Goal: Information Seeking & Learning: Find specific fact

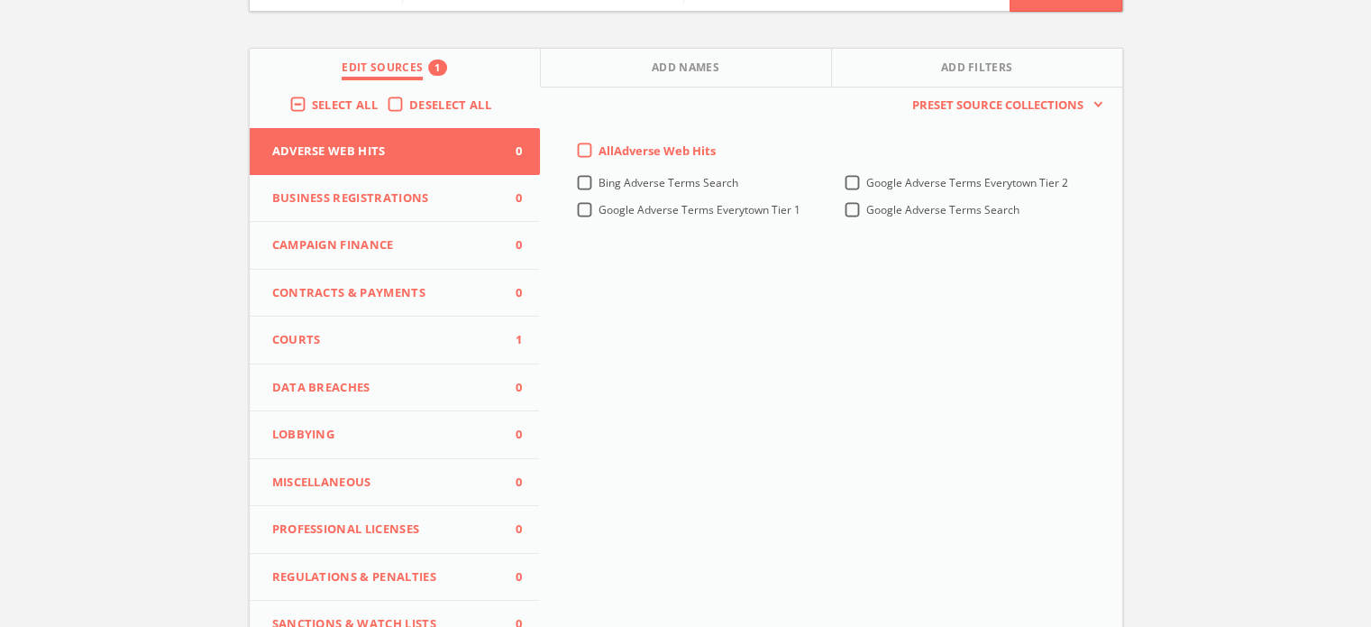
click at [386, 319] on button "Courts 1" at bounding box center [395, 340] width 291 height 48
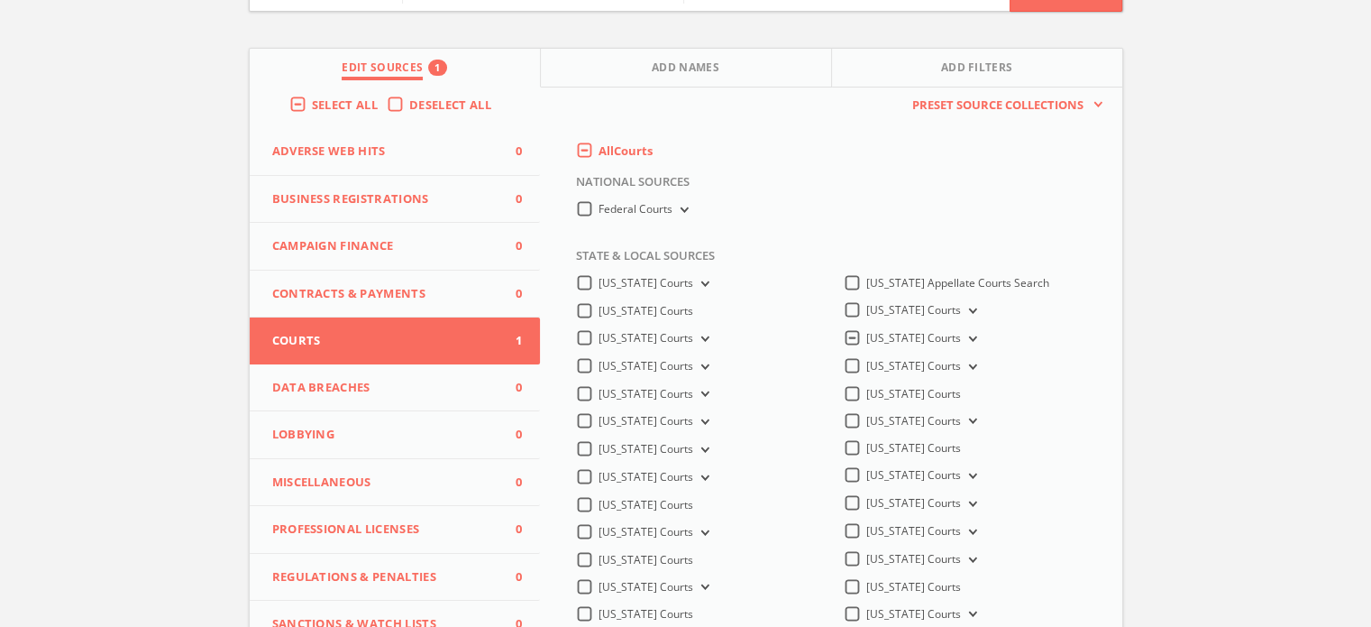
click at [386, 319] on button "Courts 1" at bounding box center [395, 340] width 291 height 47
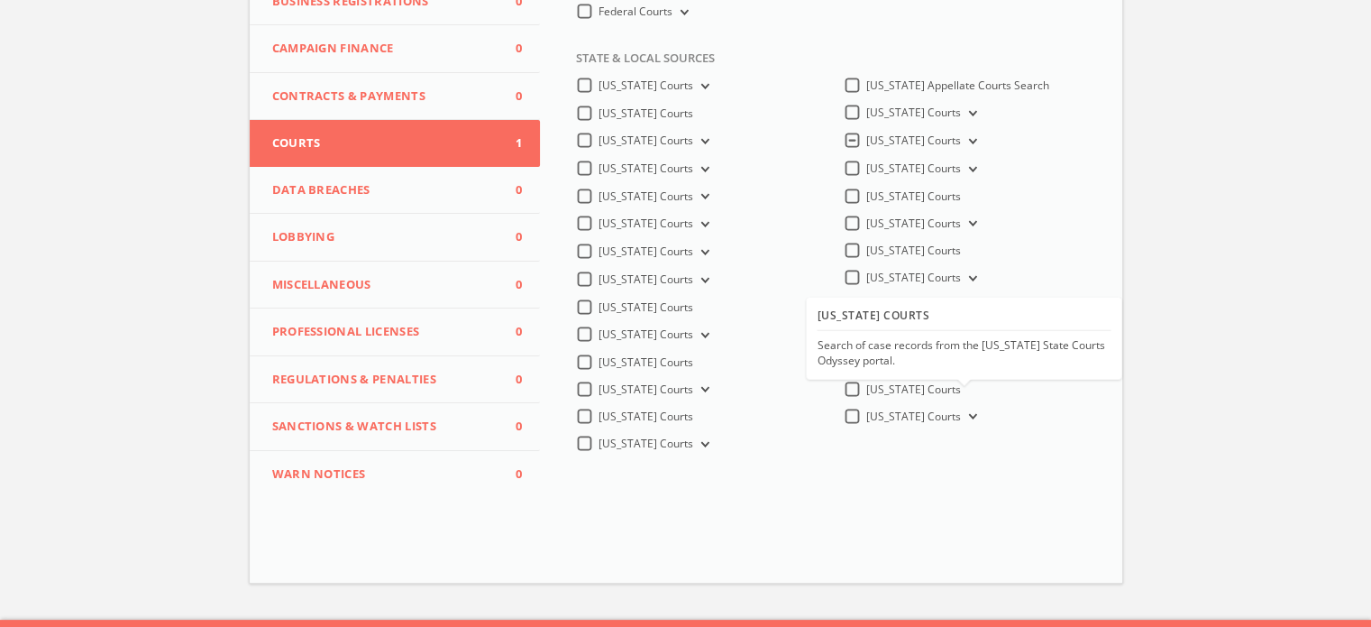
scroll to position [371, 0]
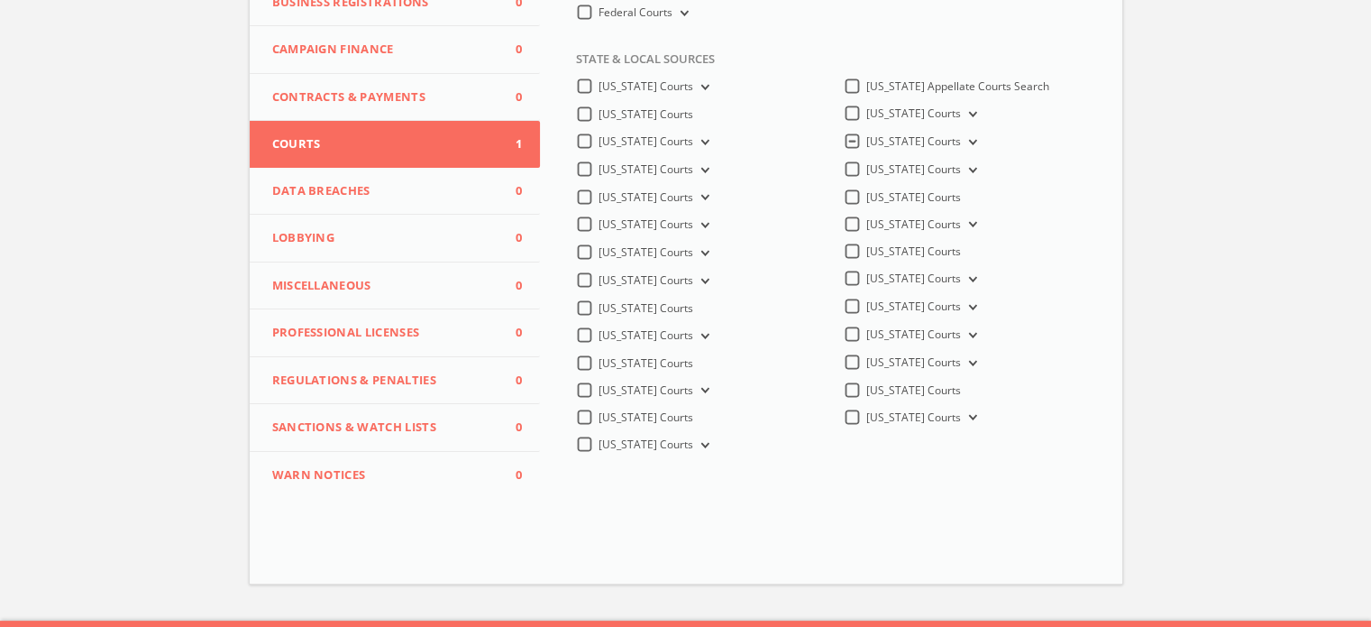
click at [961, 139] on button "[US_STATE] Courts" at bounding box center [971, 142] width 20 height 16
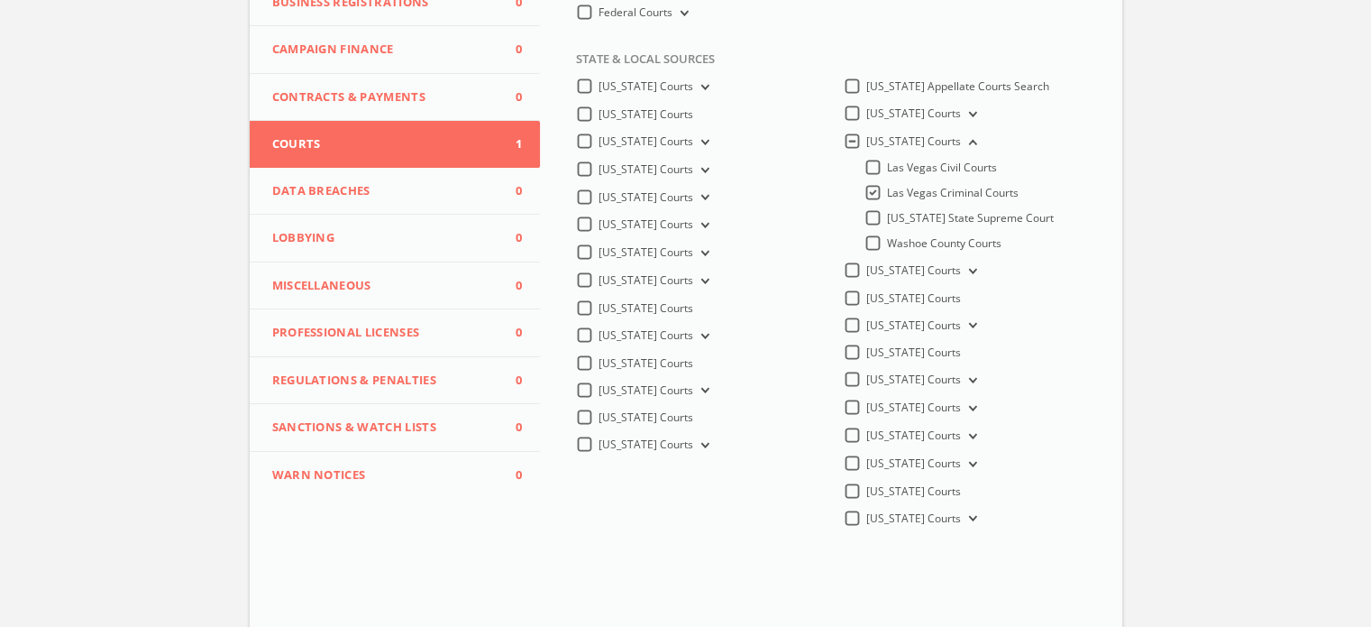
click at [953, 195] on span "Las Vegas Criminal Courts" at bounding box center [953, 192] width 132 height 15
click at [0, 0] on input "Las Vegas Criminal Courts" at bounding box center [0, 0] width 0 height 0
click at [973, 212] on span "[US_STATE] State Supreme Court" at bounding box center [970, 217] width 167 height 15
click at [0, 0] on input "[US_STATE] State Supreme Court" at bounding box center [0, 0] width 0 height 0
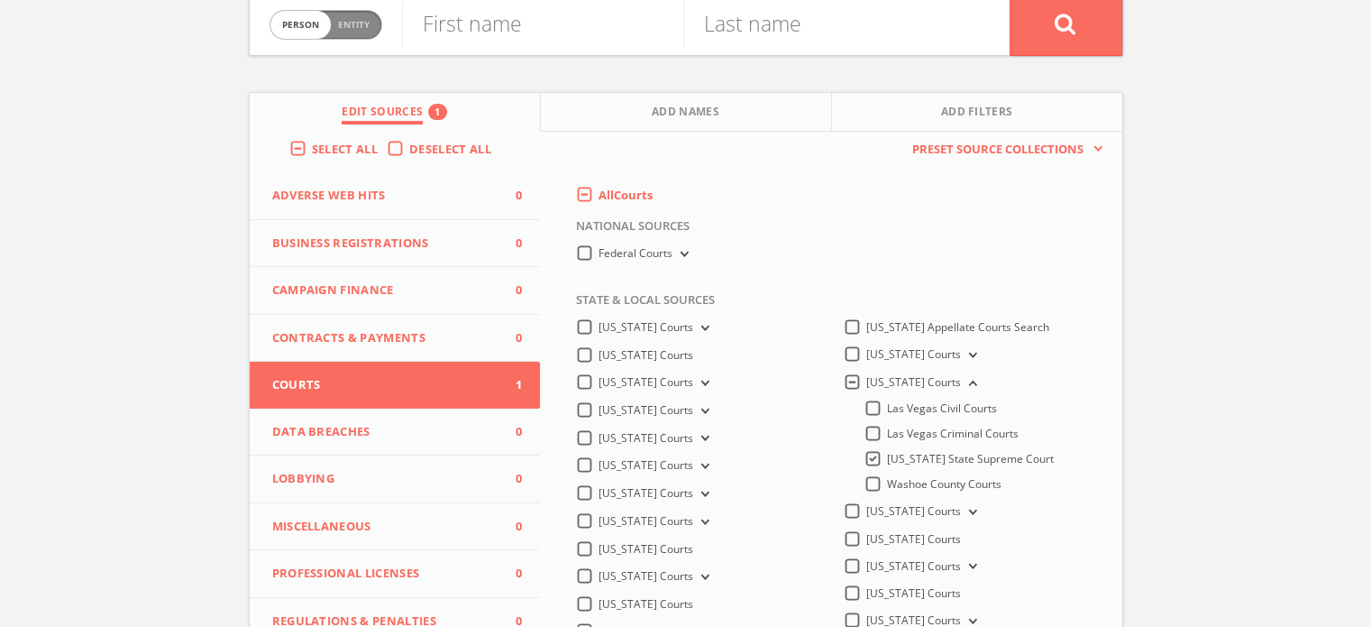
scroll to position [0, 0]
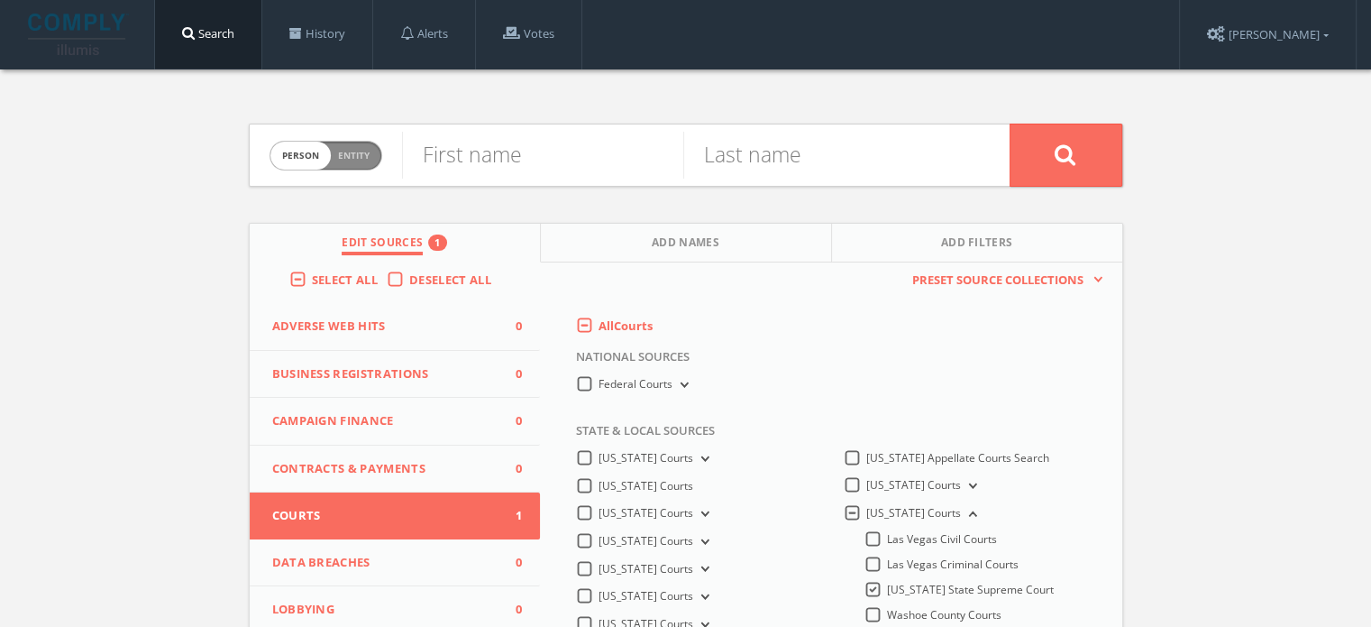
click at [353, 152] on span "Entity" at bounding box center [354, 156] width 32 height 14
checkbox input "true"
click at [457, 162] on input "text" at bounding box center [706, 155] width 608 height 47
paste input "[PERSON_NAME]-TAHOE LLC VS. [GEOGRAPHIC_DATA]"
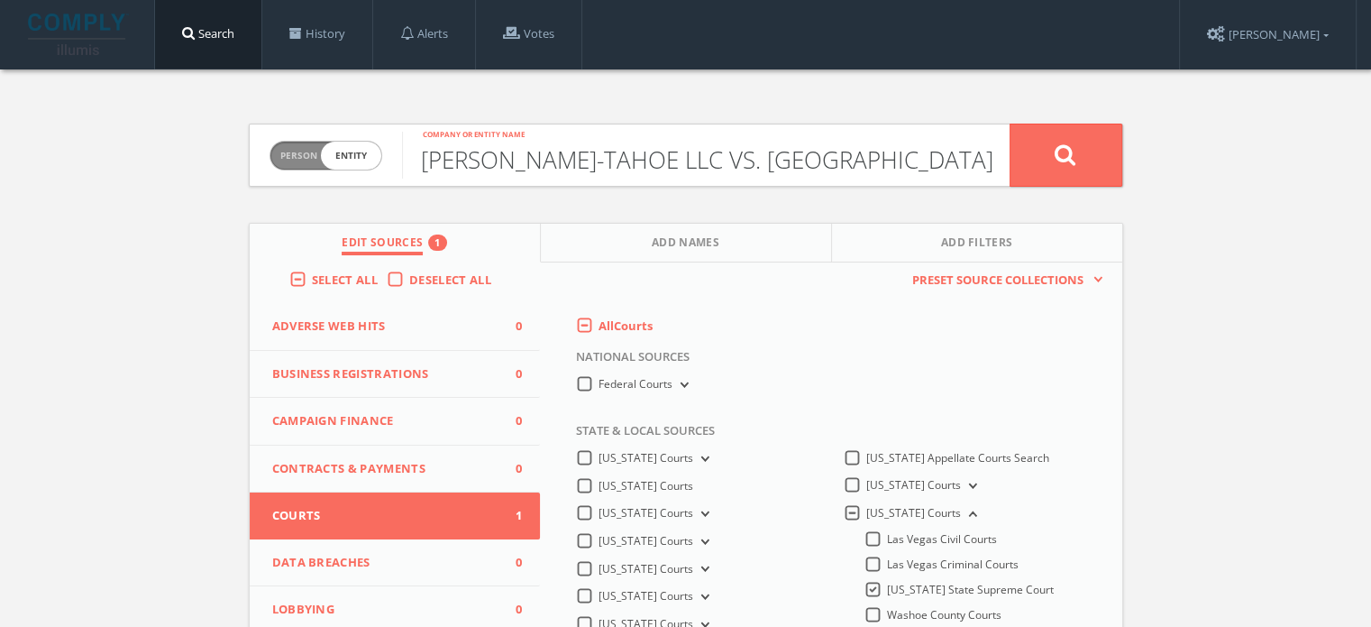
type input "[PERSON_NAME]-TAHOE LLC VS. [GEOGRAPHIC_DATA]"
click at [1076, 154] on icon at bounding box center [1066, 154] width 22 height 23
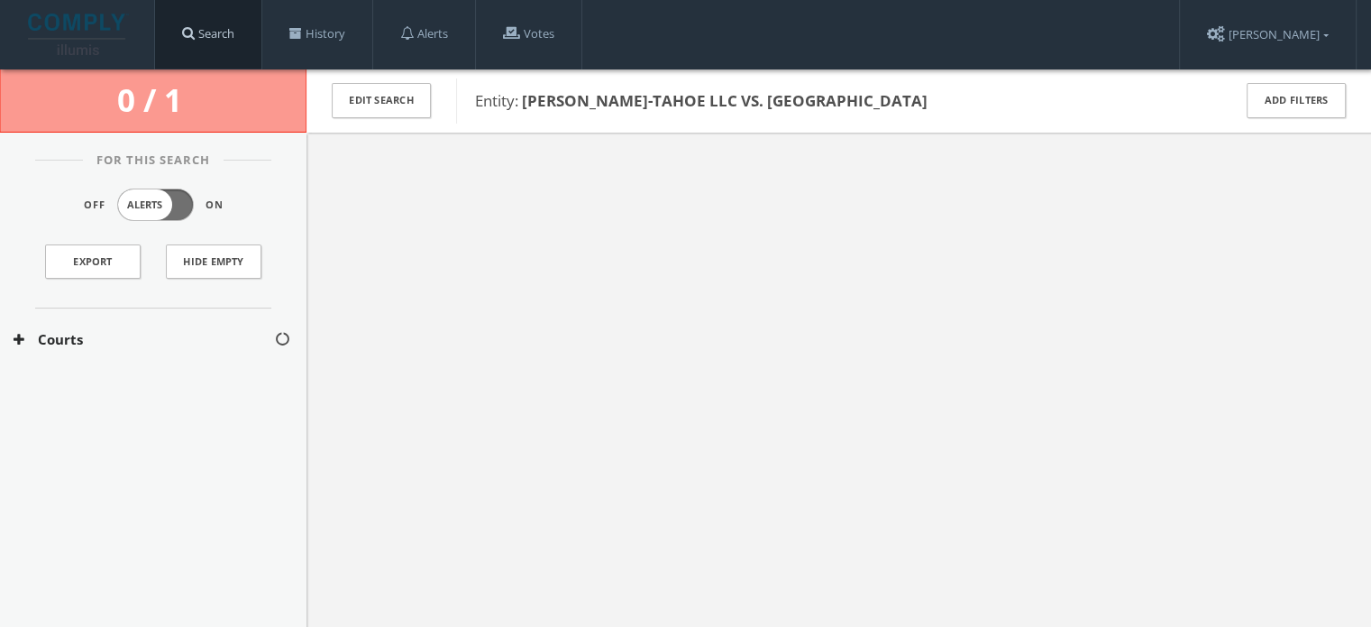
click at [239, 38] on link "Search" at bounding box center [208, 34] width 106 height 69
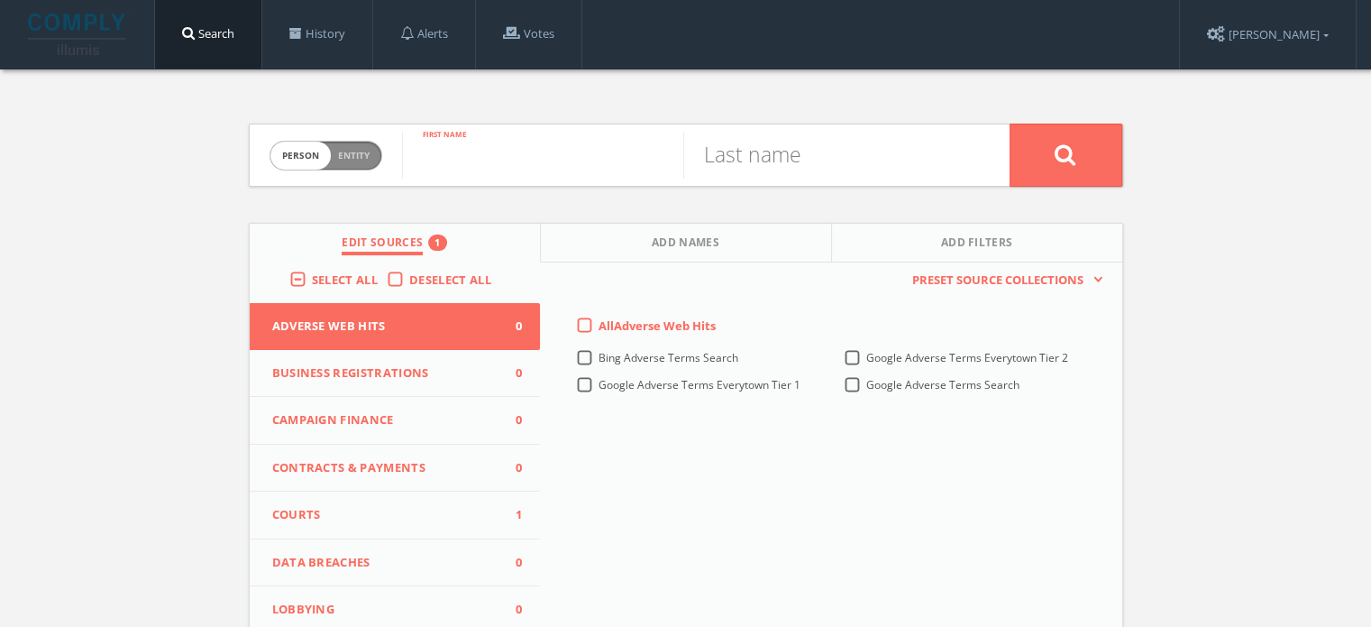
click at [486, 147] on input "text" at bounding box center [542, 155] width 281 height 47
type input "[PERSON_NAME]"
click at [880, 161] on input "text" at bounding box center [823, 155] width 281 height 47
type input "[PERSON_NAME]"
click at [1010, 124] on button at bounding box center [1066, 155] width 113 height 63
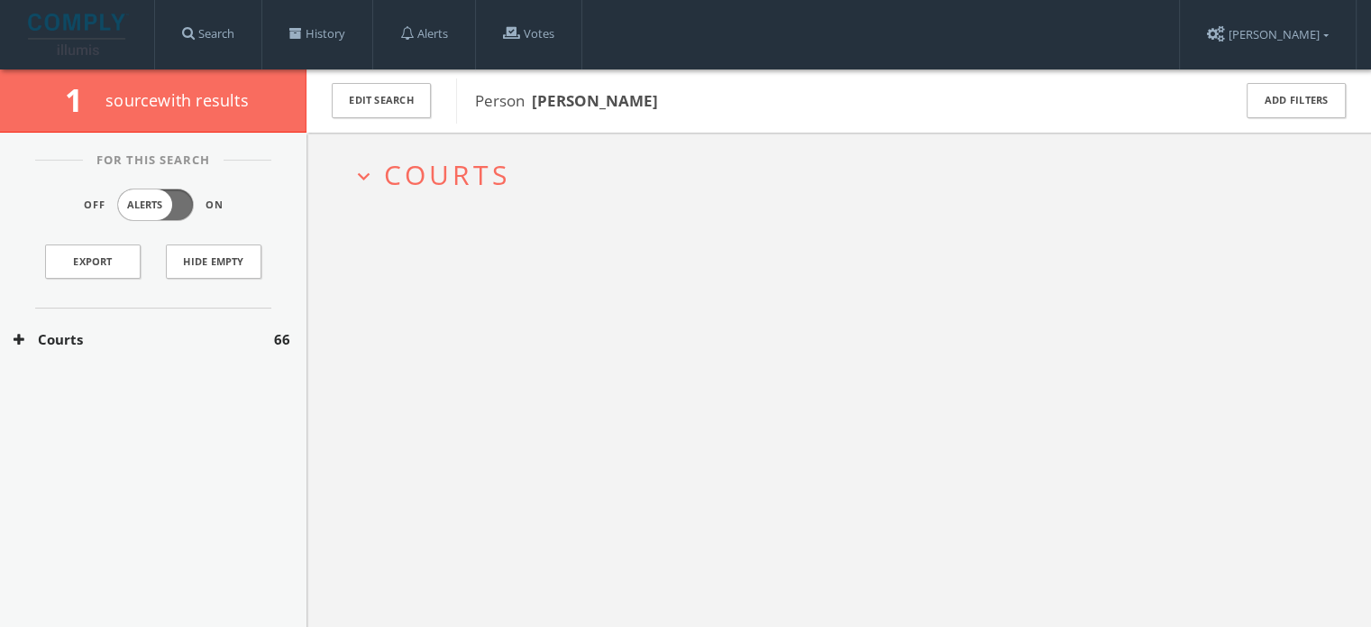
click at [407, 170] on span "Courts" at bounding box center [447, 174] width 126 height 37
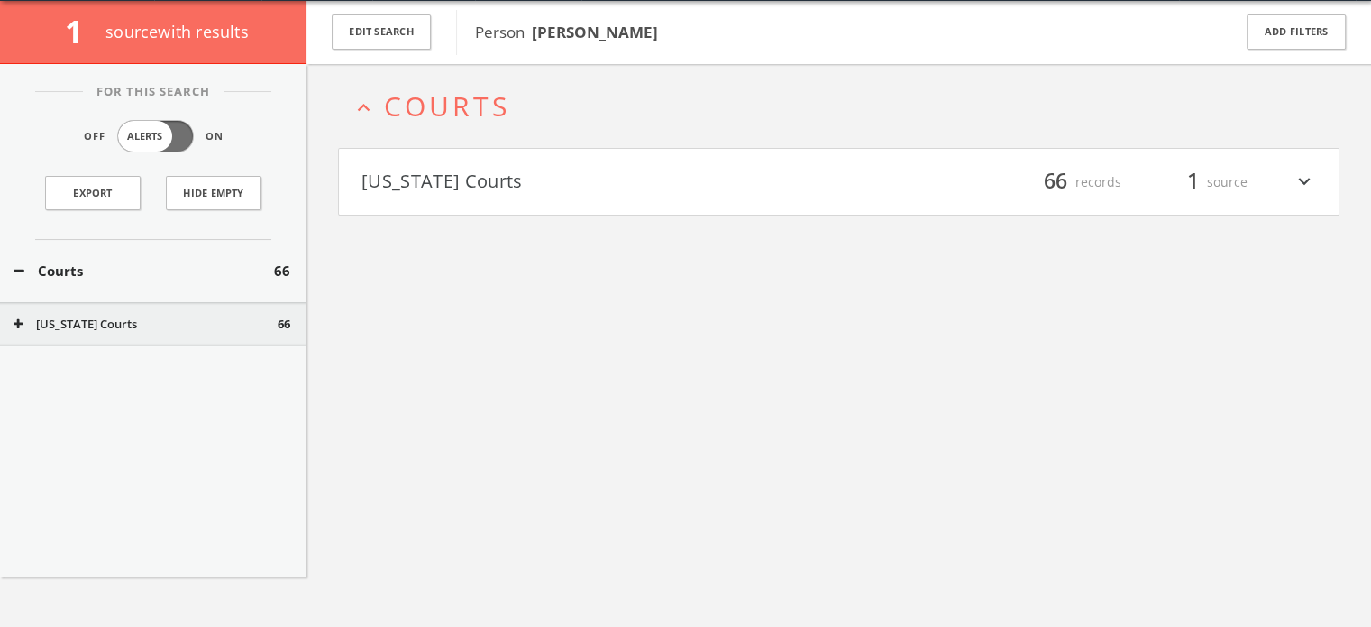
click at [411, 183] on button "[US_STATE] Courts" at bounding box center [601, 182] width 478 height 31
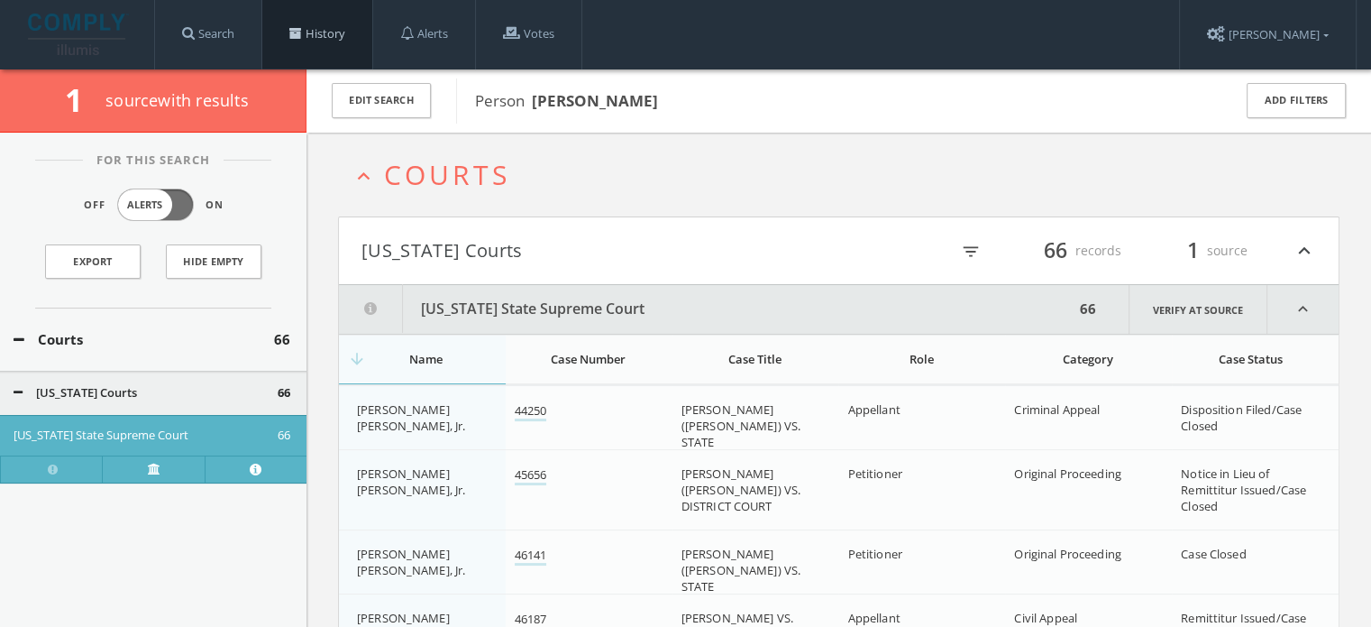
click at [302, 44] on link "History" at bounding box center [317, 34] width 110 height 69
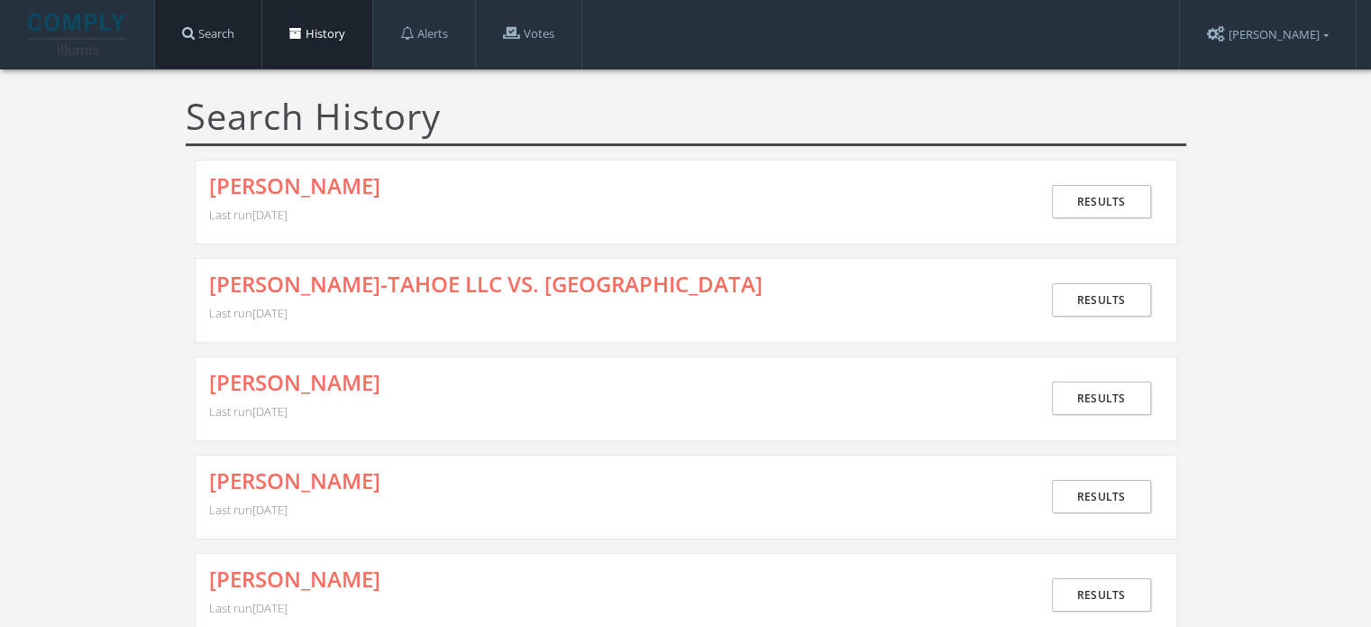
click at [224, 40] on link "Search" at bounding box center [208, 34] width 106 height 69
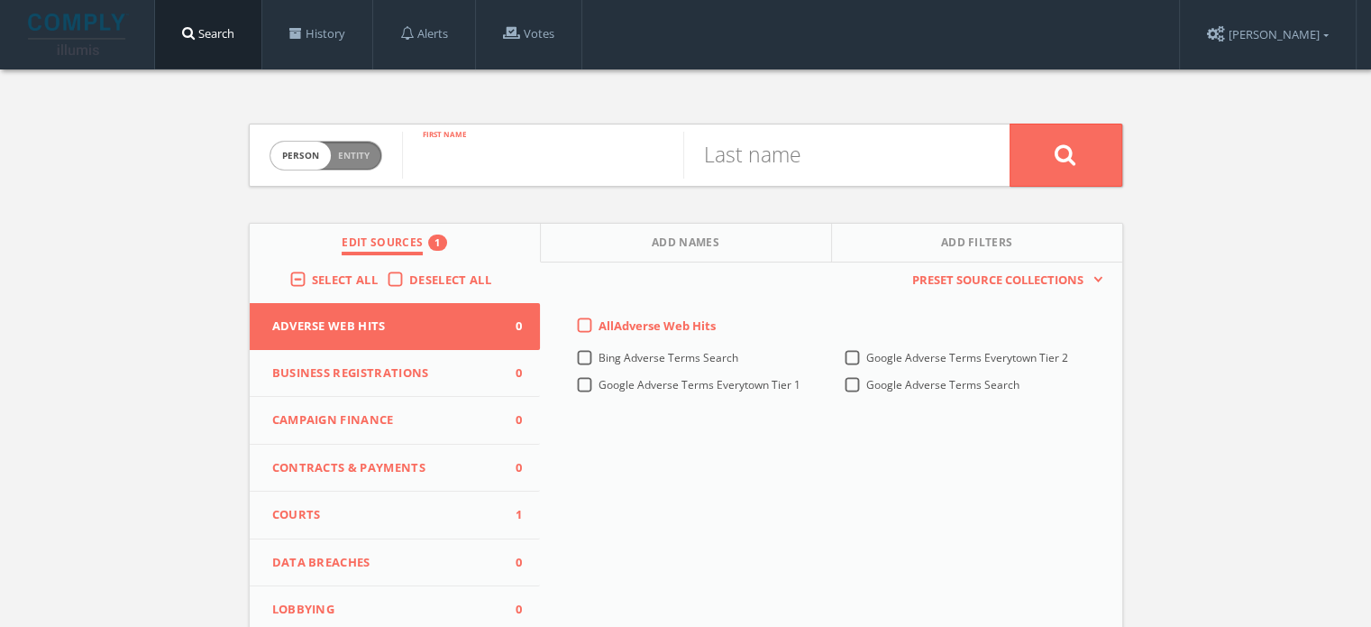
click at [554, 160] on input "text" at bounding box center [542, 155] width 281 height 47
type input "j"
type input "[PERSON_NAME]"
click at [764, 159] on input "text" at bounding box center [823, 155] width 281 height 47
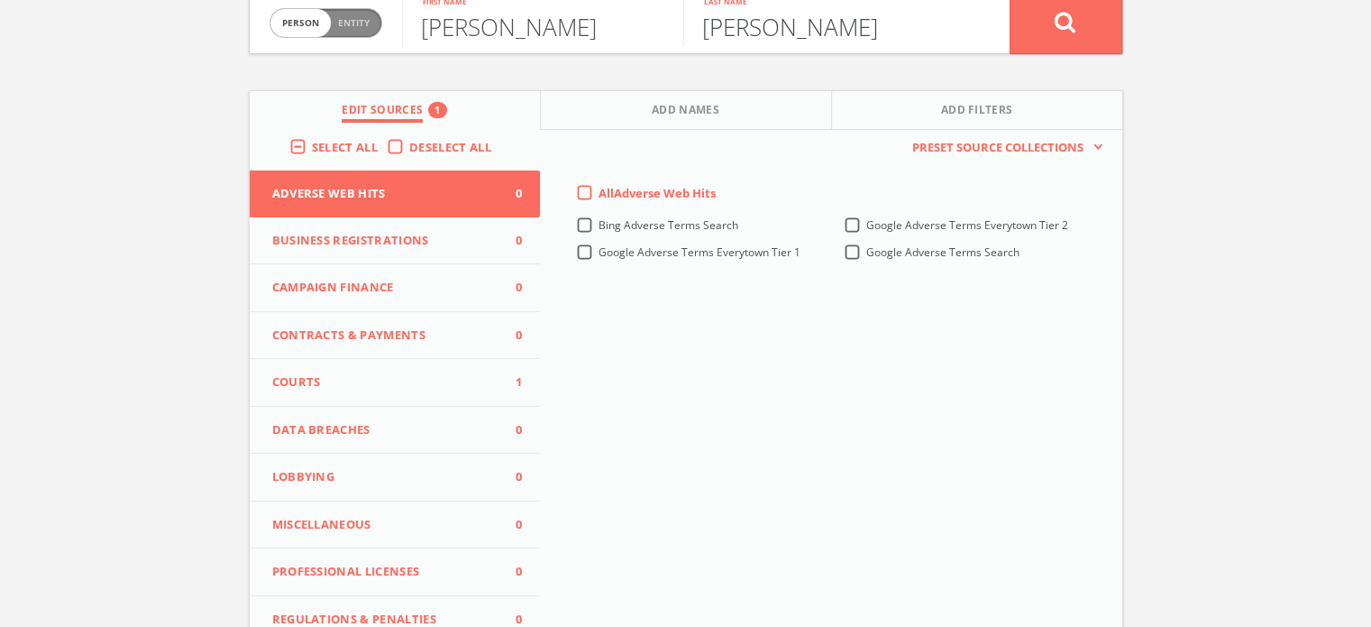
scroll to position [133, 0]
type input "[PERSON_NAME]"
click at [426, 388] on span "Courts" at bounding box center [384, 381] width 224 height 18
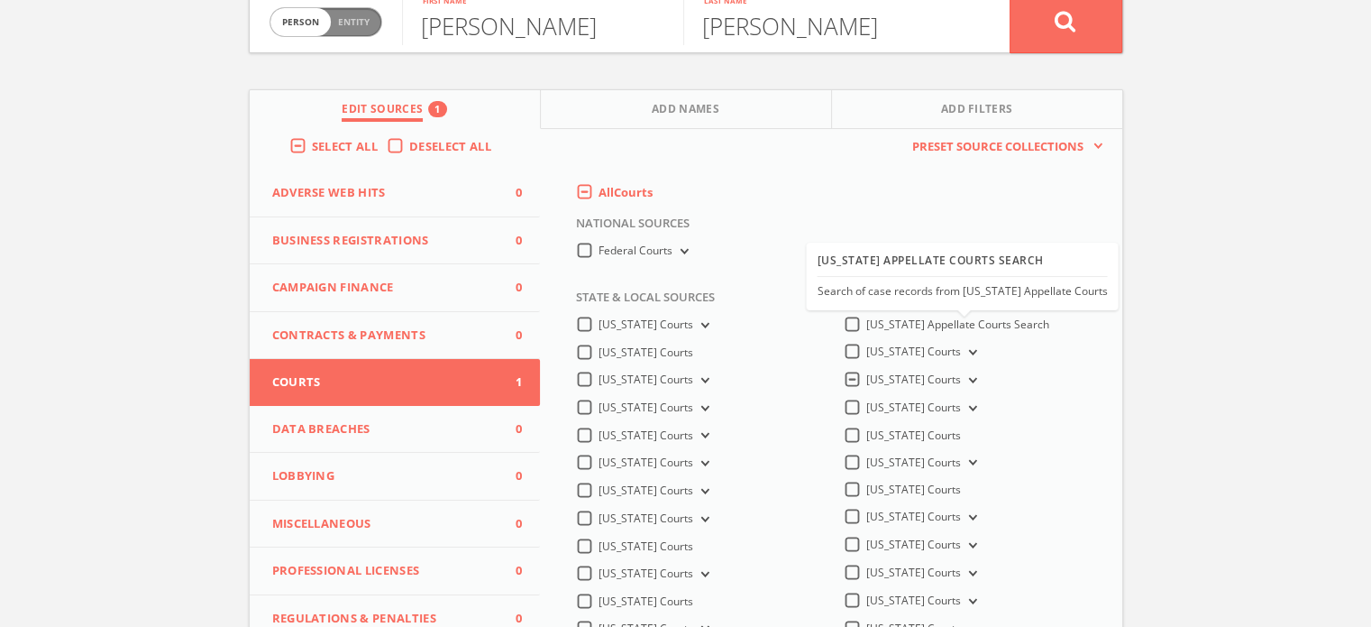
scroll to position [0, 0]
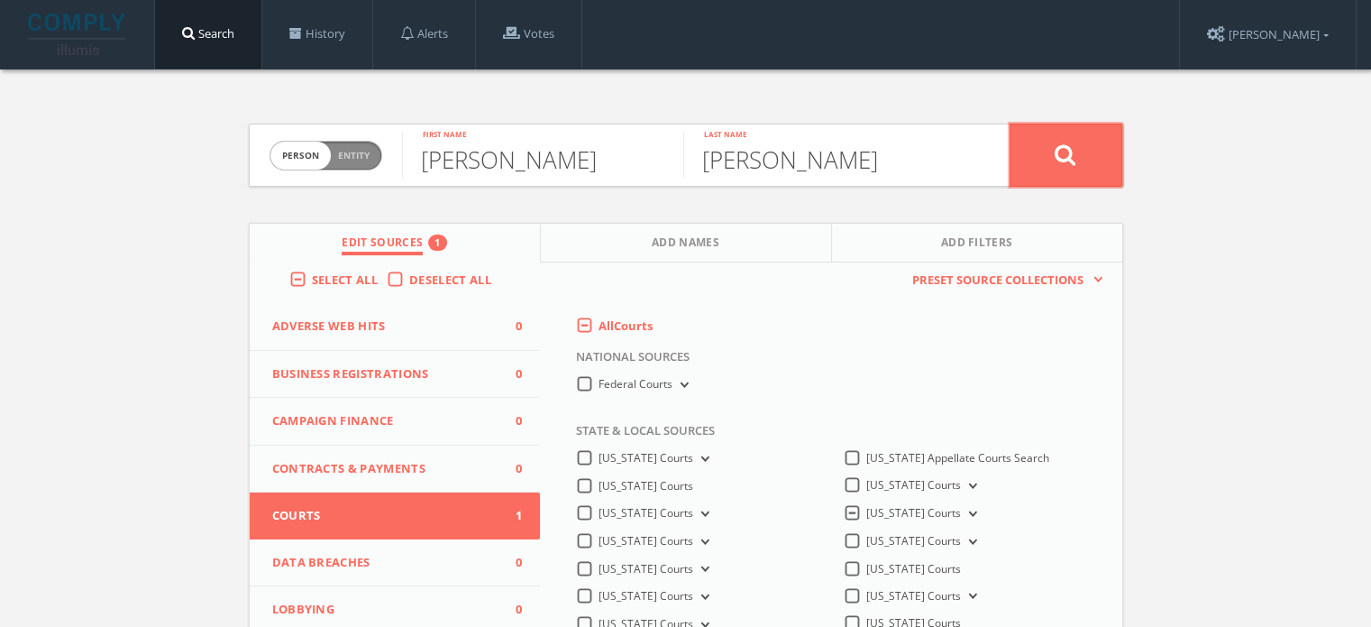
click at [1082, 162] on button at bounding box center [1066, 155] width 113 height 63
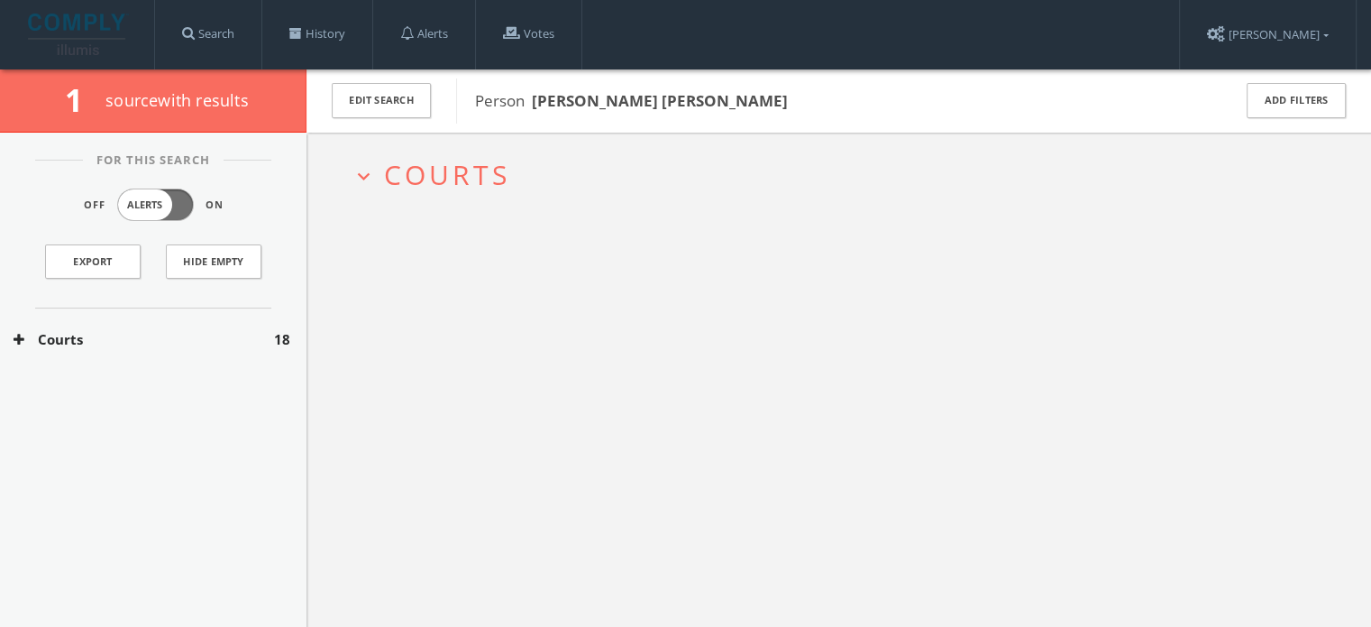
click at [408, 176] on span "Courts" at bounding box center [447, 174] width 126 height 37
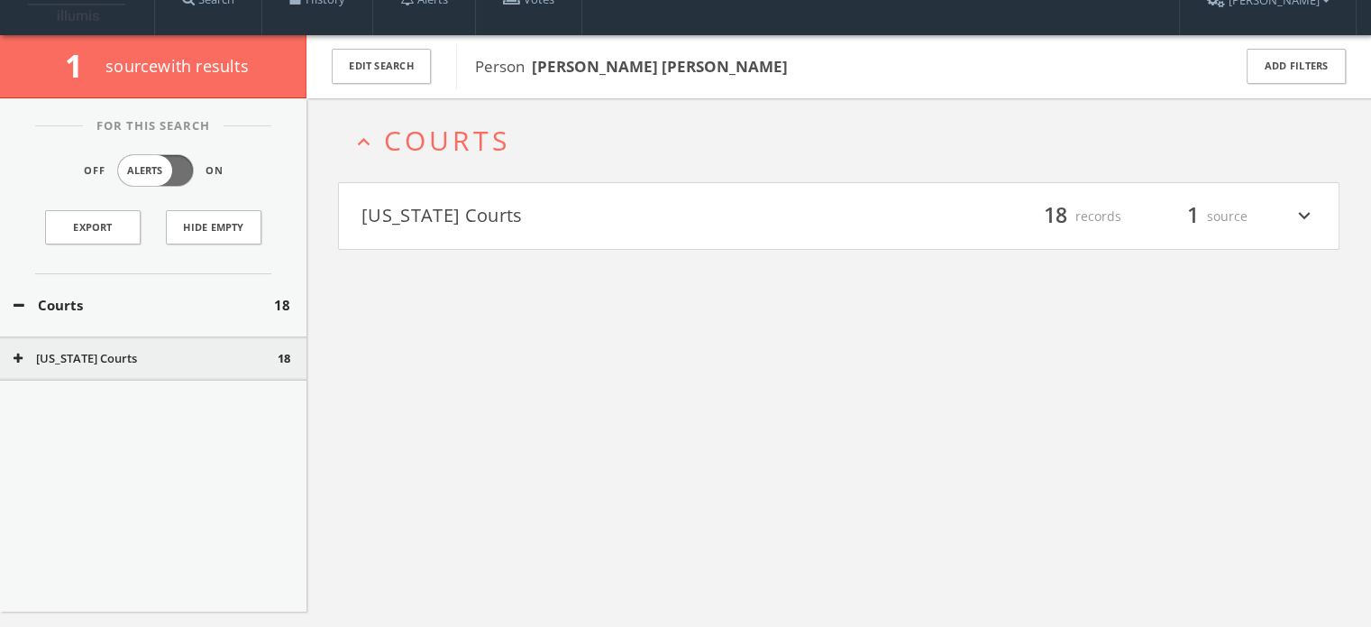
click at [433, 221] on button "[US_STATE] Courts" at bounding box center [601, 216] width 478 height 31
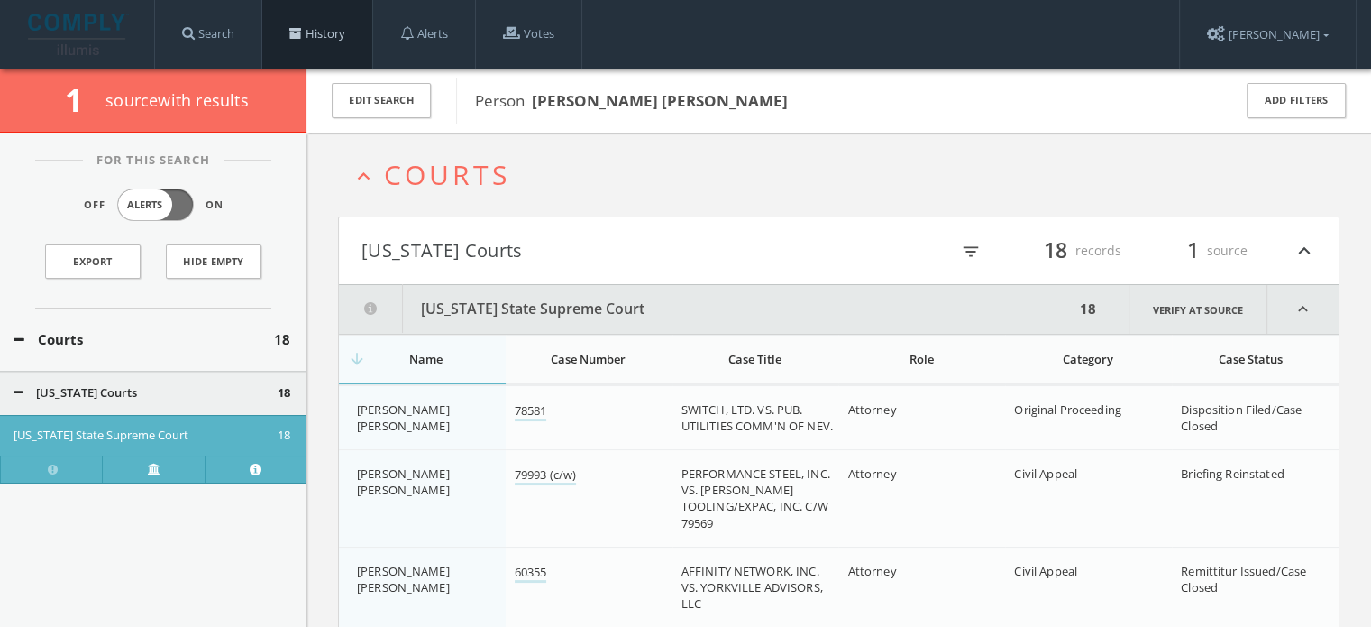
click at [306, 27] on link "History" at bounding box center [317, 34] width 110 height 69
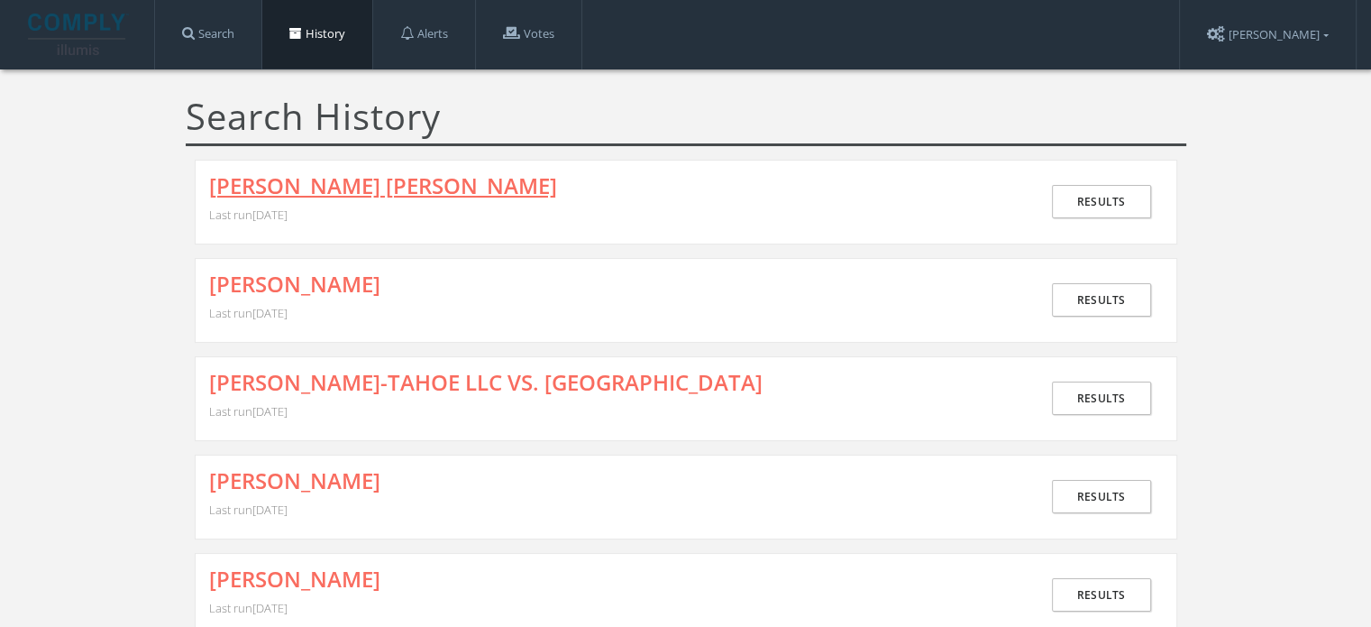
click at [285, 179] on link "[PERSON_NAME] [PERSON_NAME]" at bounding box center [383, 185] width 348 height 23
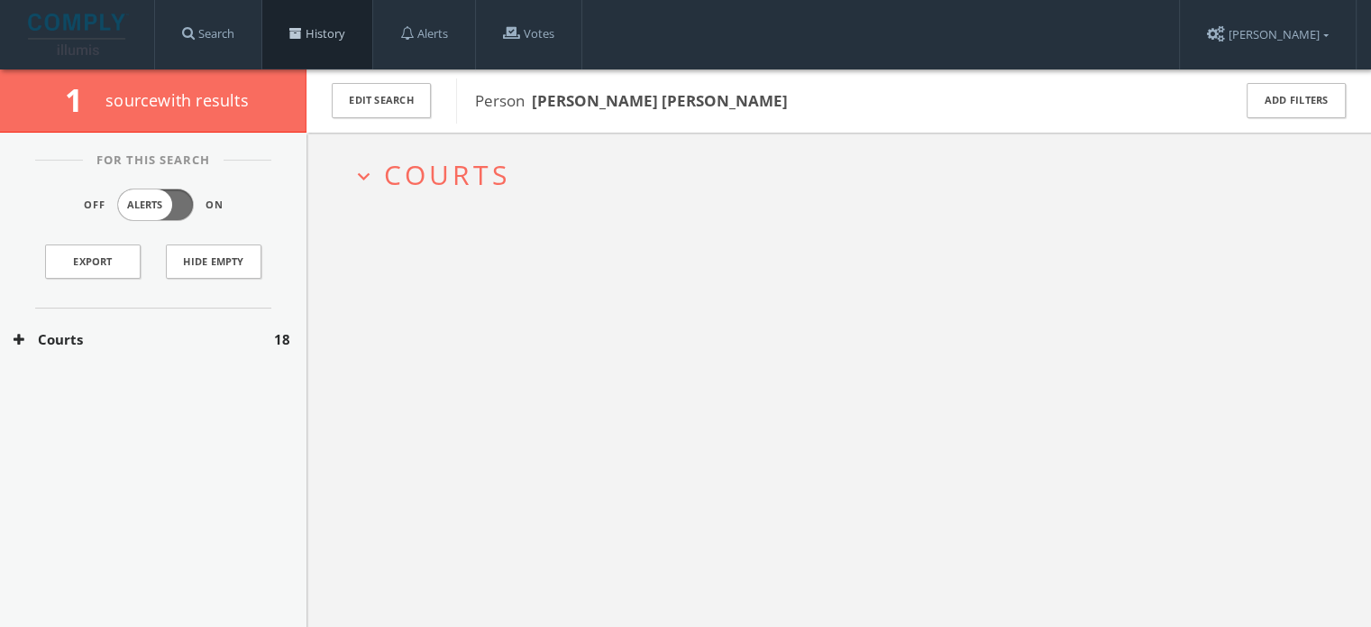
click at [345, 44] on link "History" at bounding box center [317, 34] width 110 height 69
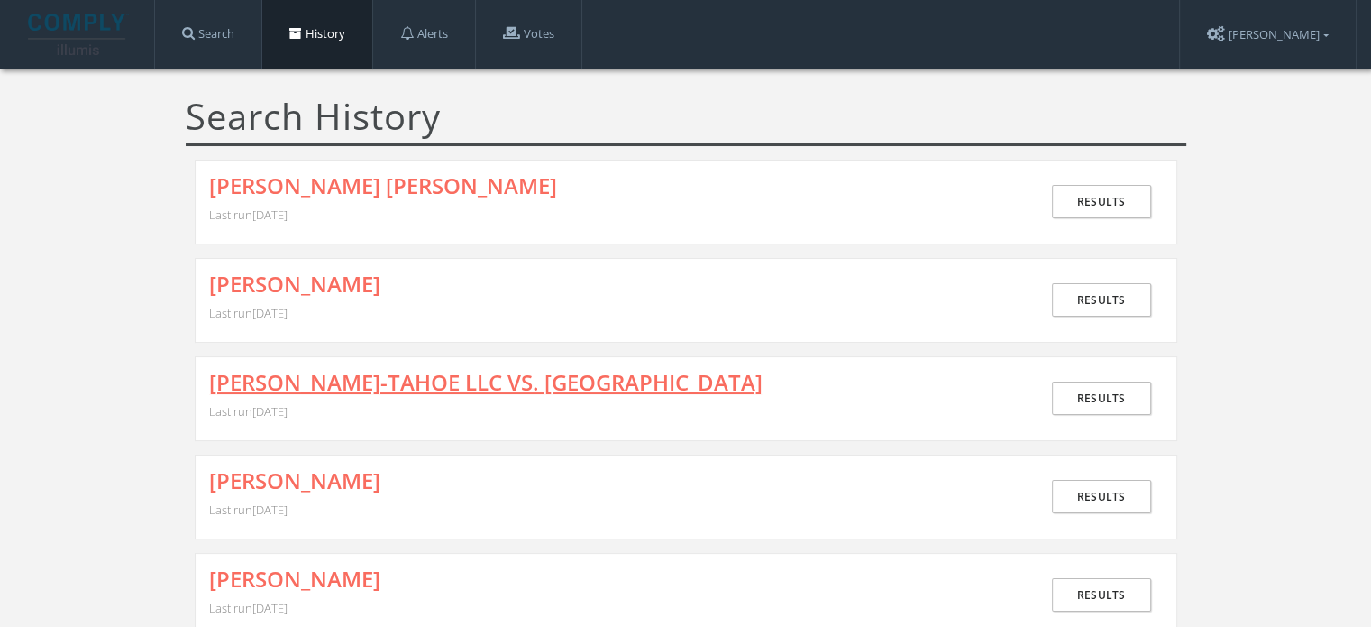
click at [325, 374] on link "[PERSON_NAME]-TAHOE LLC VS. [GEOGRAPHIC_DATA]" at bounding box center [486, 382] width 554 height 23
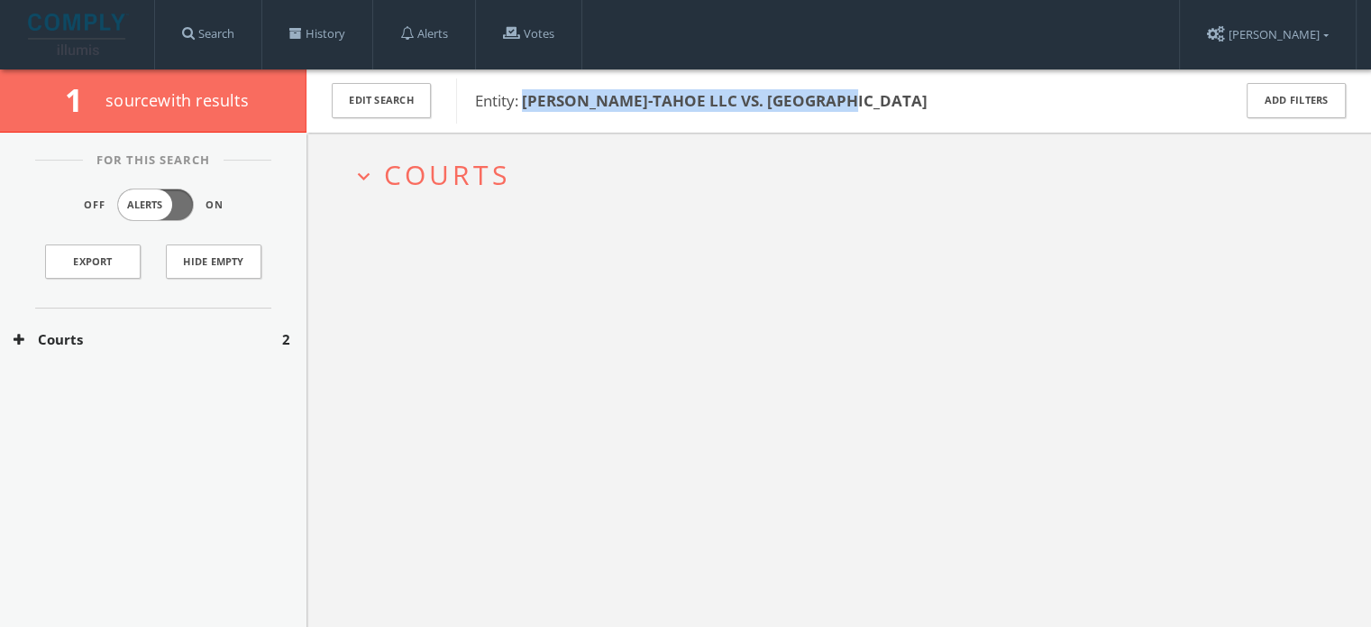
drag, startPoint x: 871, startPoint y: 96, endPoint x: 525, endPoint y: 94, distance: 346.2
click at [525, 94] on span "Entity: [PERSON_NAME]-TAHOE LLC VS. [GEOGRAPHIC_DATA]" at bounding box center [841, 100] width 733 height 23
click at [525, 94] on b "[PERSON_NAME]-TAHOE LLC VS. [GEOGRAPHIC_DATA]" at bounding box center [725, 100] width 406 height 21
drag, startPoint x: 524, startPoint y: 96, endPoint x: 848, endPoint y: 113, distance: 325.0
click at [848, 113] on div "Entity: [PERSON_NAME]-TAHOE LLC VS. [GEOGRAPHIC_DATA]" at bounding box center [832, 100] width 752 height 45
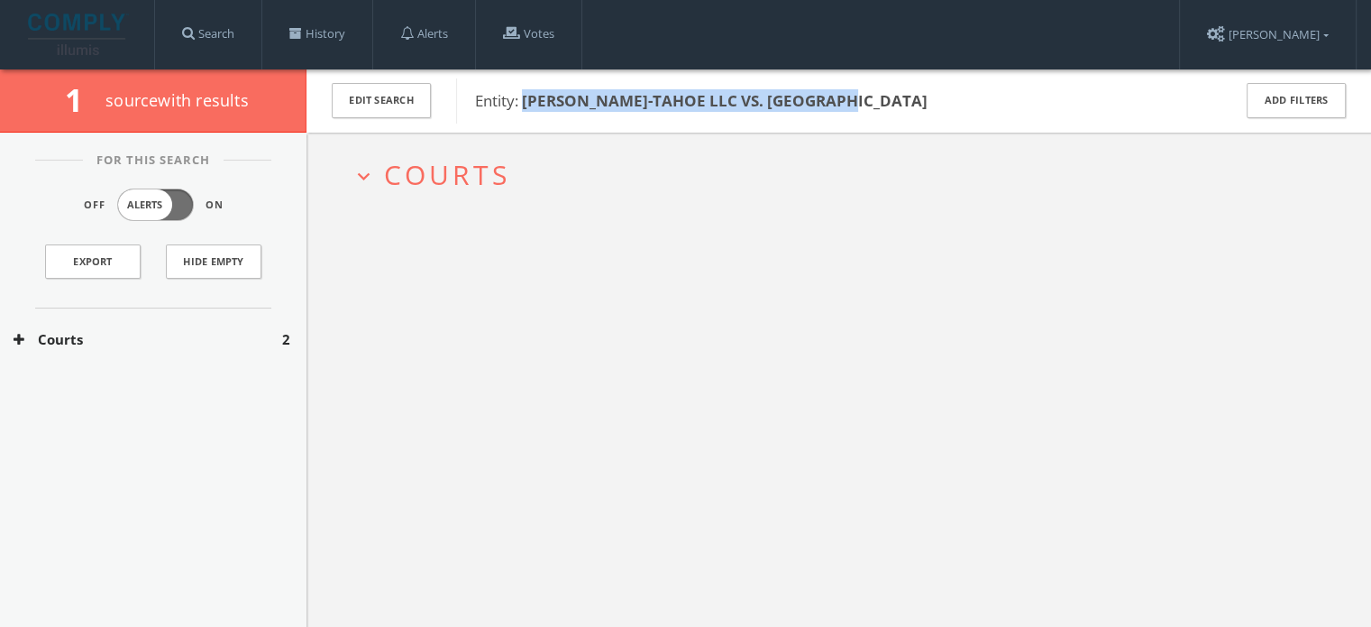
click at [435, 176] on span "Courts" at bounding box center [447, 174] width 126 height 37
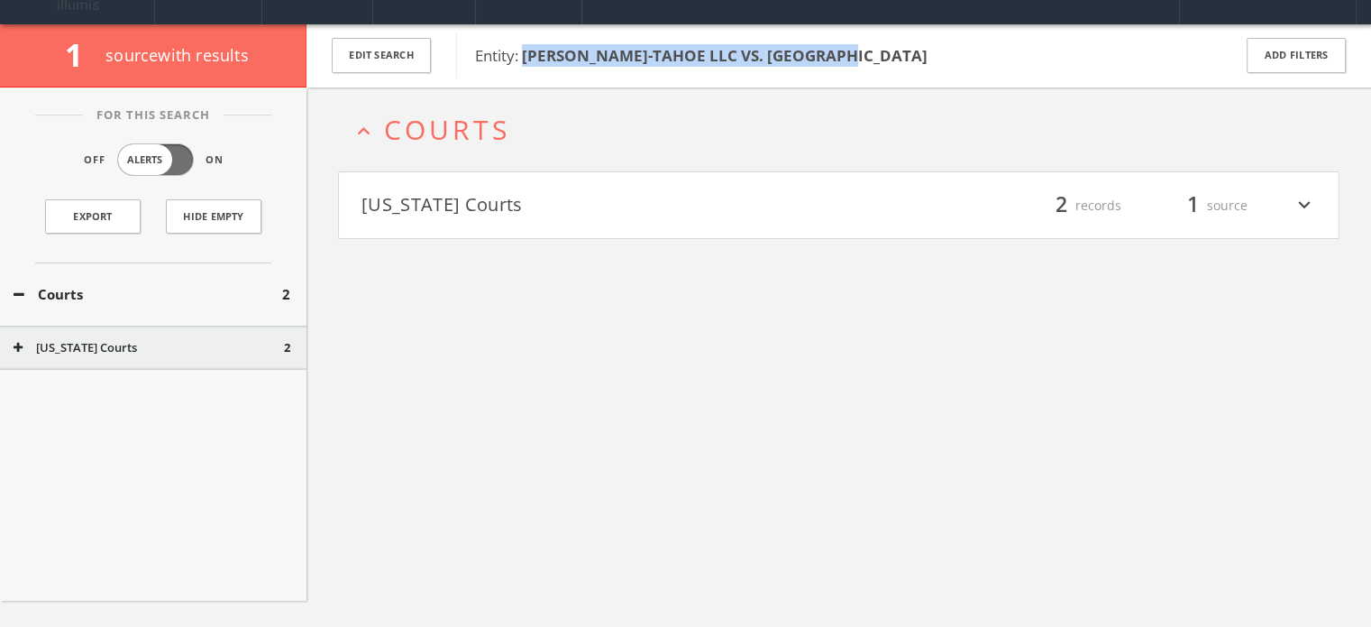
click at [469, 201] on button "[US_STATE] Courts" at bounding box center [601, 205] width 478 height 31
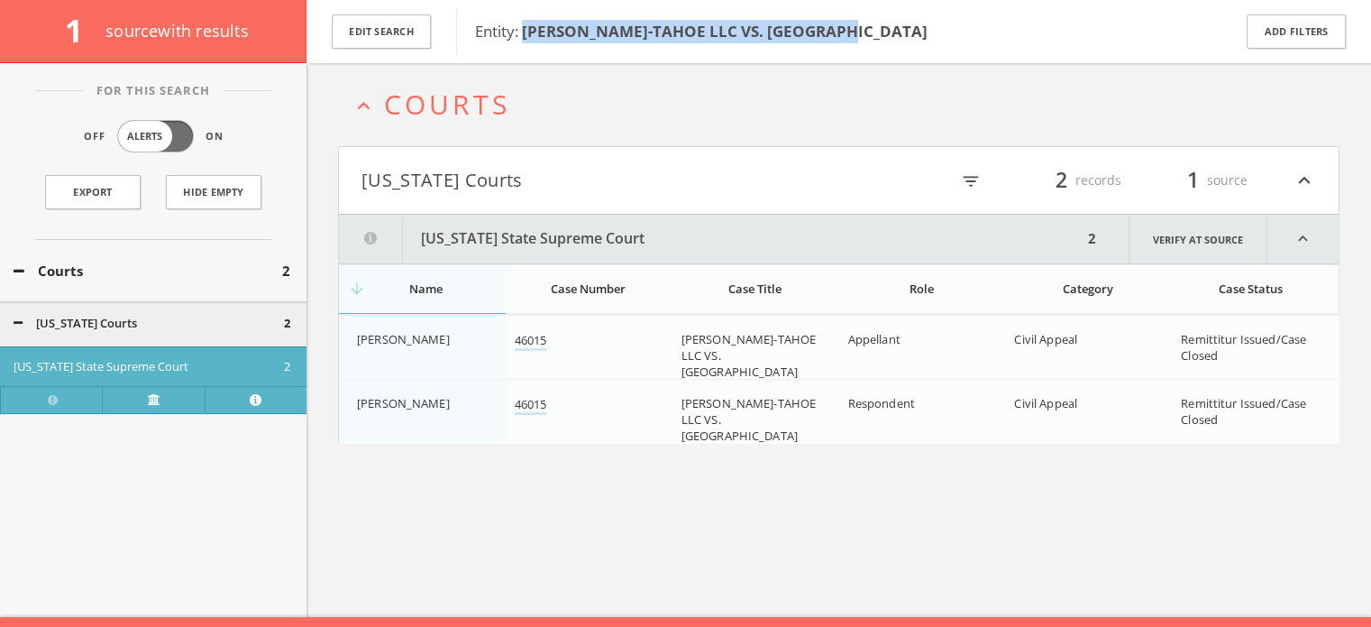
scroll to position [105, 0]
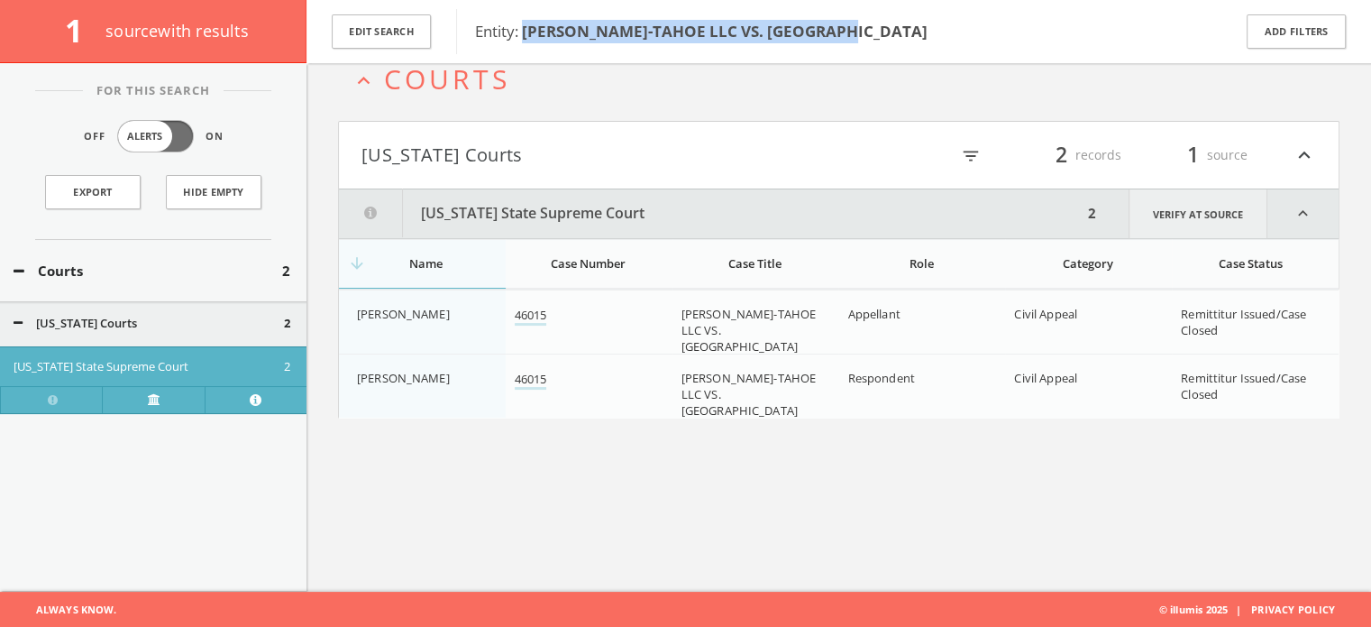
click at [1179, 208] on link "Verify at source" at bounding box center [1198, 213] width 139 height 49
click at [531, 312] on link "46015" at bounding box center [531, 316] width 32 height 19
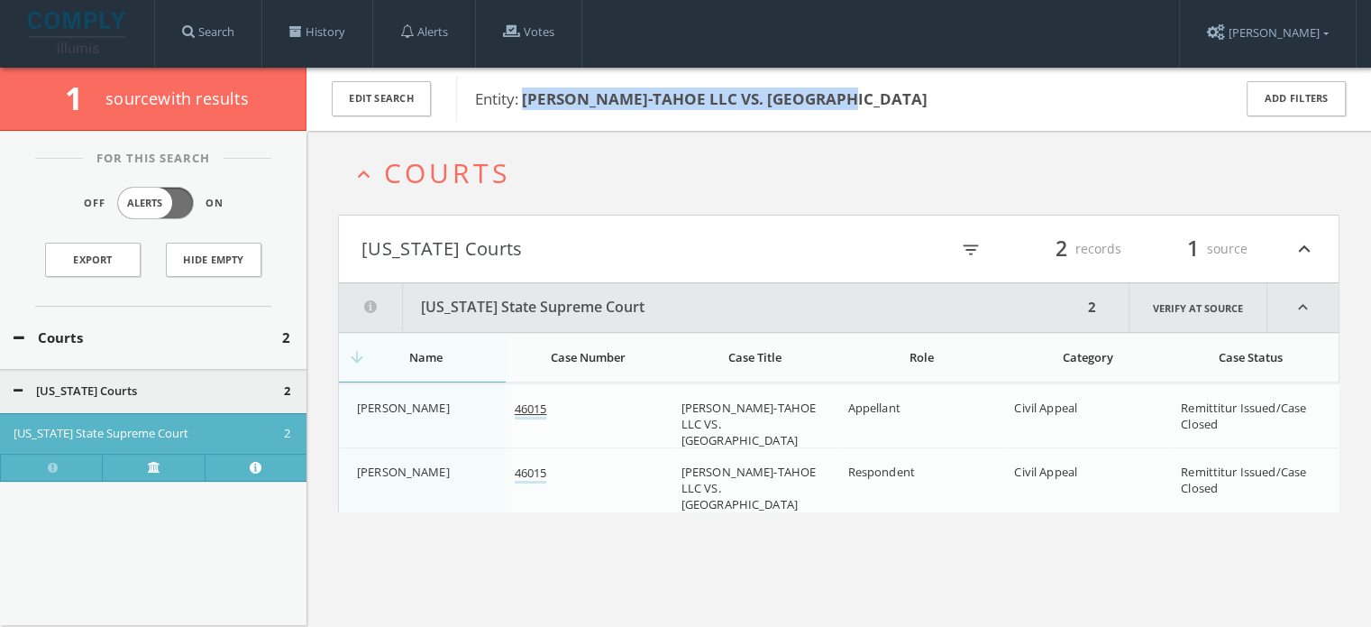
scroll to position [0, 0]
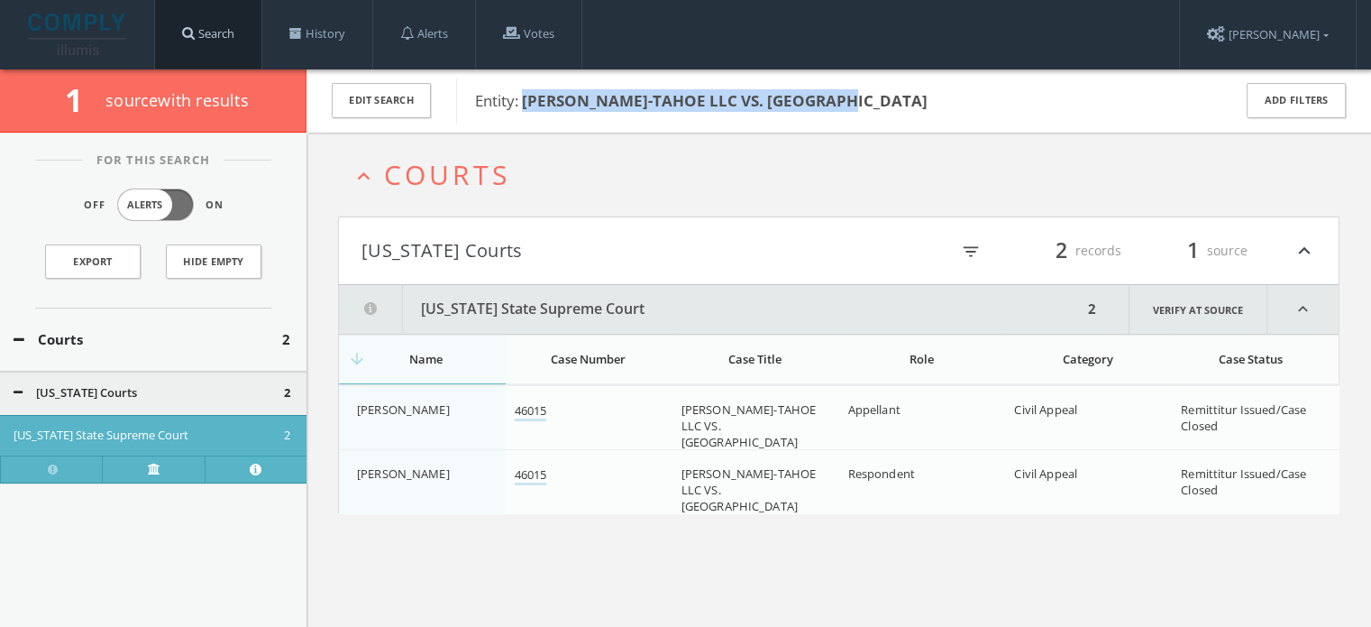
click at [261, 27] on link "Search" at bounding box center [208, 34] width 106 height 69
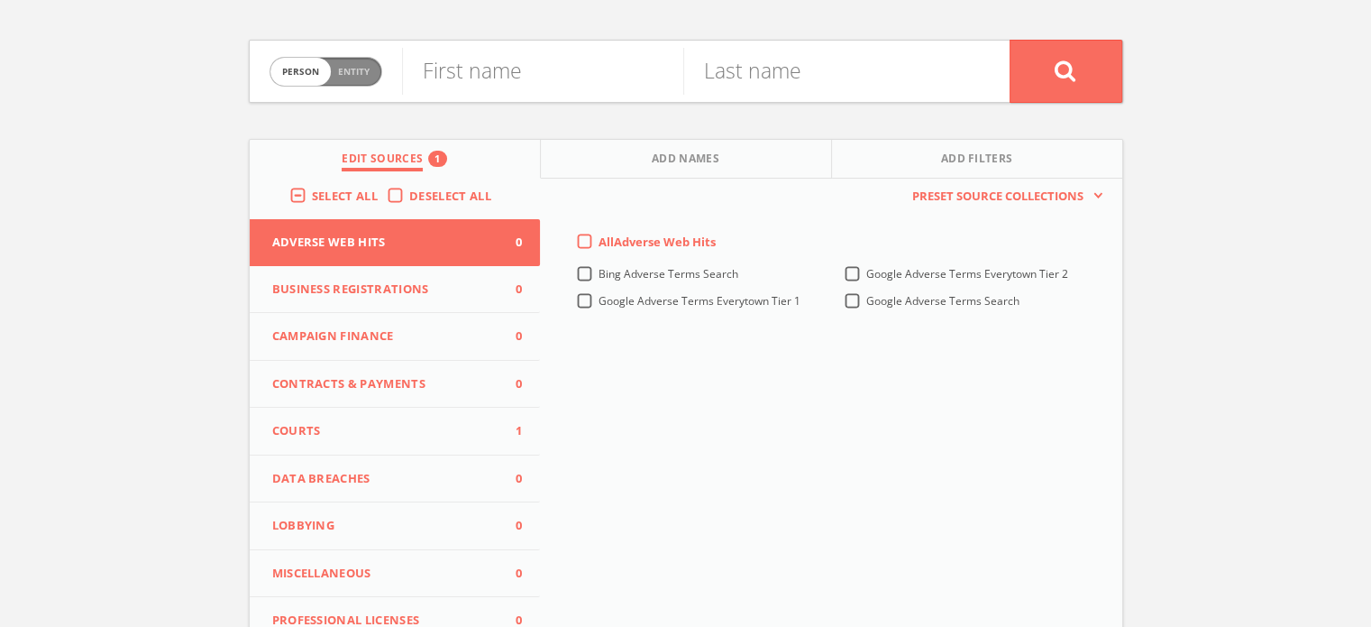
scroll to position [180, 0]
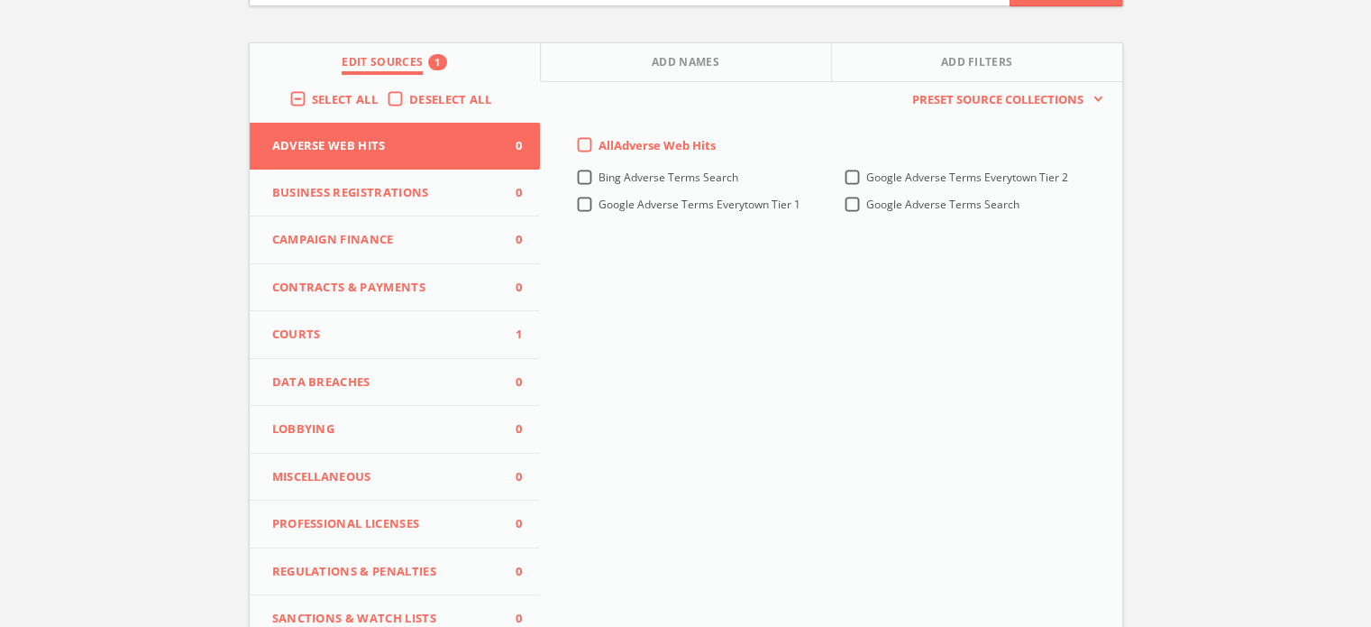
click at [350, 329] on span "Courts" at bounding box center [384, 334] width 224 height 18
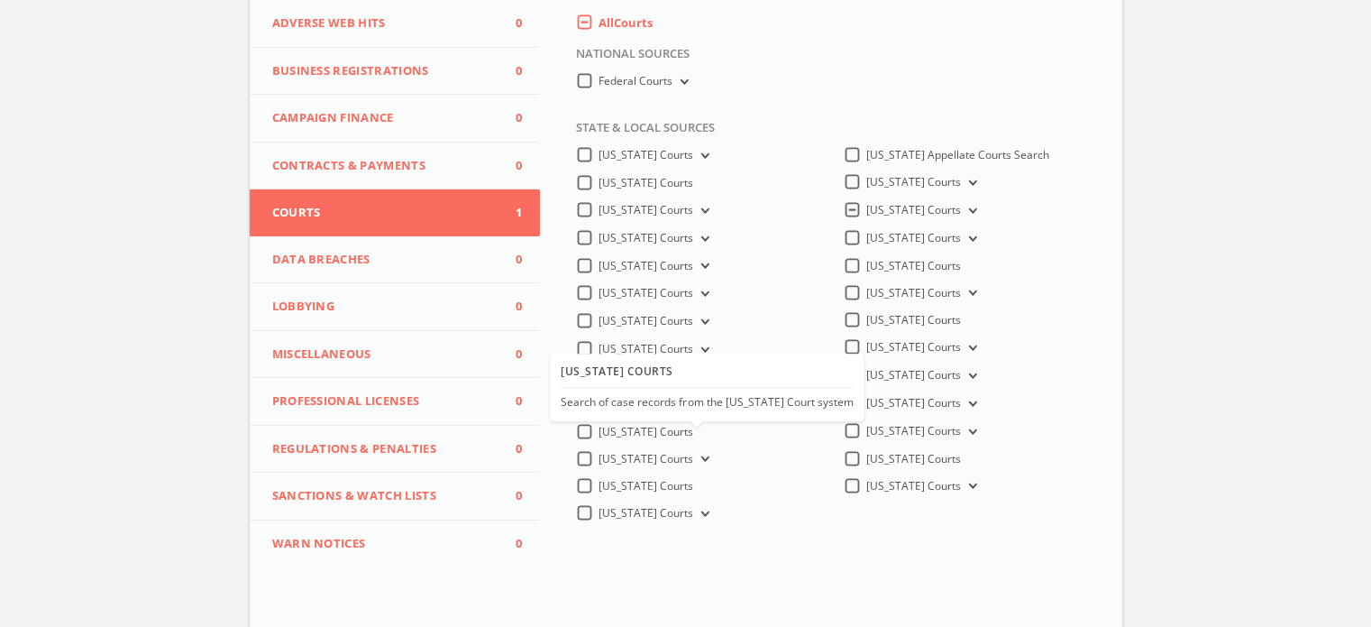
scroll to position [399, 0]
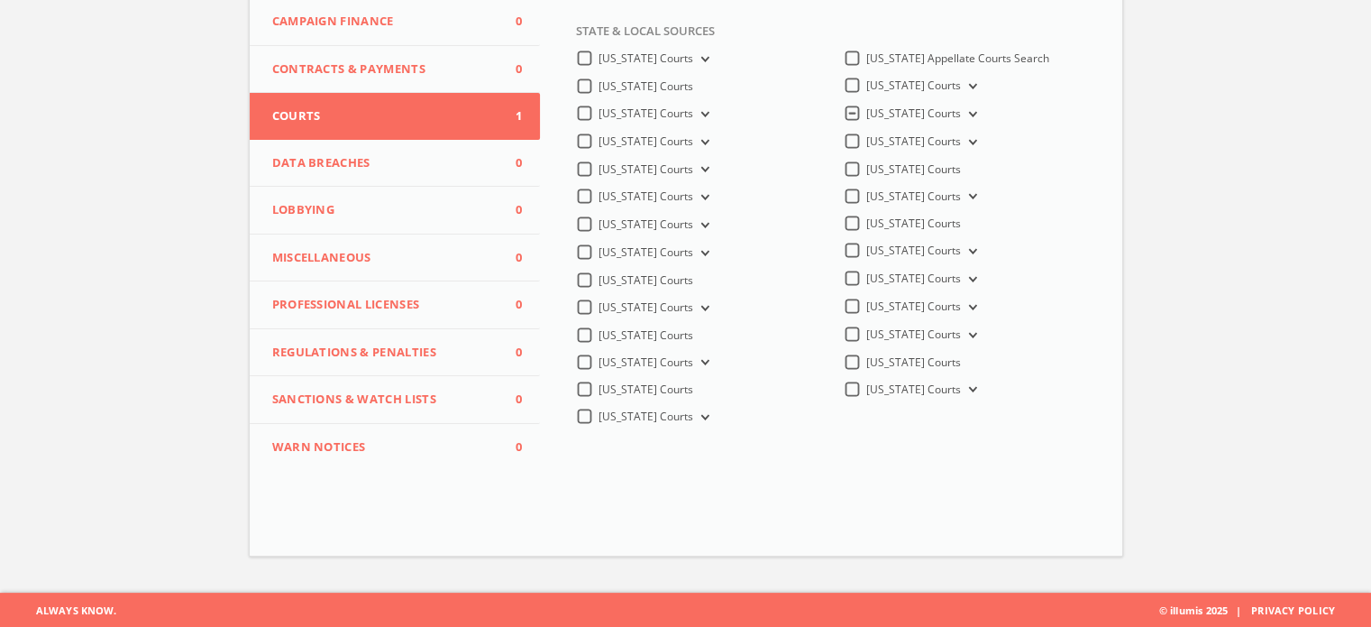
click at [961, 110] on button "[US_STATE] Courts" at bounding box center [971, 114] width 20 height 16
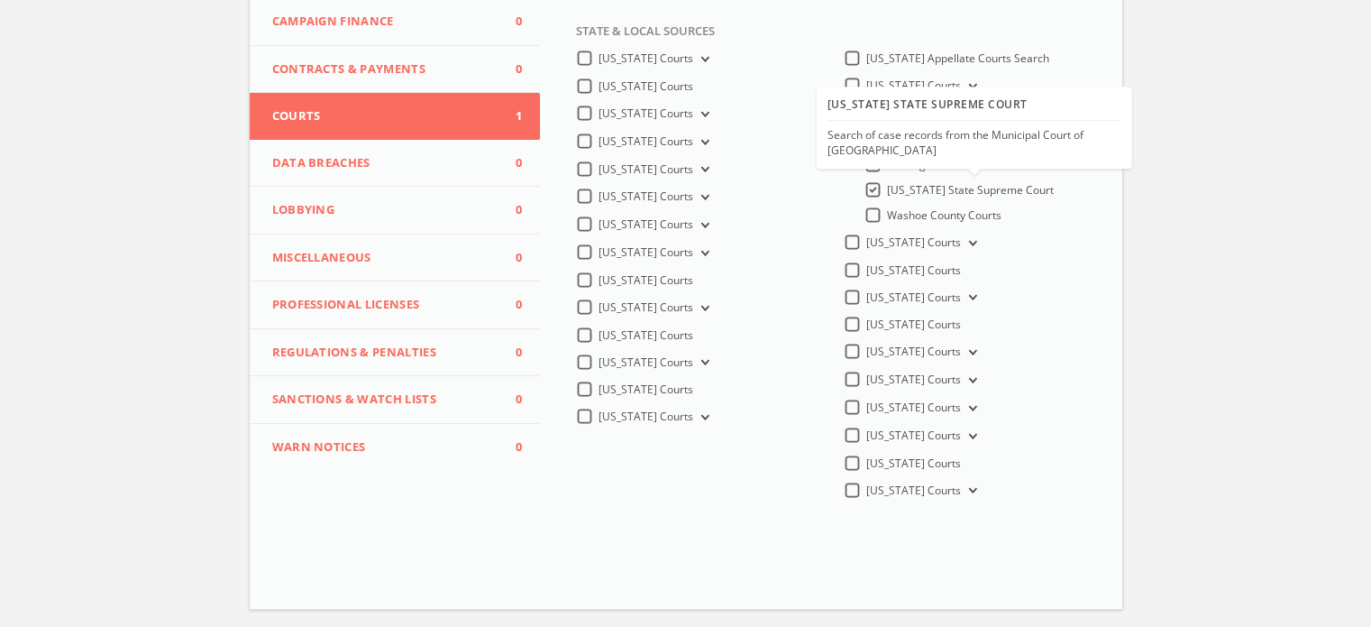
click at [927, 190] on span "[US_STATE] State Supreme Court" at bounding box center [970, 189] width 167 height 15
click at [0, 0] on input "[US_STATE] State Supreme Court" at bounding box center [0, 0] width 0 height 0
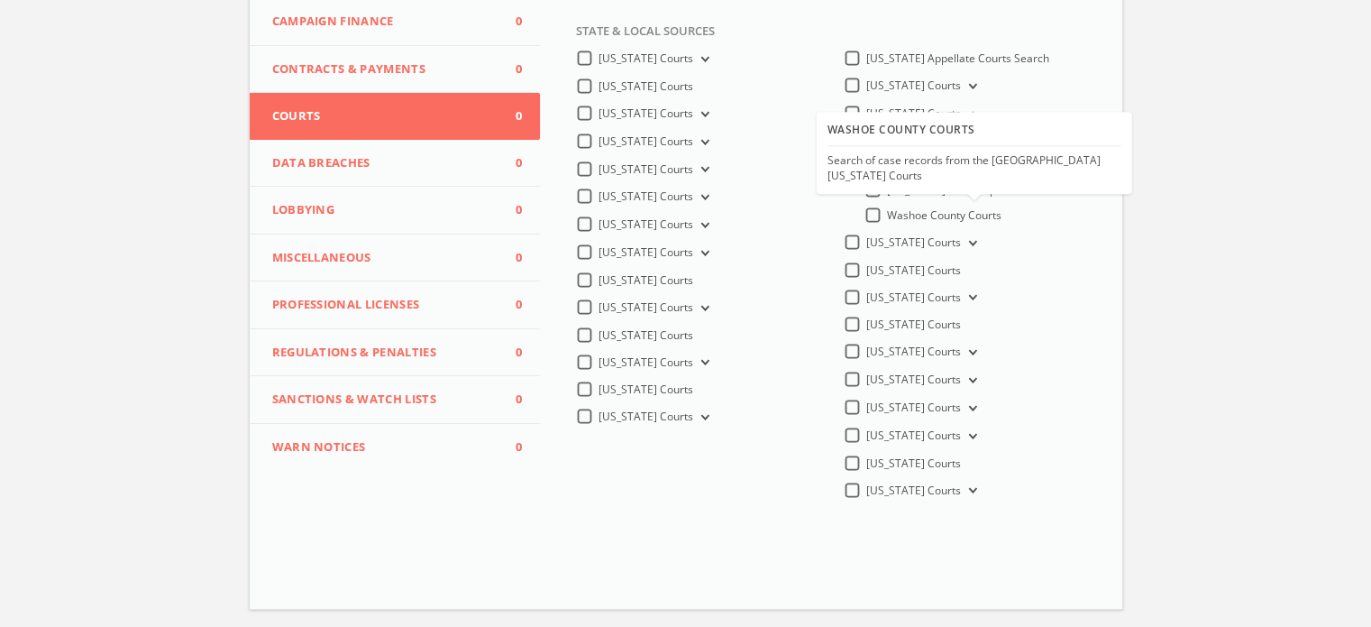
click at [932, 211] on span "Washoe County Courts" at bounding box center [944, 214] width 115 height 15
click at [0, 0] on input "Washoe County Courts" at bounding box center [0, 0] width 0 height 0
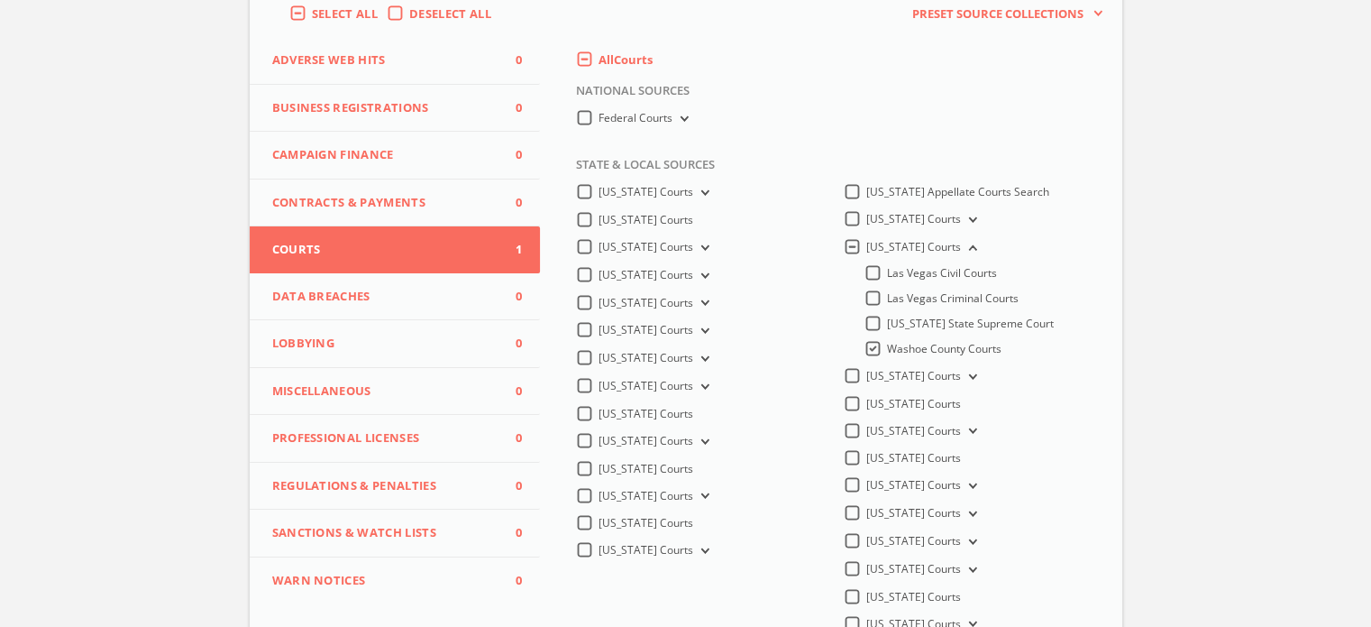
scroll to position [39, 0]
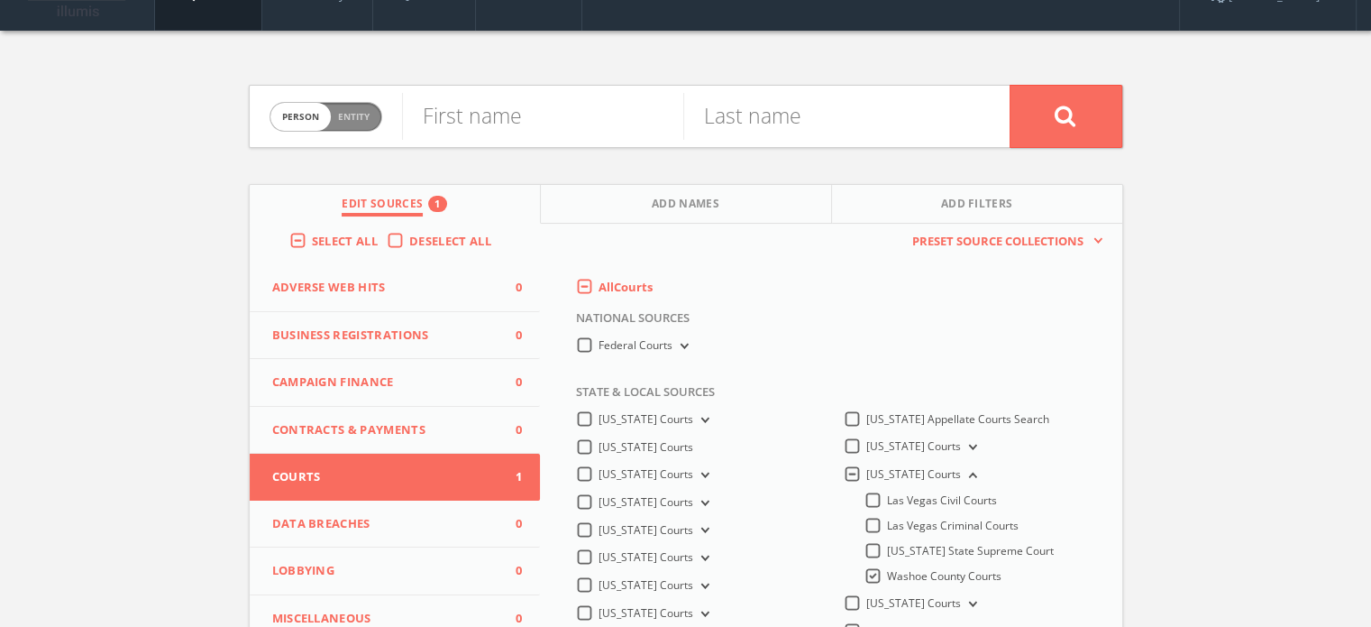
click at [379, 112] on span "Person Entity" at bounding box center [325, 117] width 111 height 28
checkbox input "true"
click at [434, 110] on input "text" at bounding box center [706, 116] width 608 height 47
paste input "VICTORIA N-HORNBLOWER VS [PERSON_NAME]"
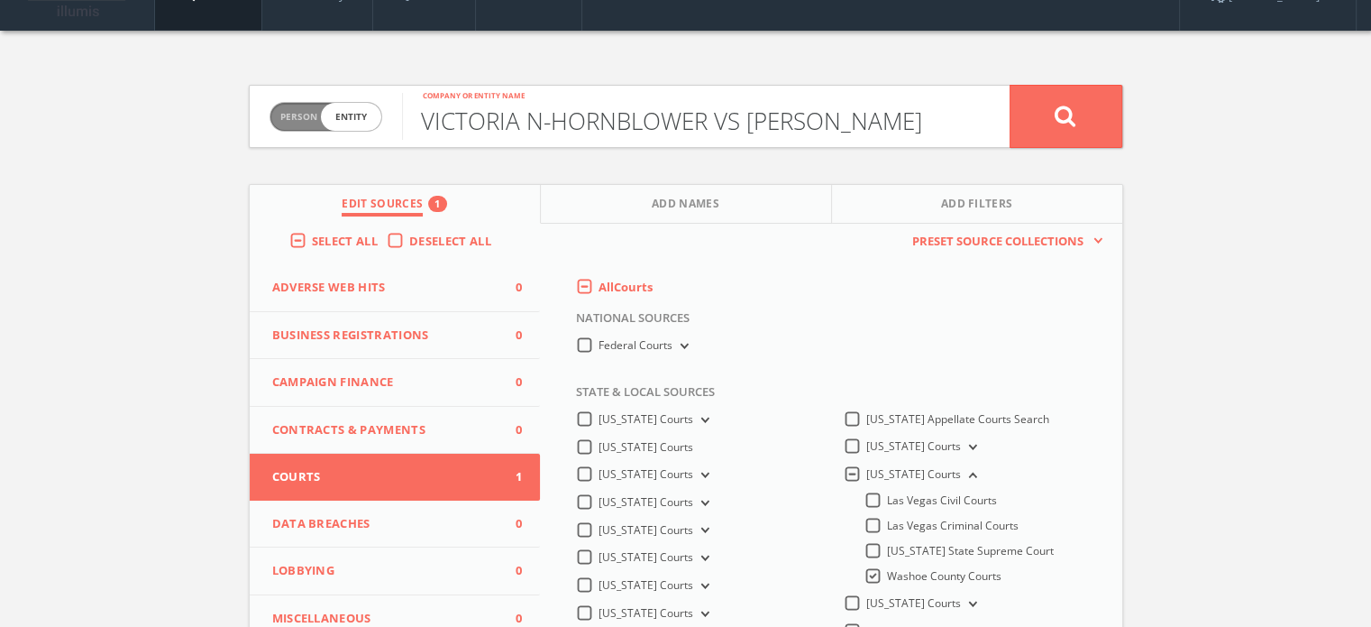
scroll to position [0, 24]
type input "VICTORIA N-HORNBLOWER VS [PERSON_NAME]"
click at [1038, 115] on button at bounding box center [1066, 116] width 113 height 63
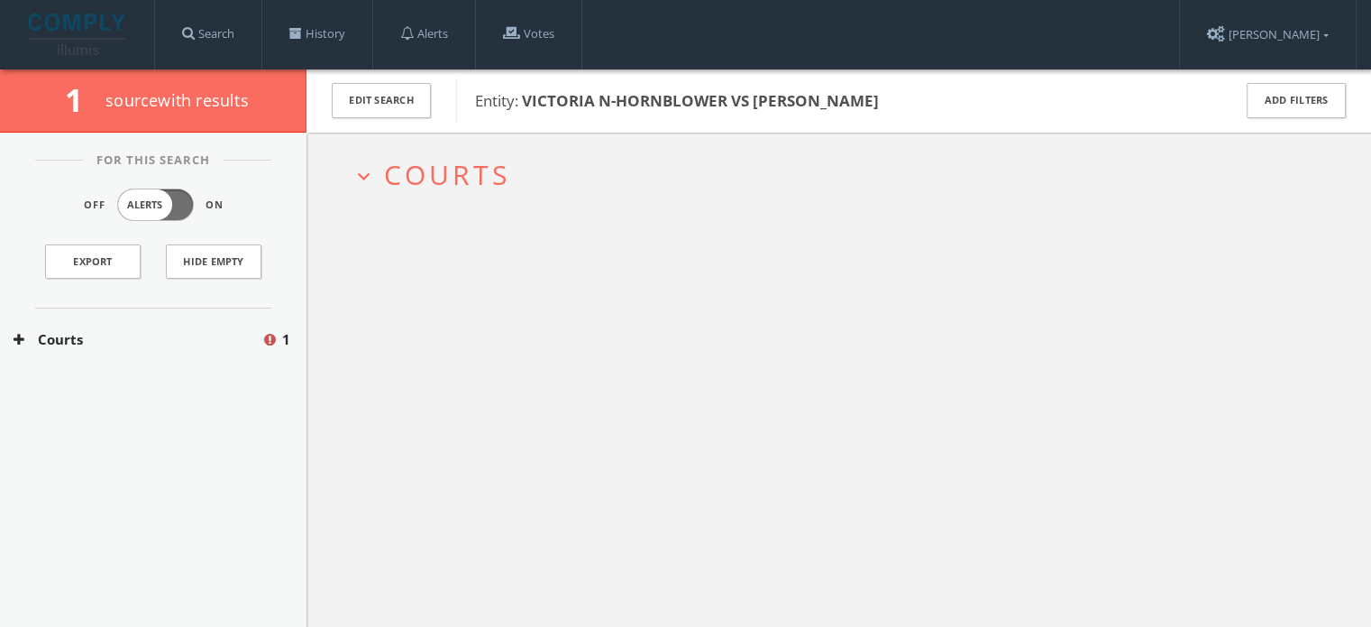
click at [408, 177] on span "Courts" at bounding box center [447, 174] width 126 height 37
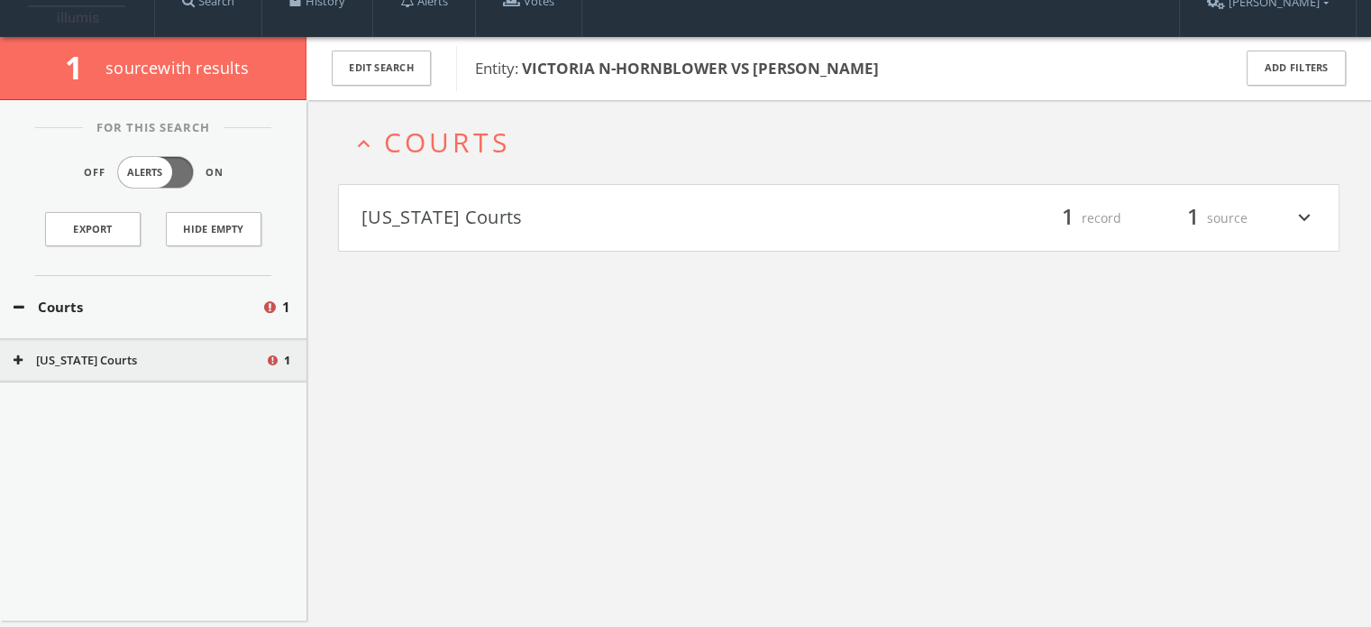
click at [440, 215] on button "[US_STATE] Courts" at bounding box center [601, 218] width 478 height 31
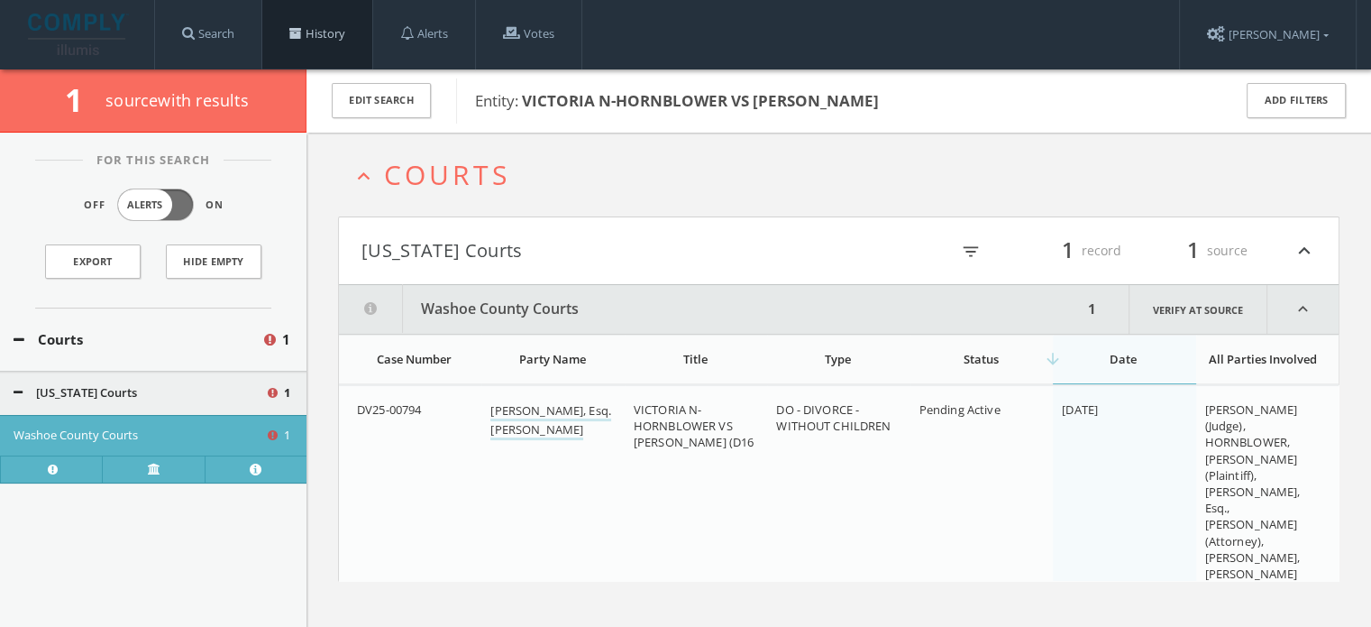
click at [316, 27] on link "History" at bounding box center [317, 34] width 110 height 69
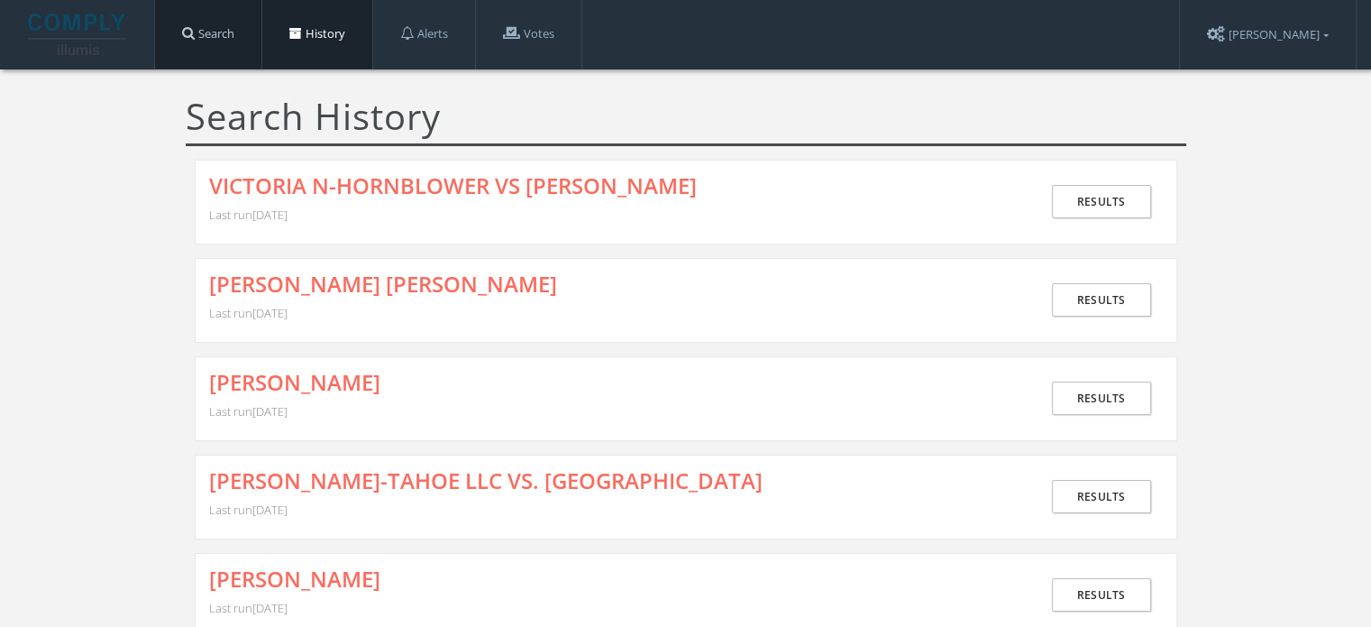
click at [223, 36] on link "Search" at bounding box center [208, 34] width 106 height 69
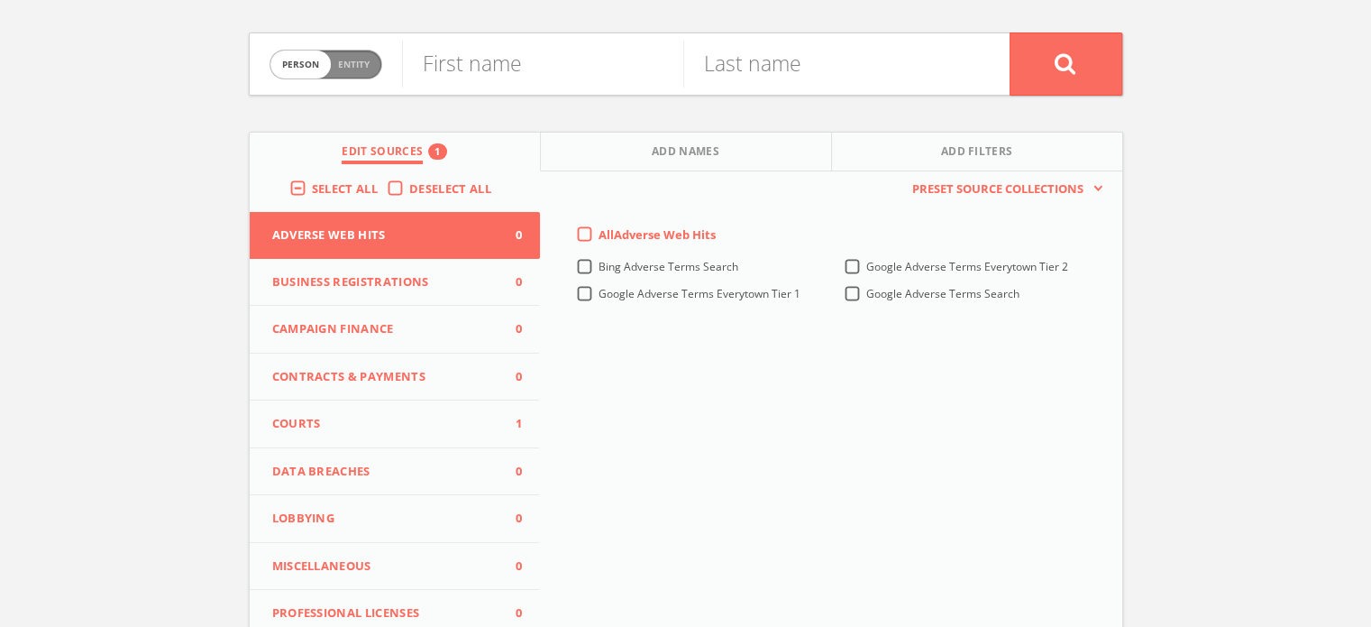
scroll to position [180, 0]
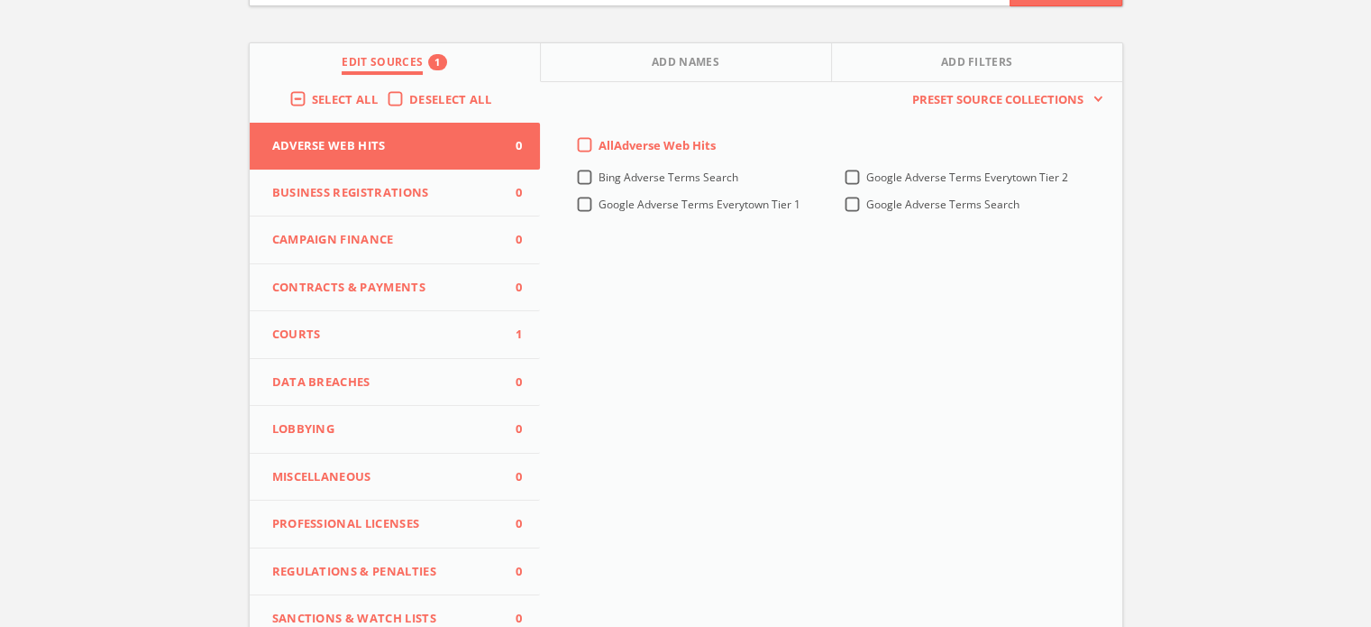
click at [325, 326] on span "Courts" at bounding box center [384, 334] width 224 height 18
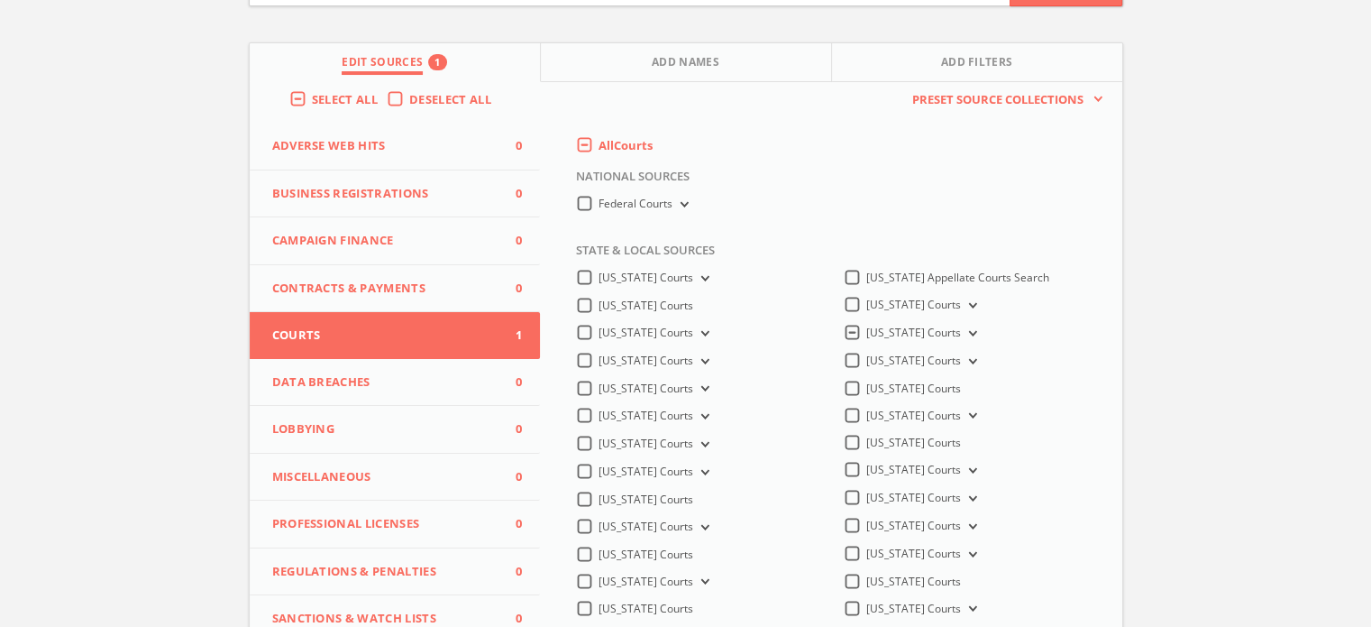
scroll to position [361, 0]
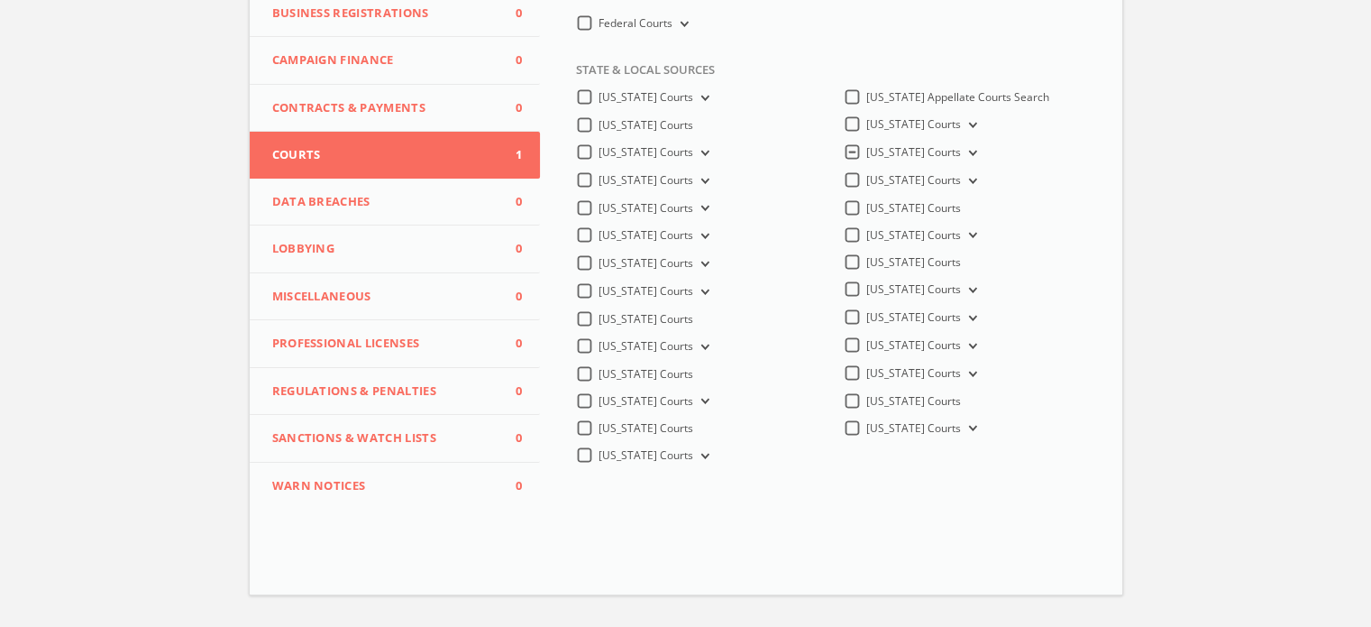
click at [961, 151] on button "[US_STATE] Courts" at bounding box center [971, 153] width 20 height 16
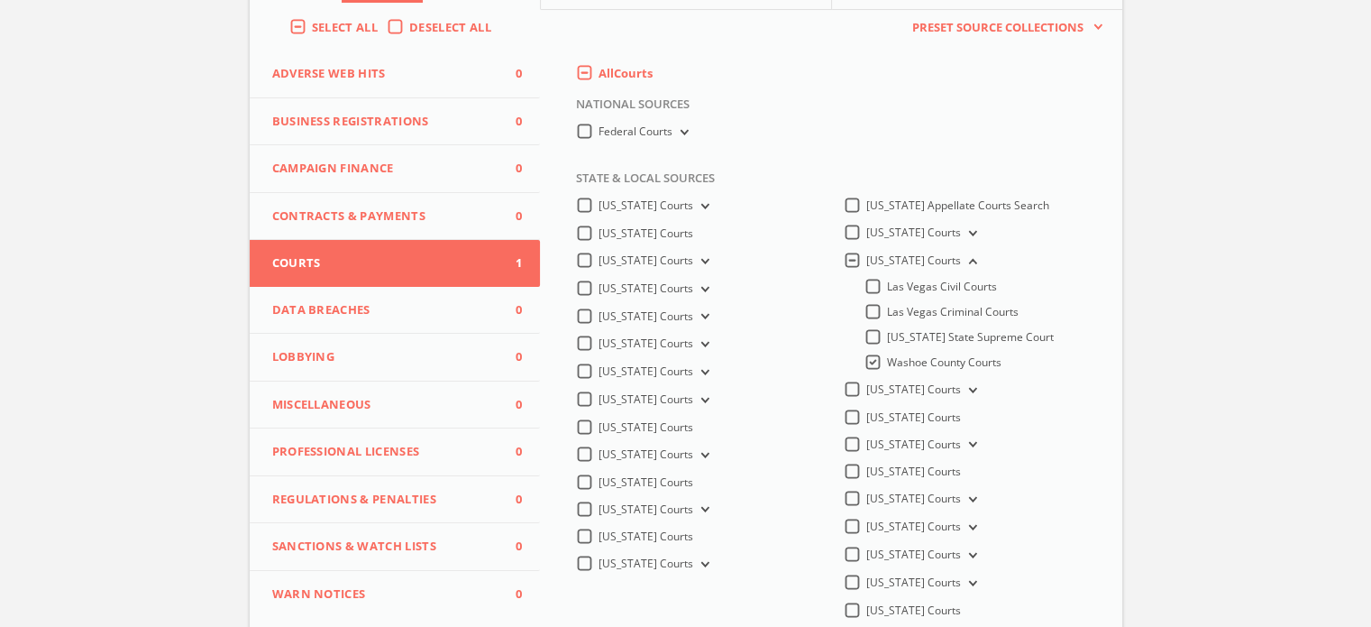
scroll to position [0, 0]
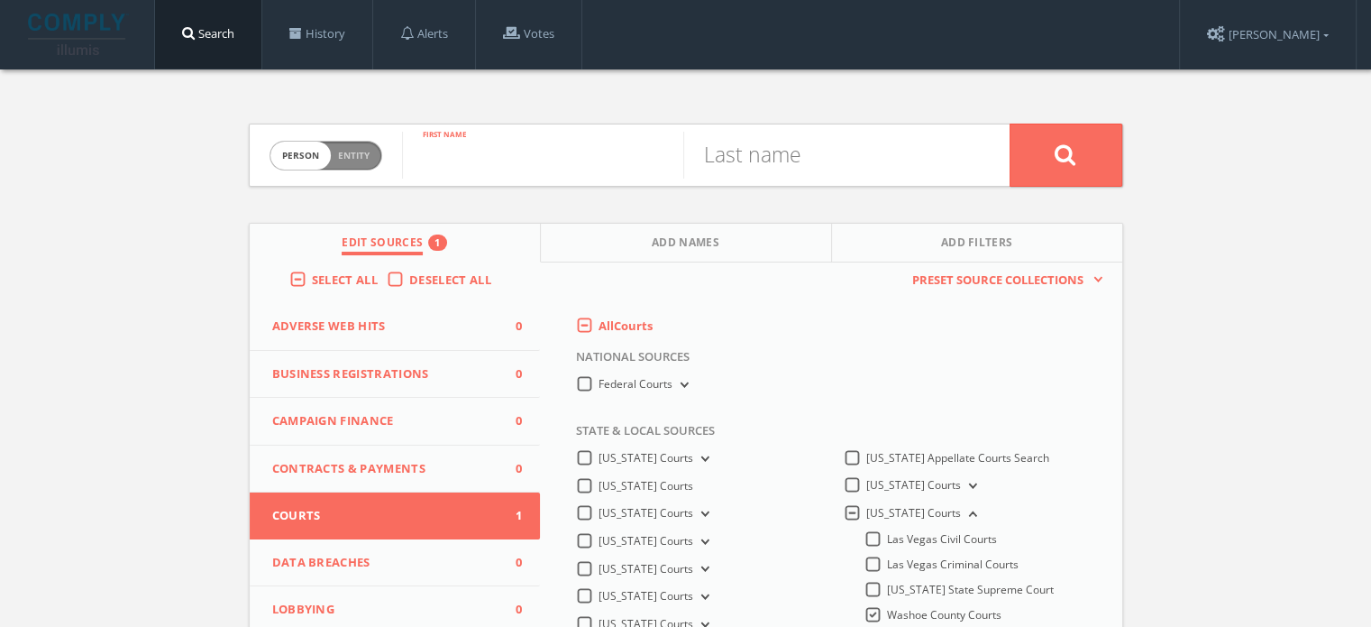
click at [551, 140] on input "text" at bounding box center [542, 155] width 281 height 47
type input "[PERSON_NAME]"
click at [812, 172] on input "text" at bounding box center [823, 155] width 281 height 47
type input "[PERSON_NAME]"
click at [1010, 124] on button at bounding box center [1066, 155] width 113 height 63
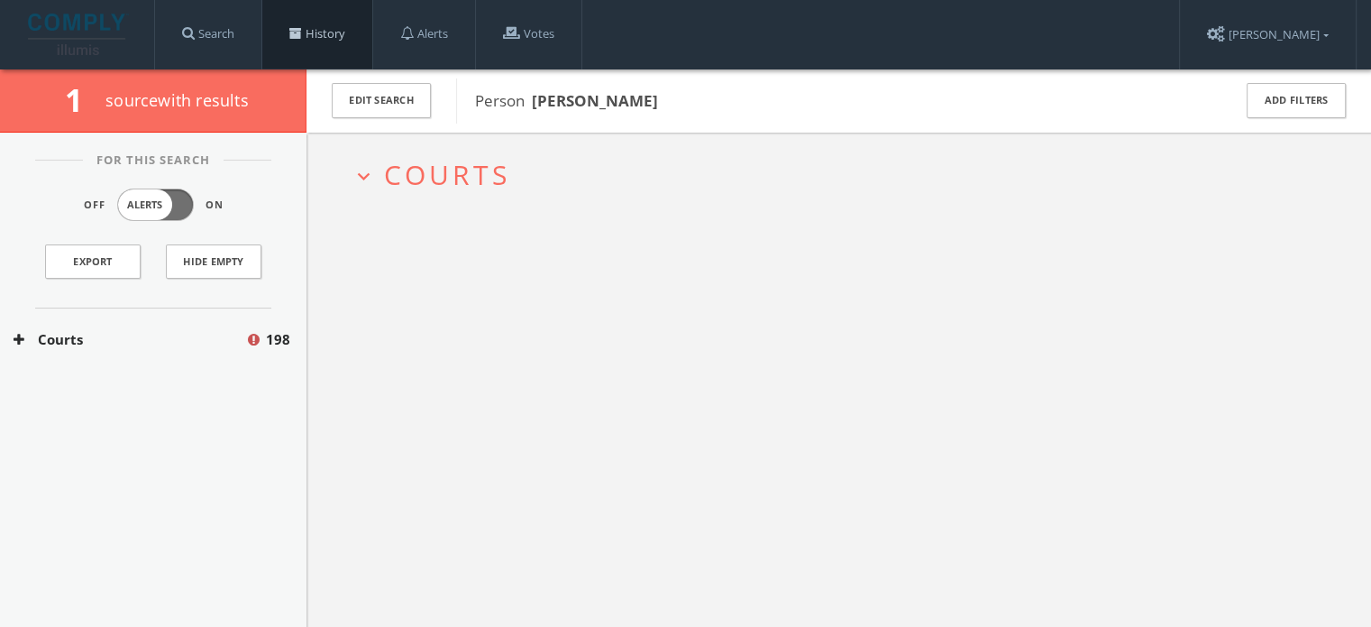
click at [339, 34] on link "History" at bounding box center [317, 34] width 110 height 69
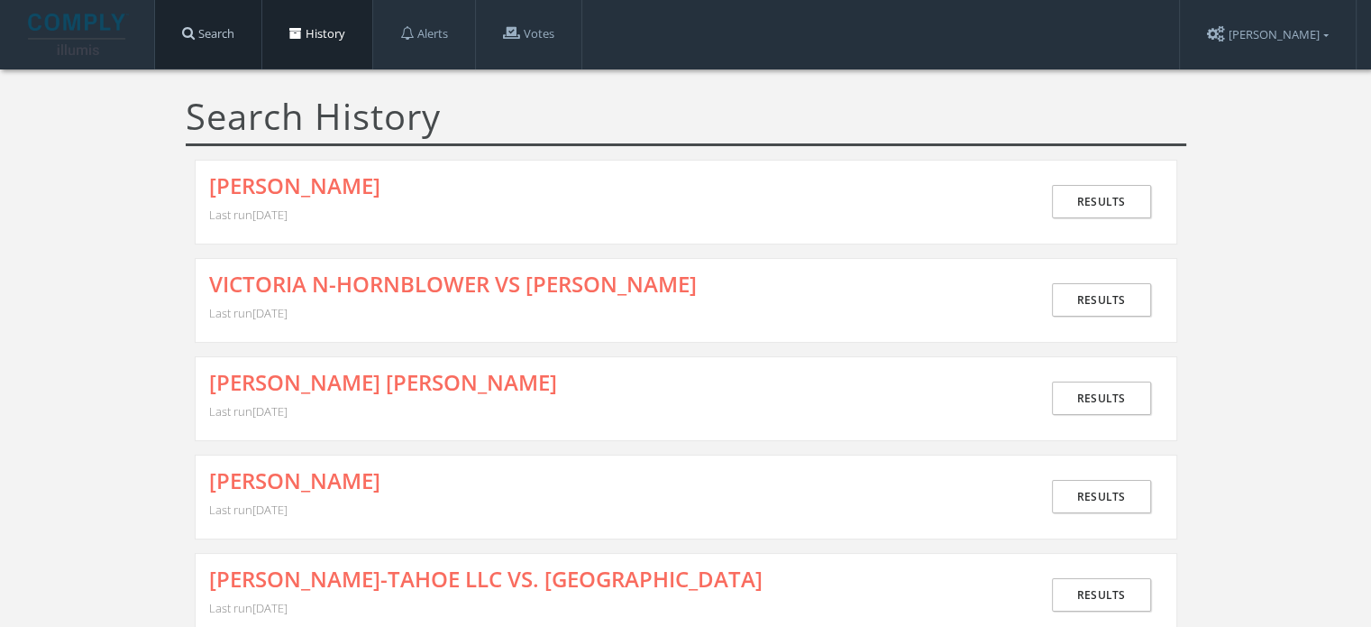
click at [228, 42] on link "Search" at bounding box center [208, 34] width 106 height 69
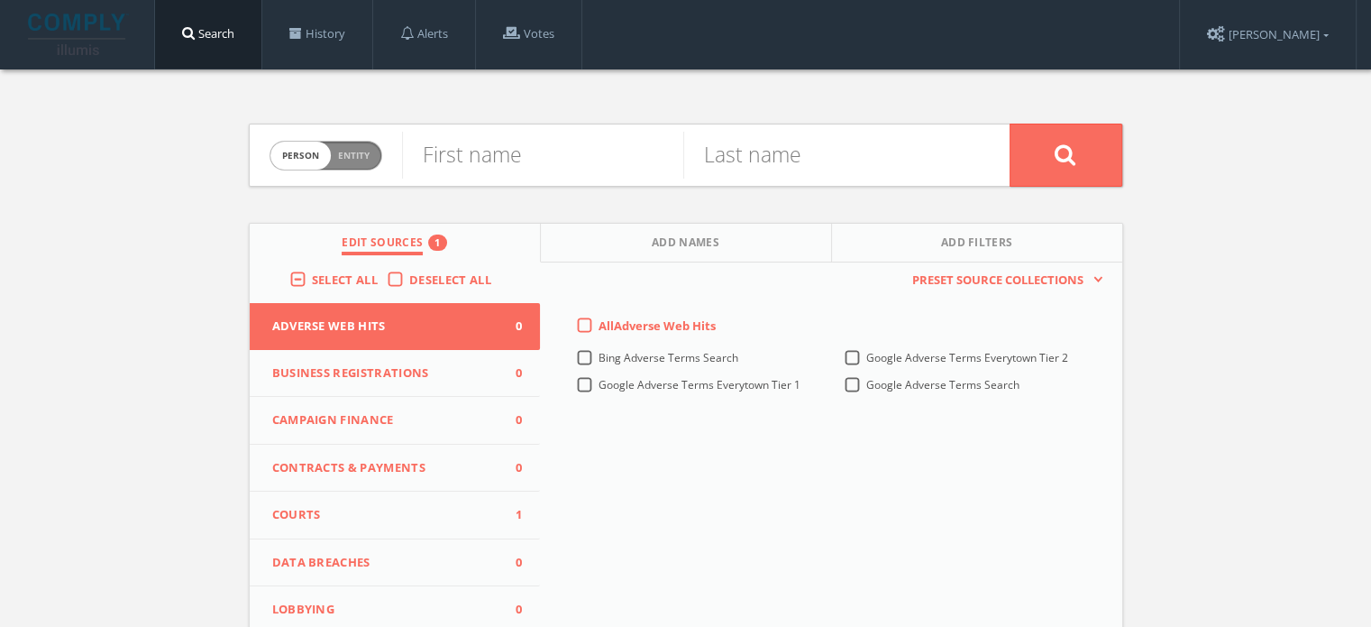
click at [332, 159] on span "Person Entity" at bounding box center [325, 156] width 111 height 28
checkbox input "true"
click at [455, 159] on input "text" at bounding box center [706, 155] width 608 height 47
paste input "[PERSON_NAME] VS P & [PERSON_NAME] 2025 TRUST (D9)"
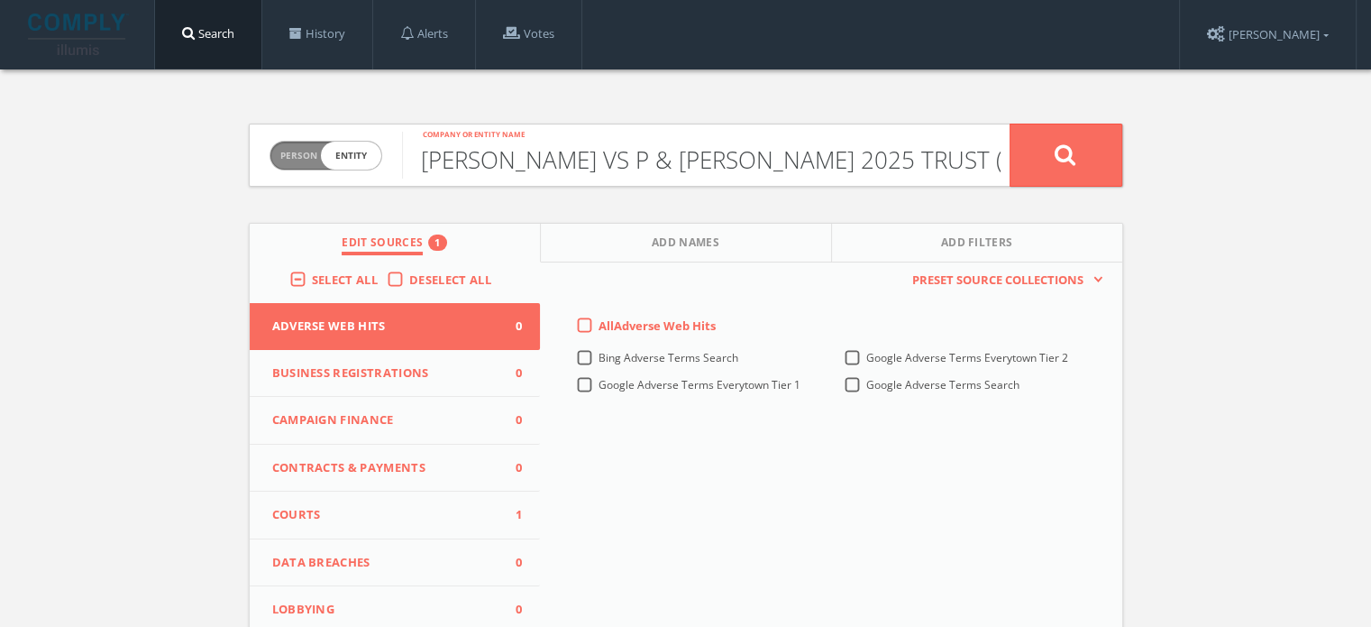
drag, startPoint x: 466, startPoint y: 156, endPoint x: 346, endPoint y: 156, distance: 119.9
click at [346, 156] on form "Person Entity entity [PERSON_NAME] VS P & [PERSON_NAME] 2025 TRUST (D9) Company…" at bounding box center [686, 155] width 875 height 63
click at [913, 176] on input "[PERSON_NAME] VS P & [PERSON_NAME] 2025 TRUST (D9)" at bounding box center [706, 155] width 608 height 47
type input "[PERSON_NAME] VS P & [PERSON_NAME] 2025 TRUST (D9)"
click at [353, 508] on span "Courts" at bounding box center [384, 515] width 224 height 18
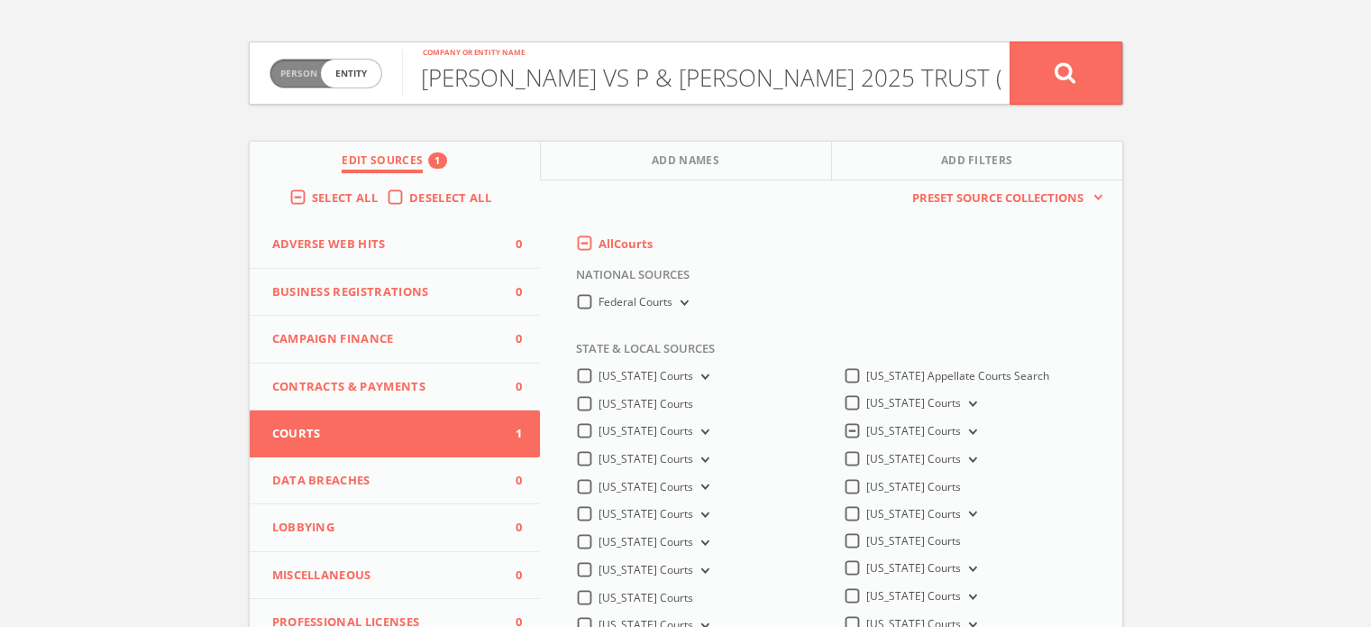
scroll to position [180, 0]
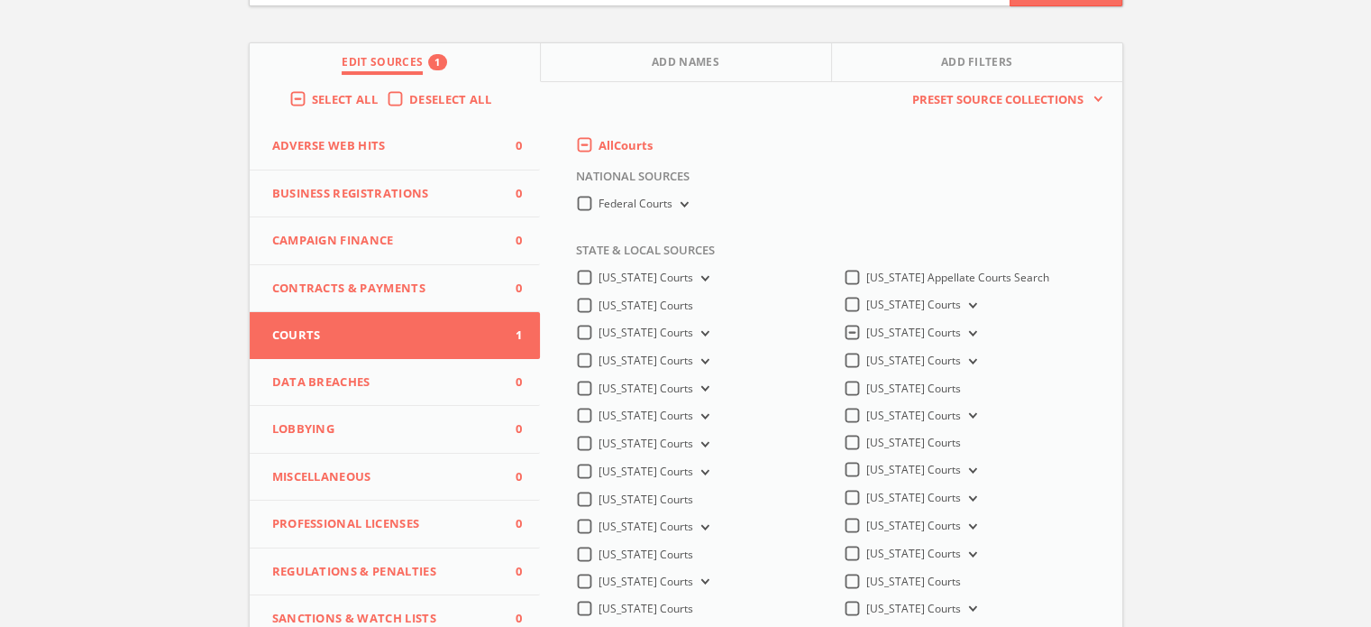
click at [961, 327] on button "[US_STATE] Courts" at bounding box center [971, 333] width 20 height 16
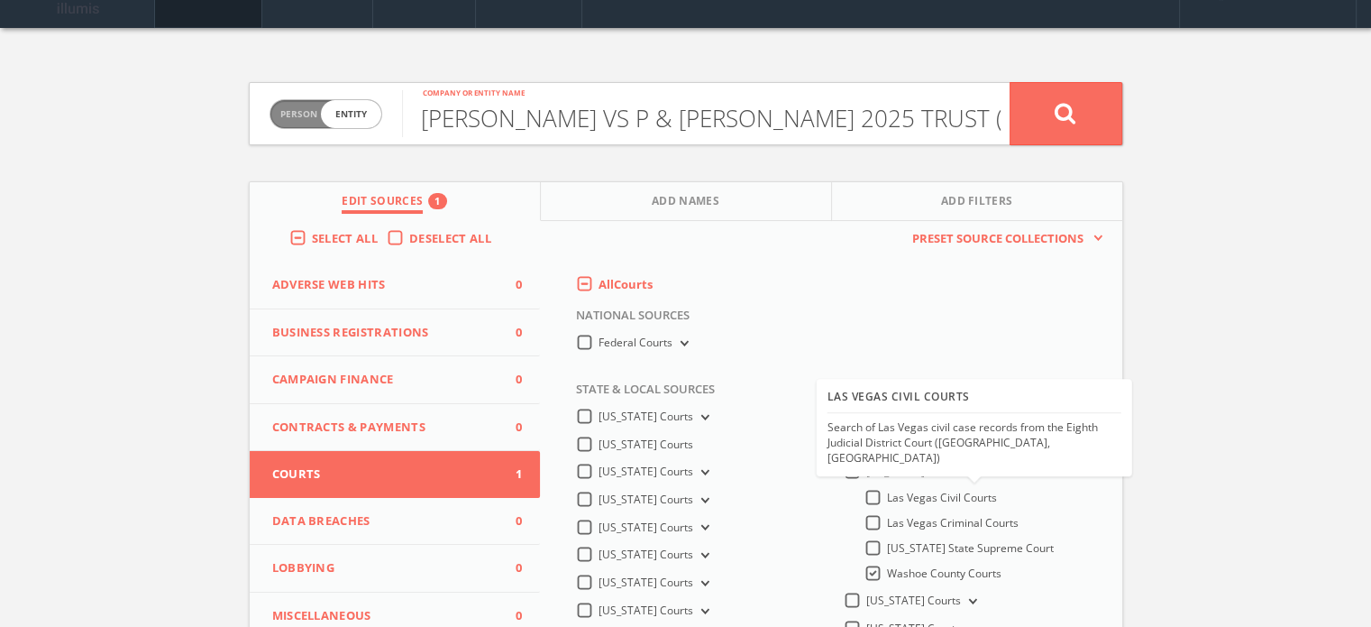
scroll to position [0, 0]
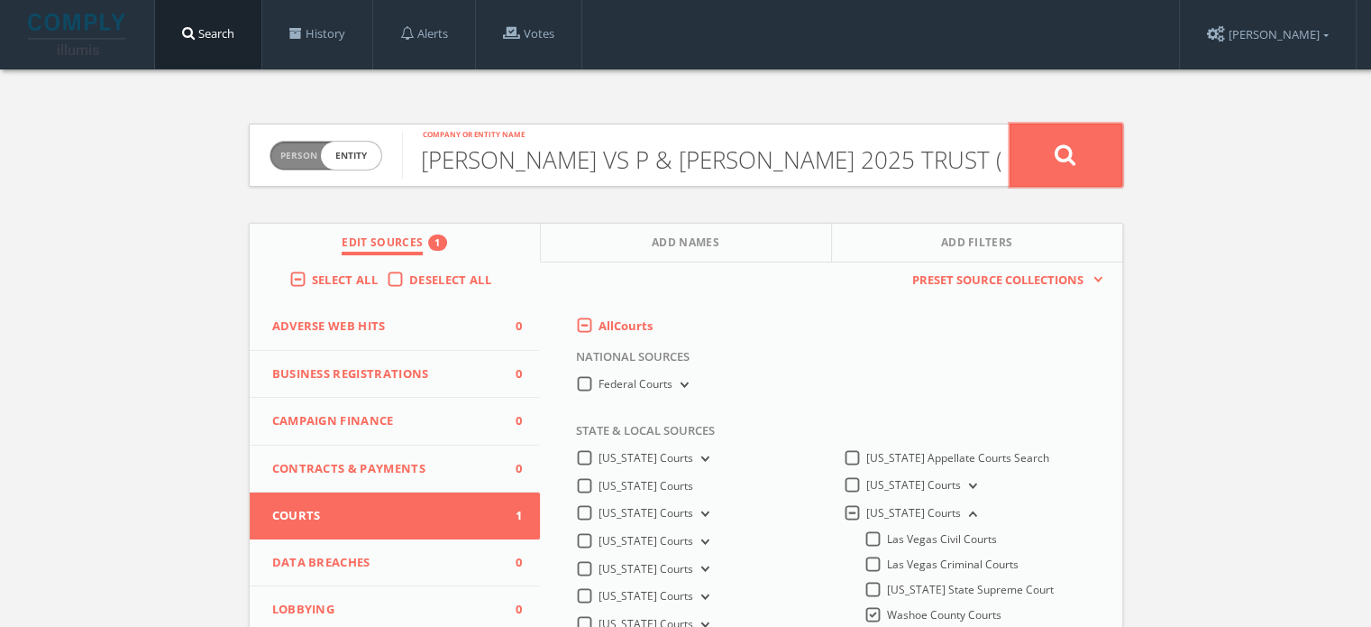
click at [1040, 144] on button at bounding box center [1066, 155] width 113 height 63
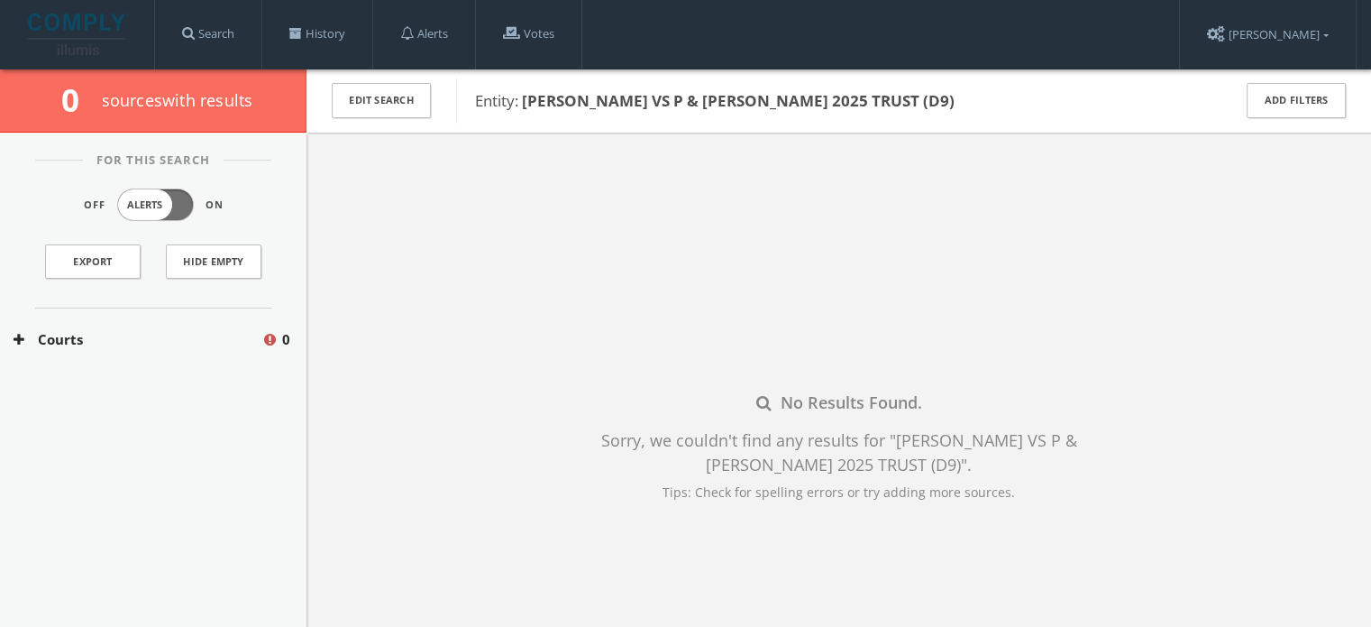
click at [483, 323] on div "No Results Found. Sorry, we couldn't find any results for " [PERSON_NAME] VS P …" at bounding box center [839, 446] width 1065 height 627
click at [221, 27] on link "Search" at bounding box center [208, 34] width 106 height 69
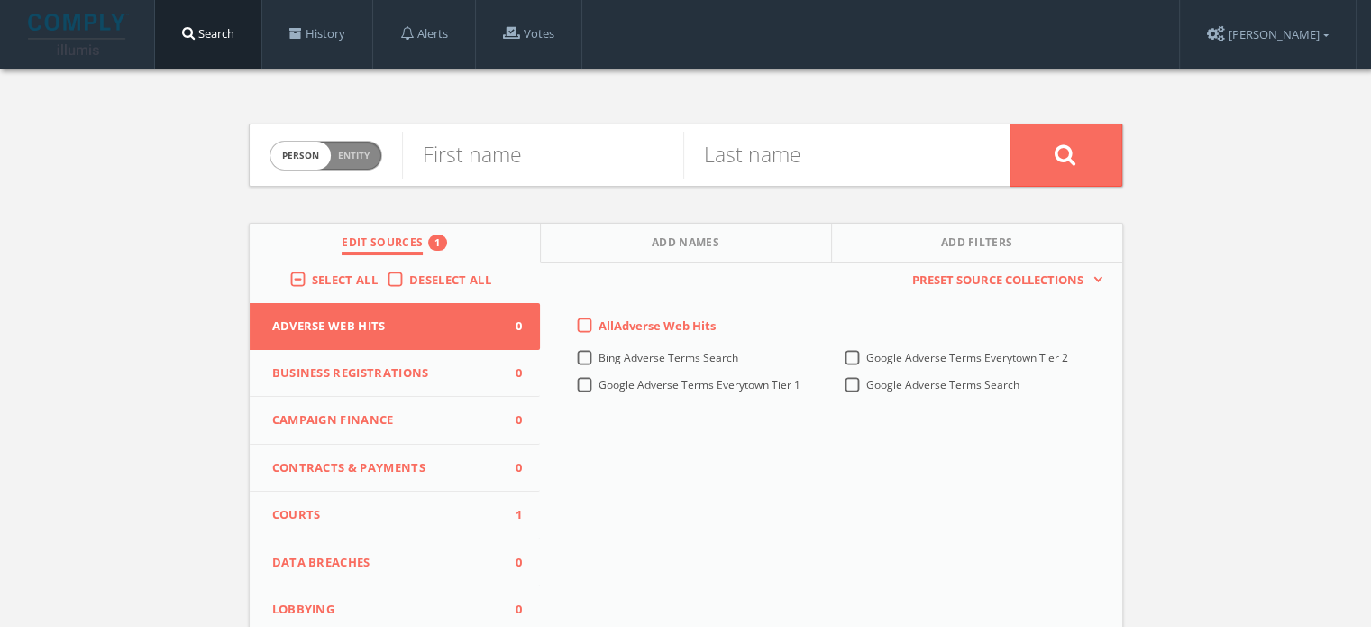
click at [370, 151] on span "Person Entity" at bounding box center [325, 156] width 111 height 28
checkbox input "true"
click at [464, 160] on input "text" at bounding box center [706, 155] width 608 height 47
paste input "LVNV FUNDING LLC"
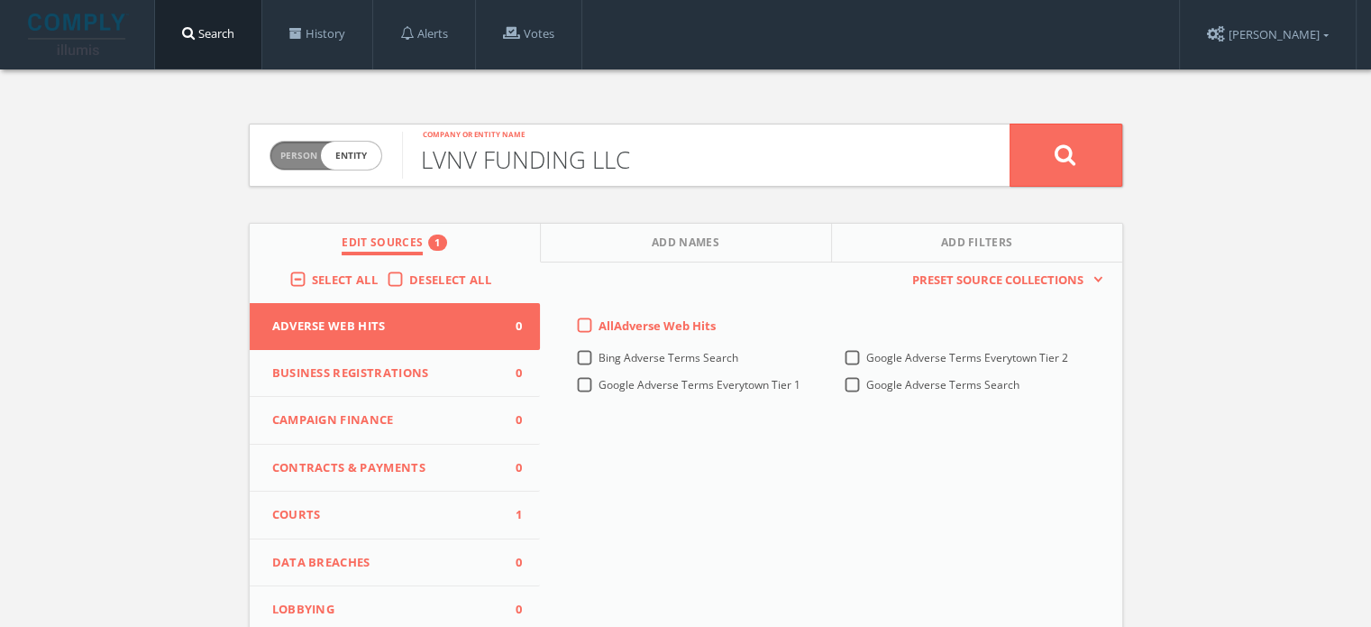
drag, startPoint x: 417, startPoint y: 160, endPoint x: 378, endPoint y: 165, distance: 39.1
click at [378, 165] on form "Person Entity entity LVNV FUNDING LLC Company or entity name" at bounding box center [686, 155] width 875 height 63
type input "LVNV FUNDING LLC"
click at [377, 499] on button "Courts 1" at bounding box center [395, 515] width 291 height 48
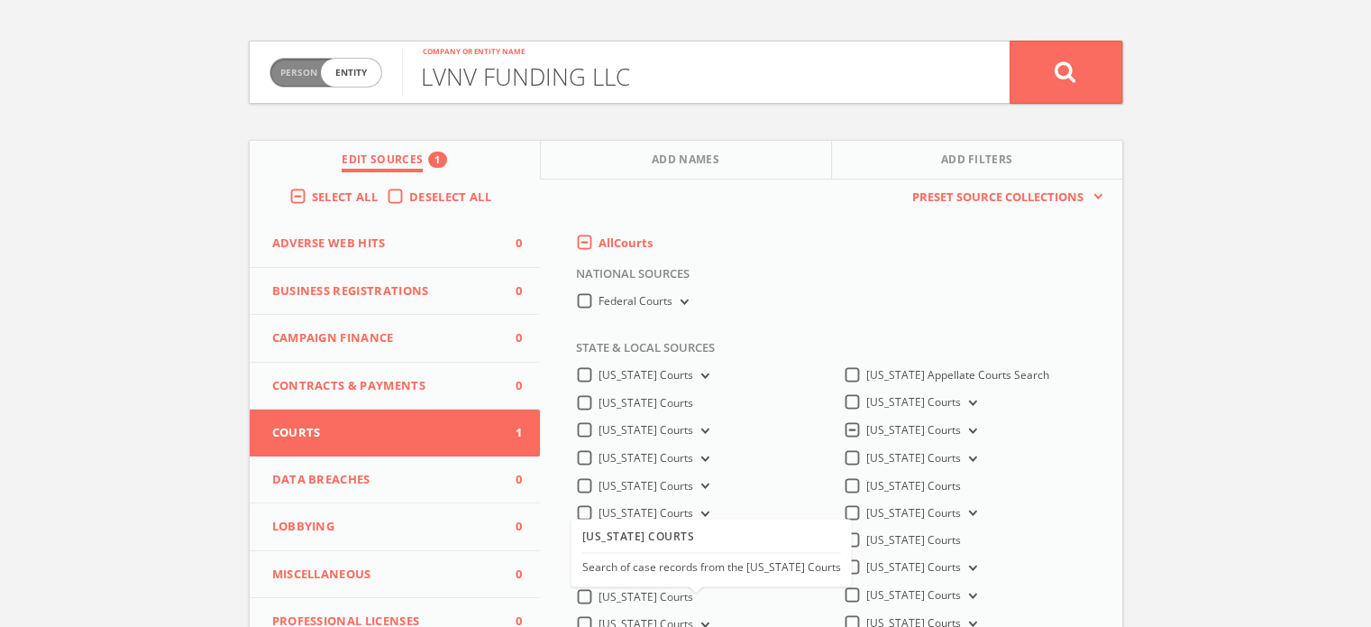
scroll to position [270, 0]
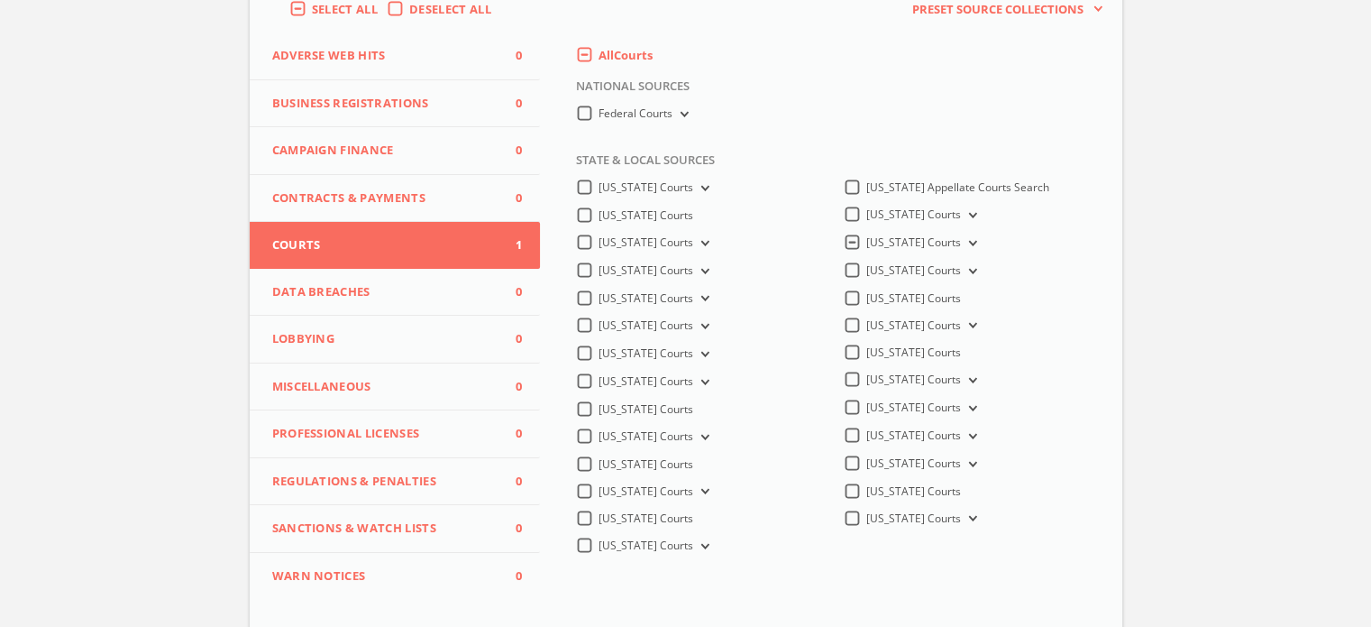
click at [967, 244] on icon at bounding box center [970, 243] width 7 height 5
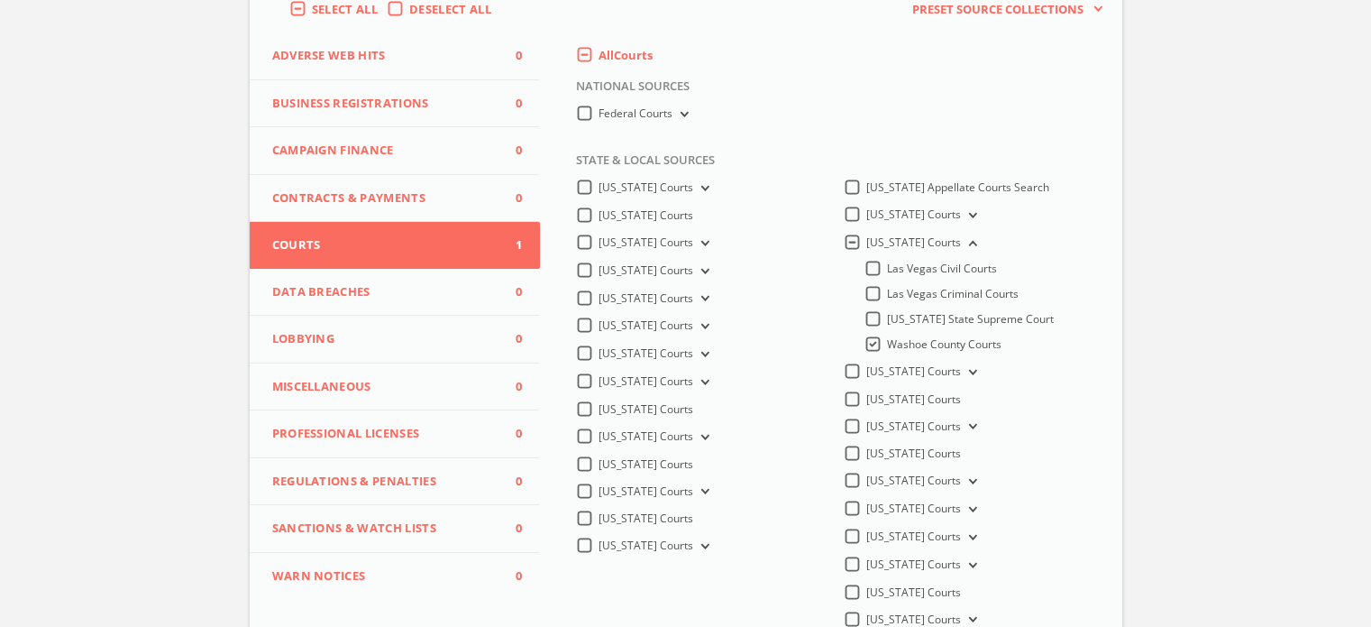
scroll to position [0, 0]
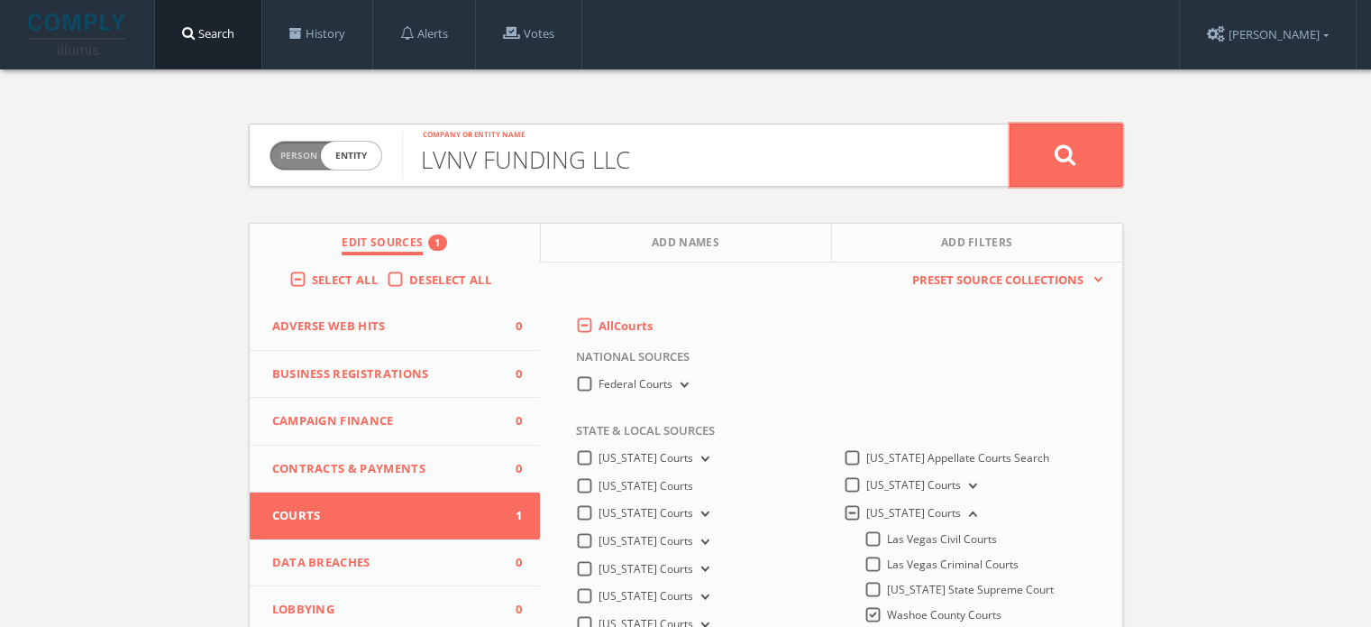
click at [1035, 161] on button at bounding box center [1066, 155] width 113 height 63
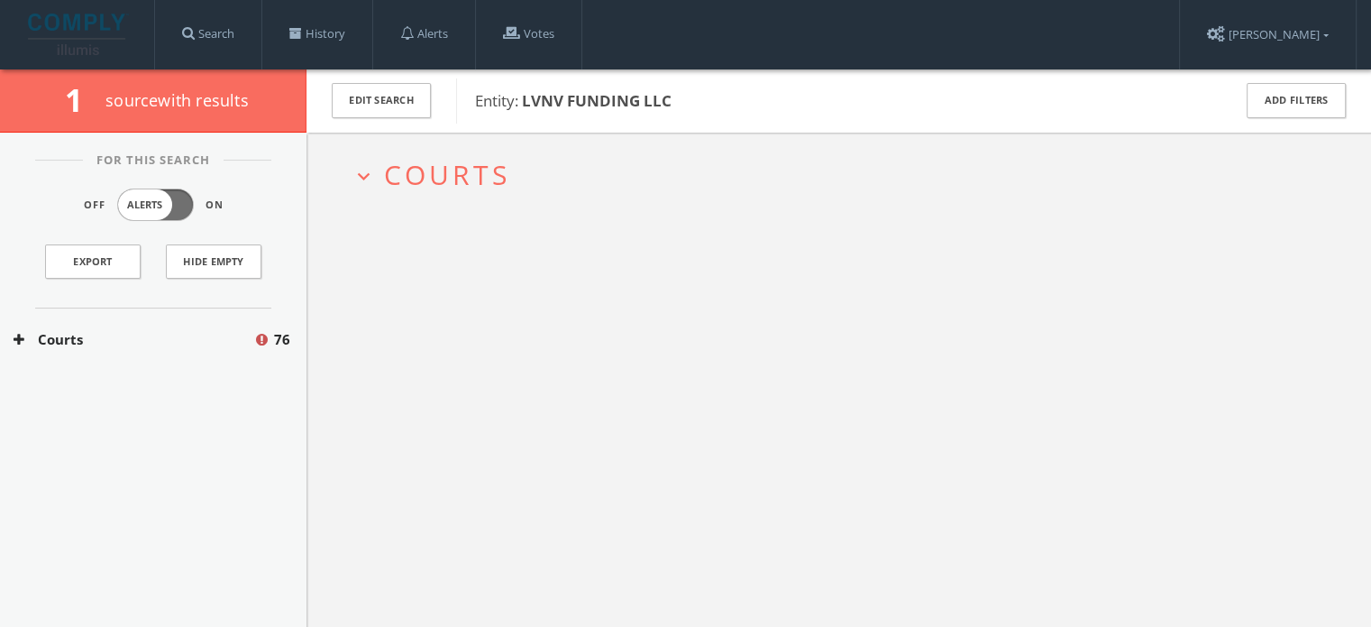
click at [461, 191] on span "Courts" at bounding box center [447, 174] width 126 height 37
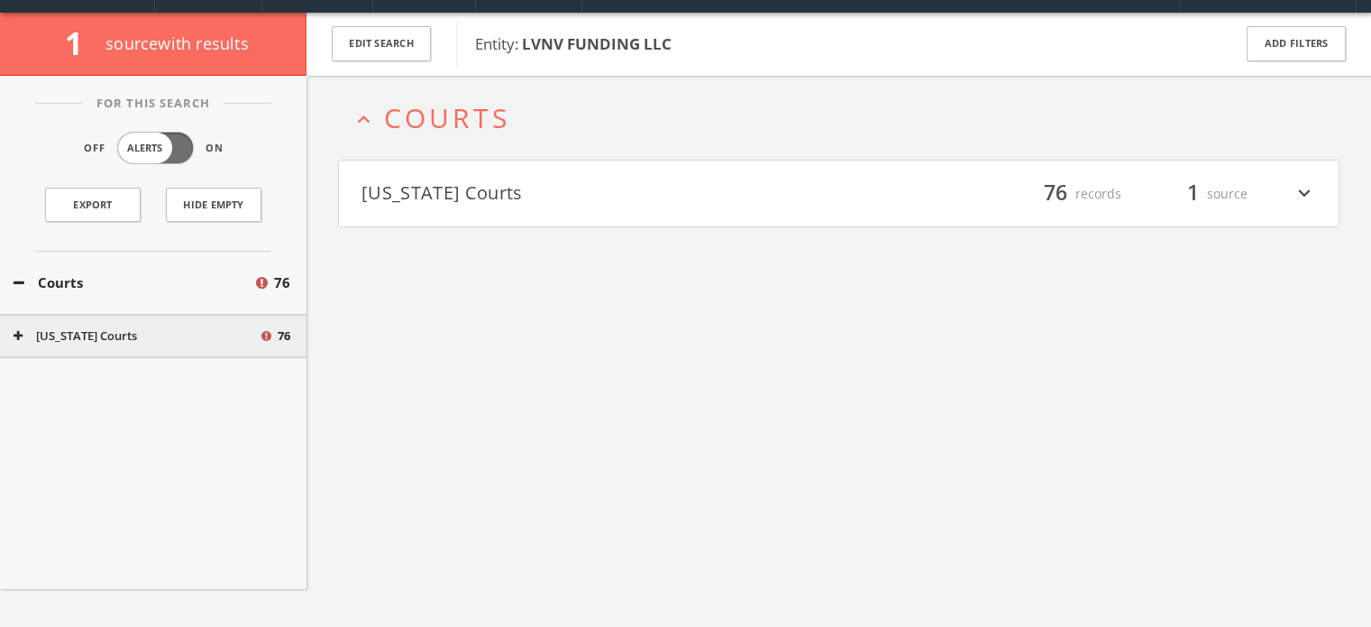
click at [469, 207] on button "[US_STATE] Courts" at bounding box center [601, 194] width 478 height 31
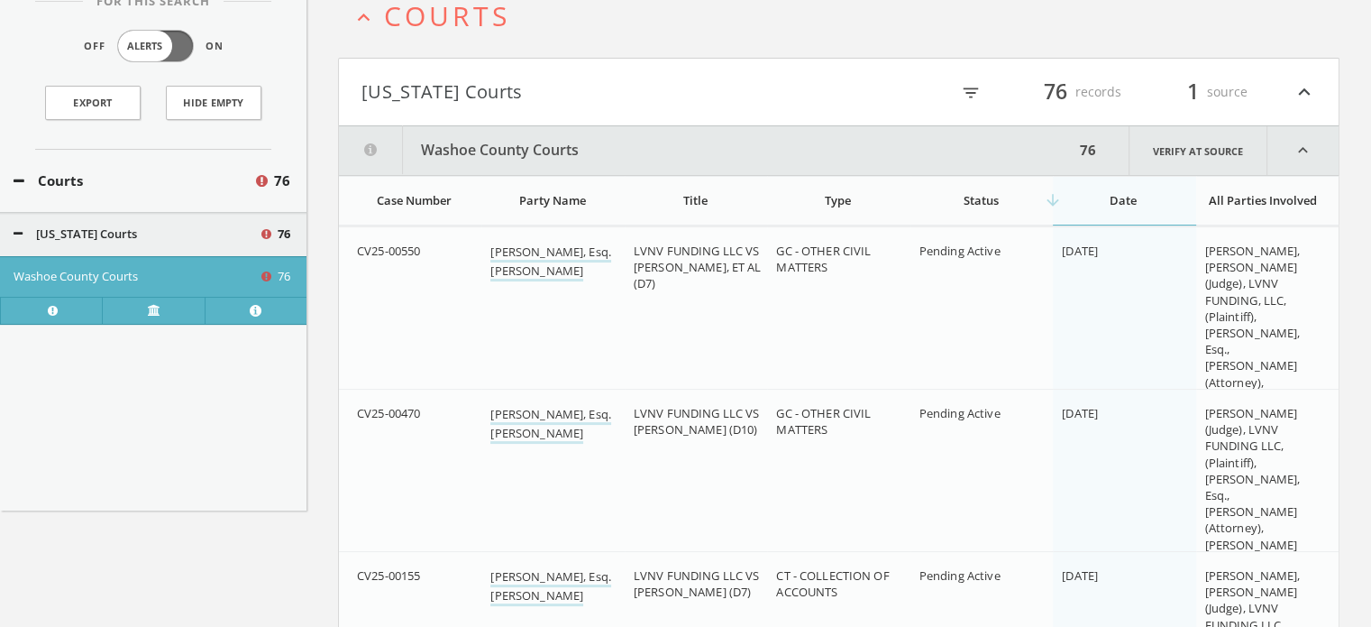
scroll to position [39, 0]
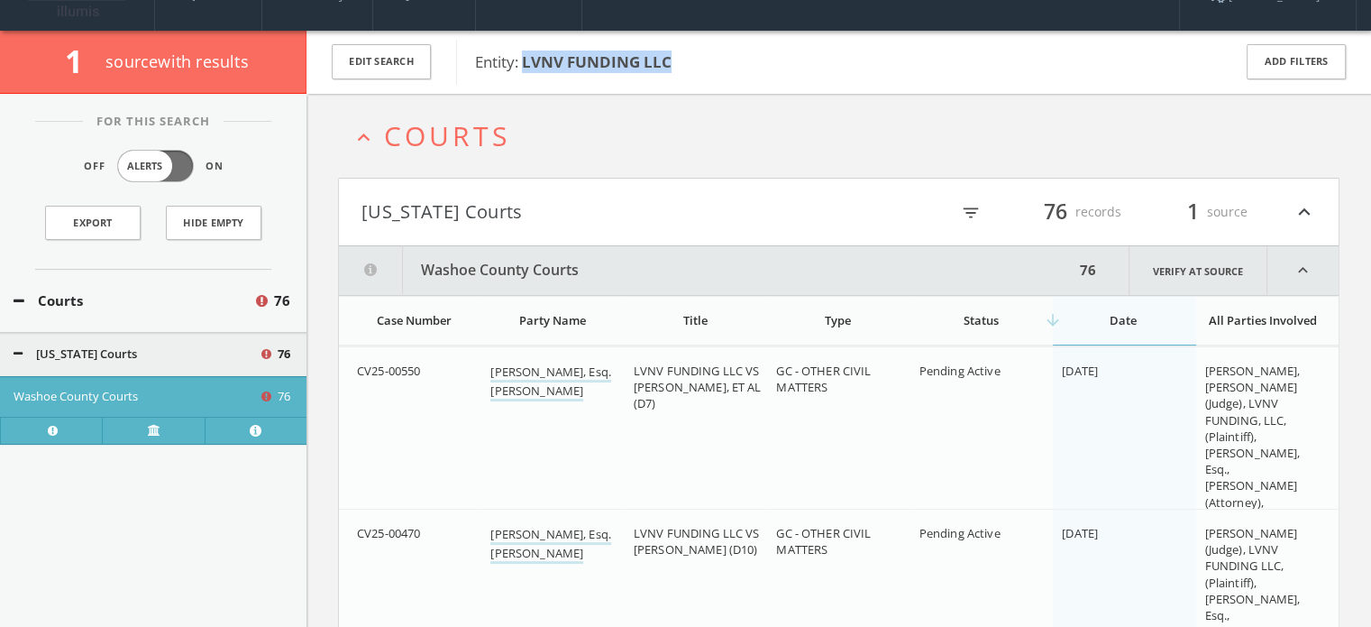
drag, startPoint x: 693, startPoint y: 60, endPoint x: 523, endPoint y: 60, distance: 170.4
click at [523, 60] on span "Entity: LVNV FUNDING LLC" at bounding box center [841, 61] width 733 height 23
copy b "LVNV FUNDING LLC"
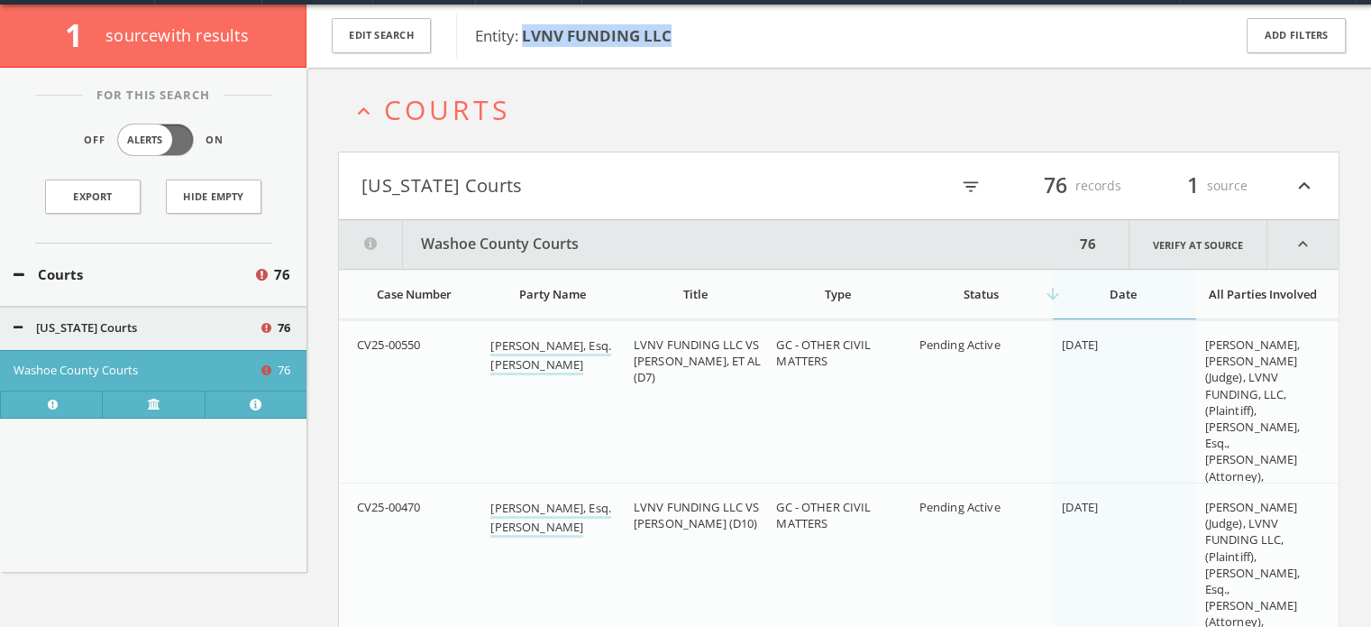
scroll to position [0, 0]
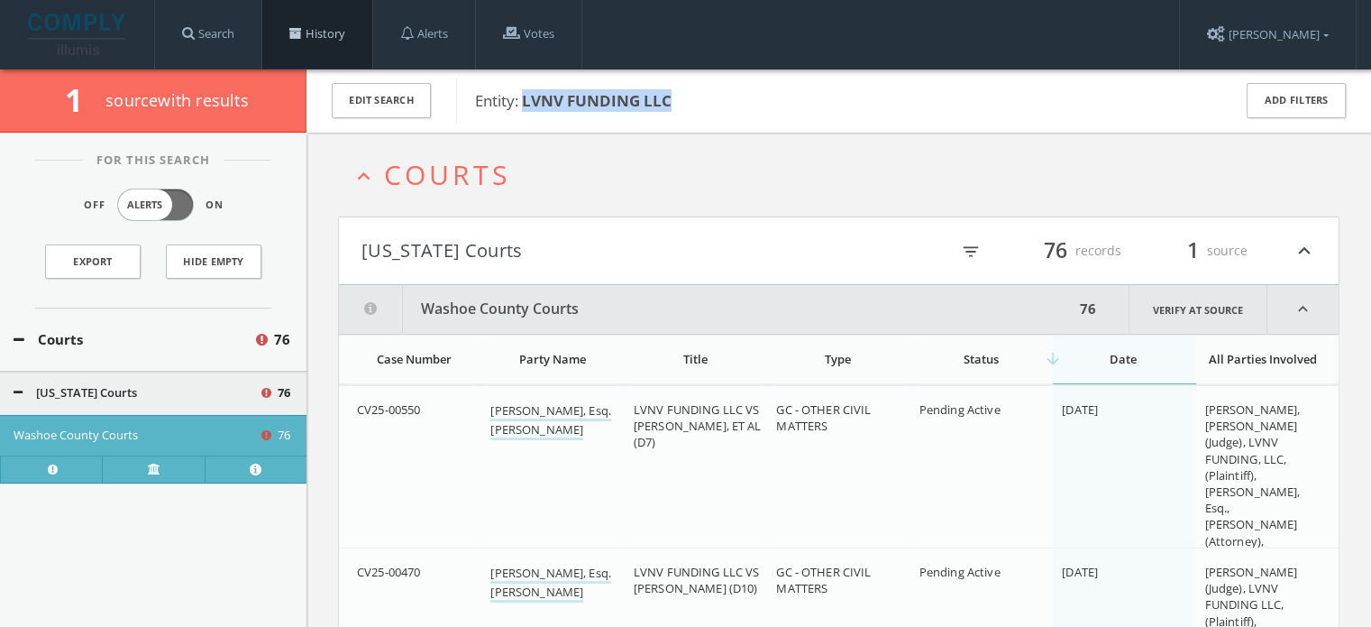
click at [316, 25] on link "History" at bounding box center [317, 34] width 110 height 69
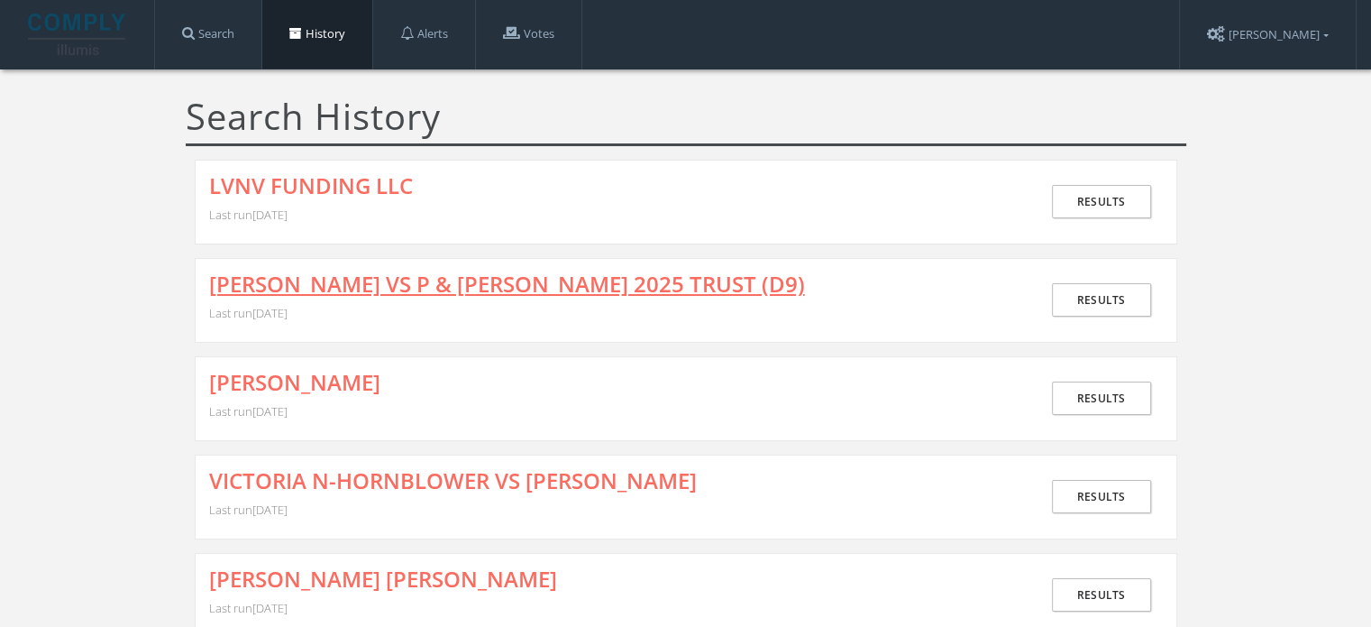
click at [359, 273] on link "[PERSON_NAME] VS P & [PERSON_NAME] 2025 TRUST (D9)" at bounding box center [507, 283] width 596 height 23
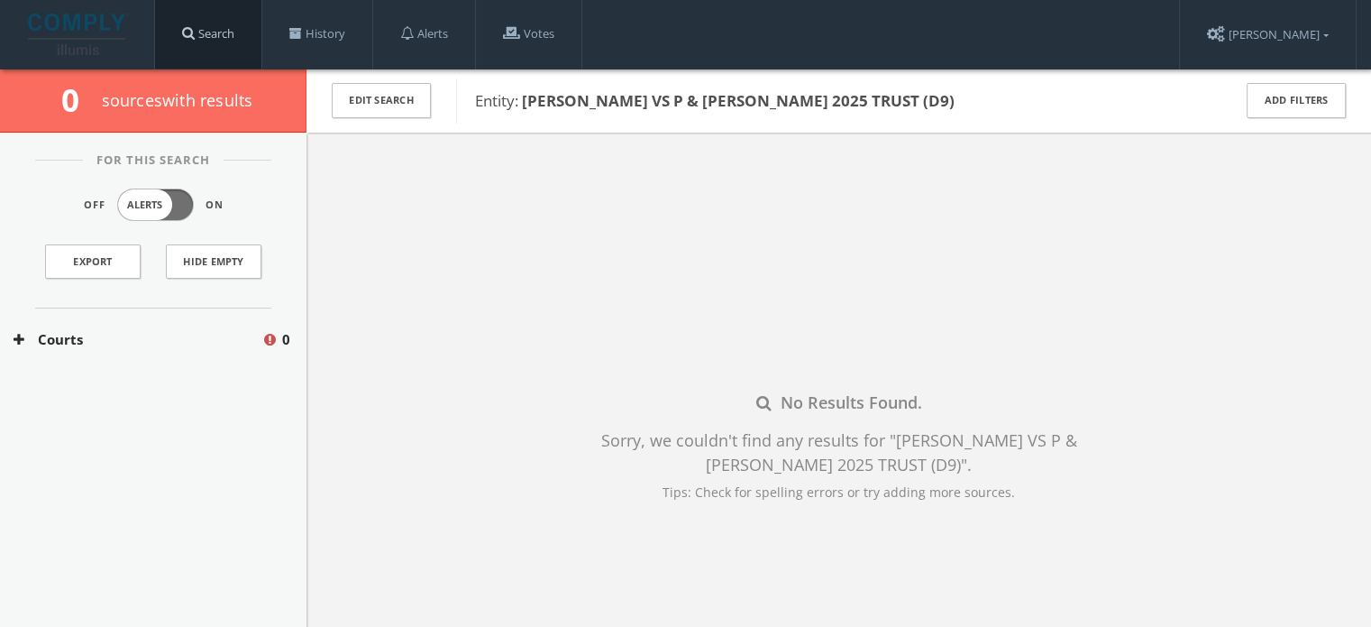
click at [227, 52] on link "Search" at bounding box center [208, 34] width 106 height 69
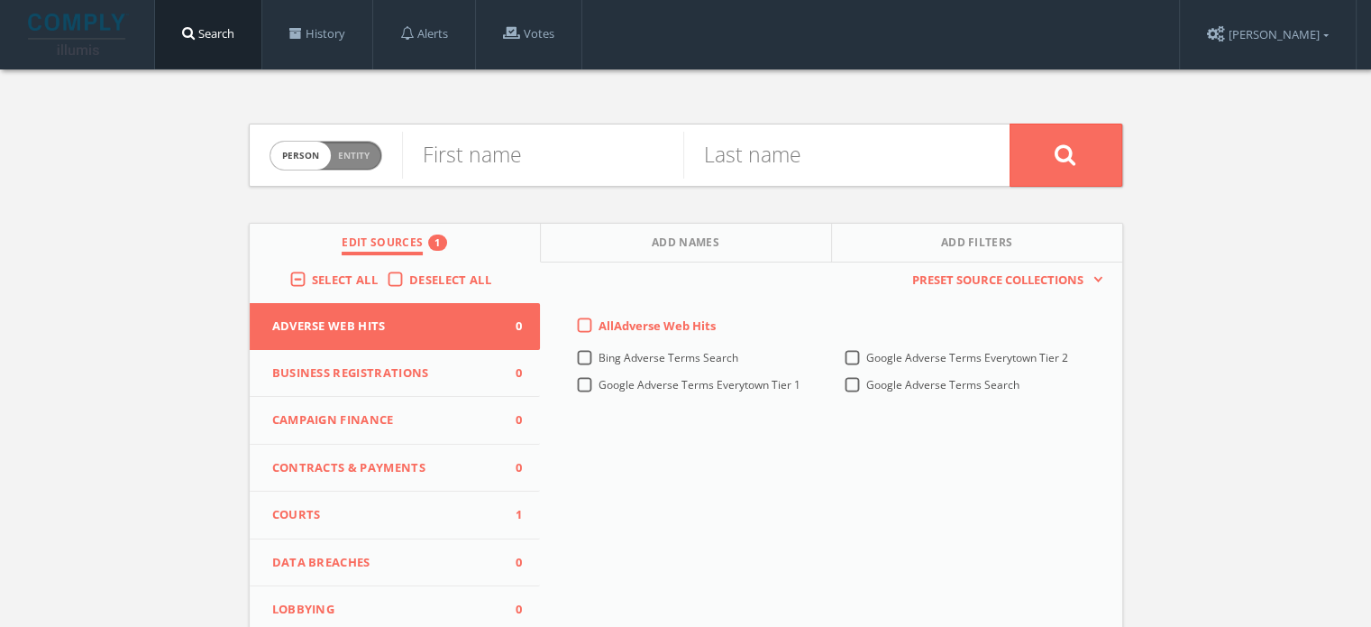
click at [367, 157] on span "Entity" at bounding box center [354, 156] width 32 height 14
checkbox input "true"
click at [454, 156] on input "text" at bounding box center [706, 155] width 608 height 47
paste input "[PERSON_NAME] ETAL VS. [PERSON_NAME]"
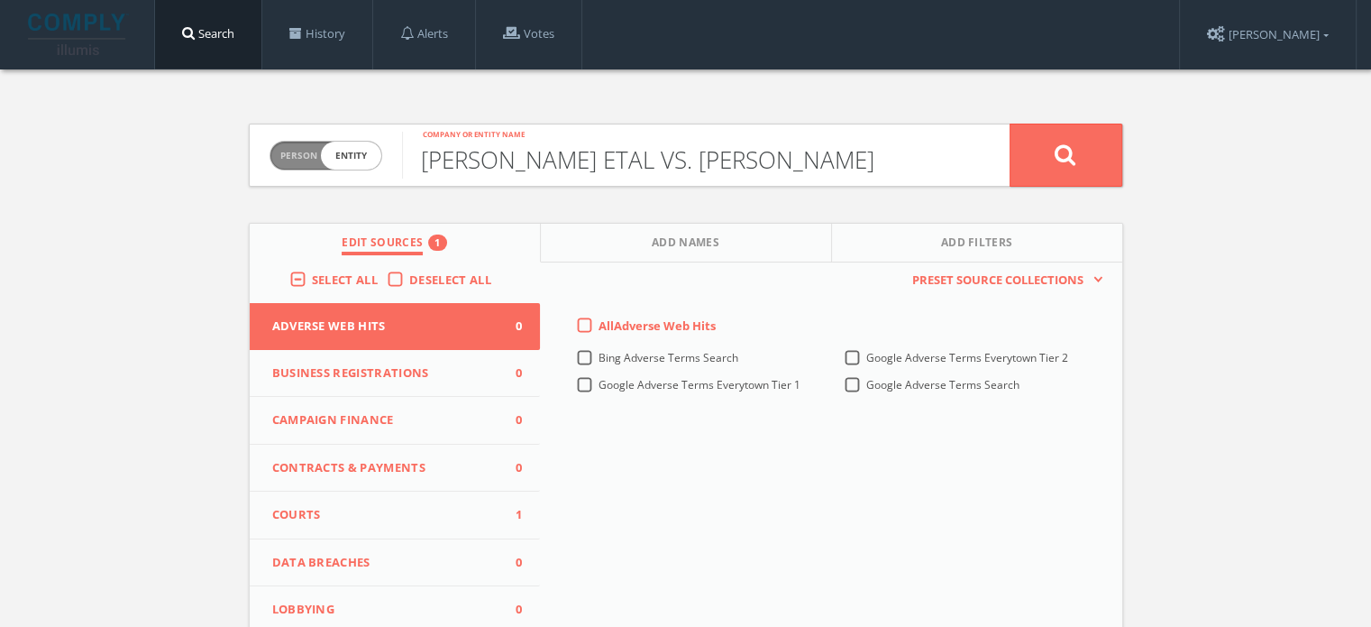
type input "[PERSON_NAME] ETAL VS. [PERSON_NAME]"
click at [369, 522] on span "Courts" at bounding box center [384, 515] width 224 height 18
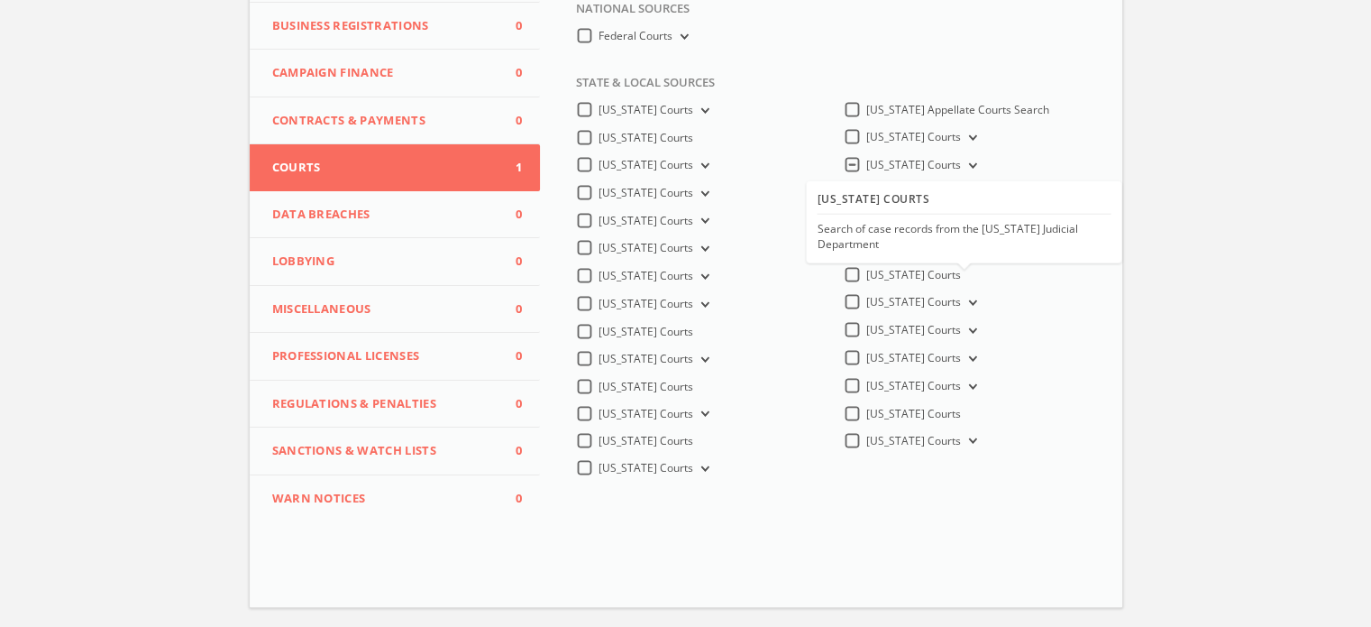
scroll to position [361, 0]
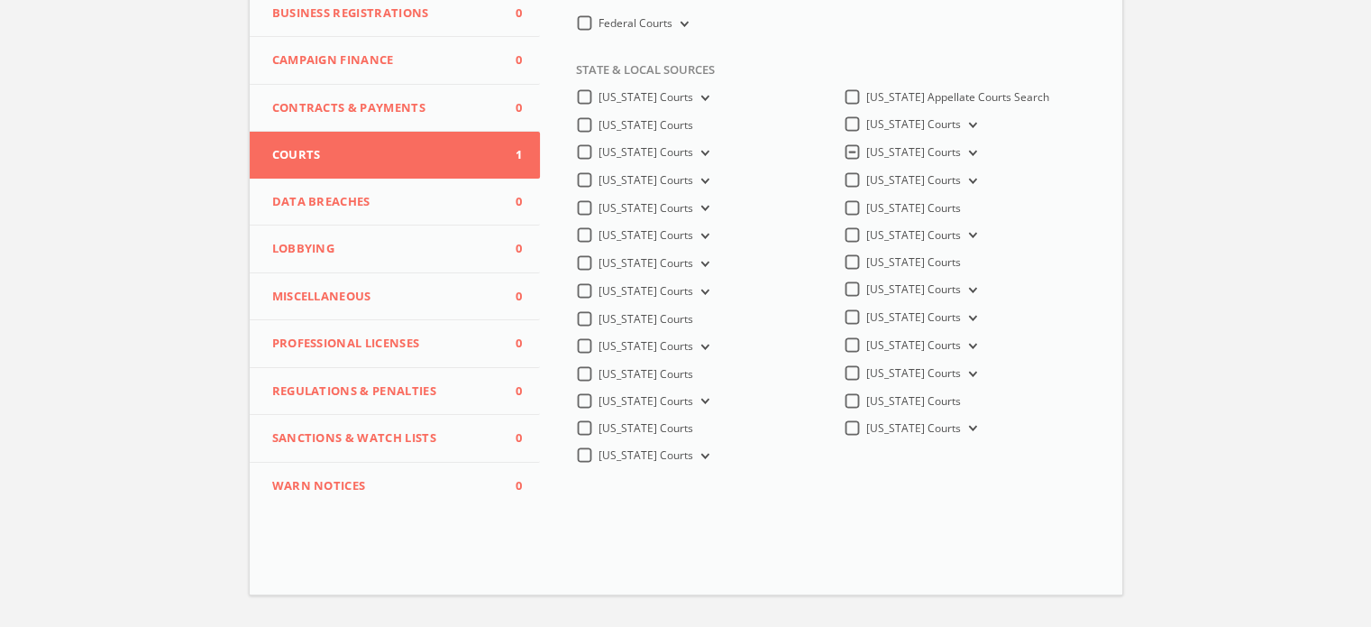
click at [961, 320] on button "[US_STATE] Courts" at bounding box center [971, 318] width 20 height 16
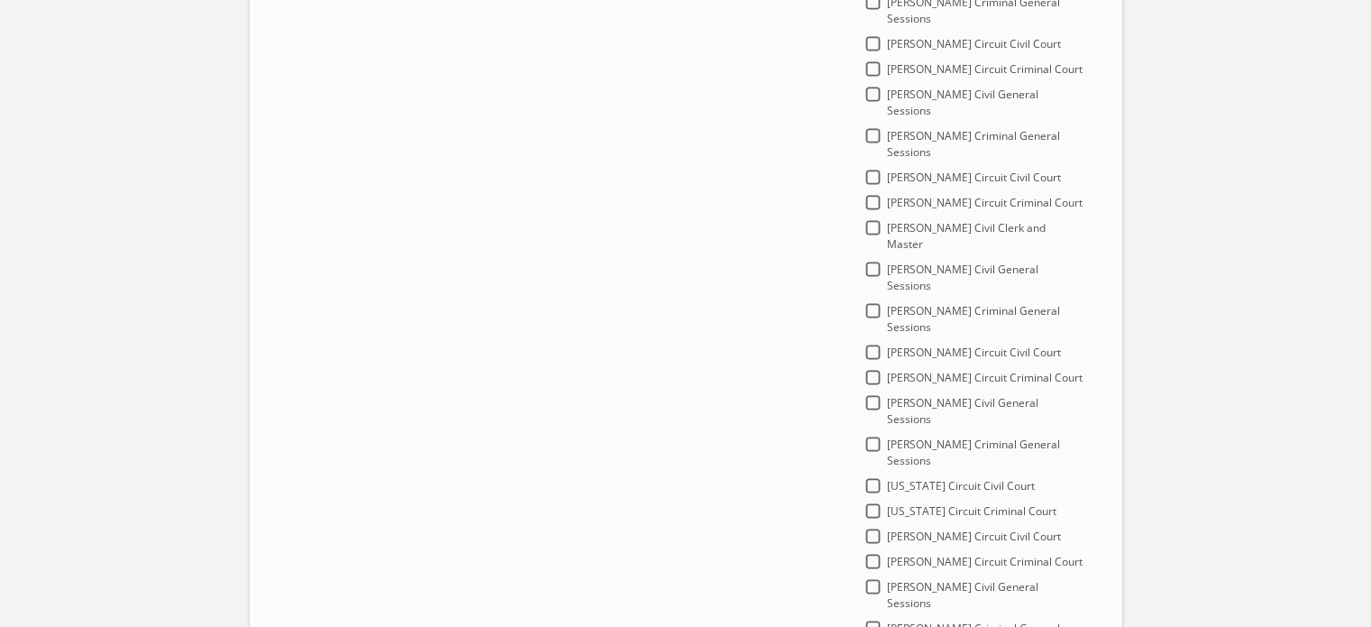
scroll to position [2193, 0]
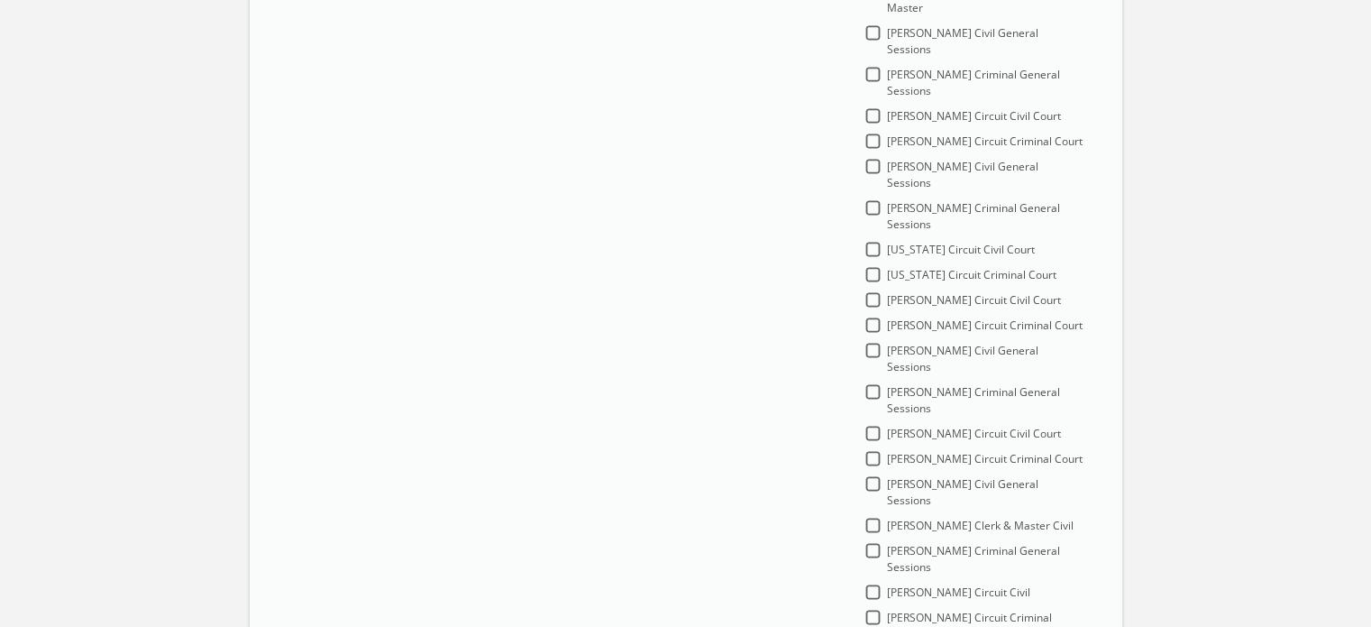
click at [0, 0] on Courts-all "[US_STATE] Courts" at bounding box center [0, 0] width 0 height 0
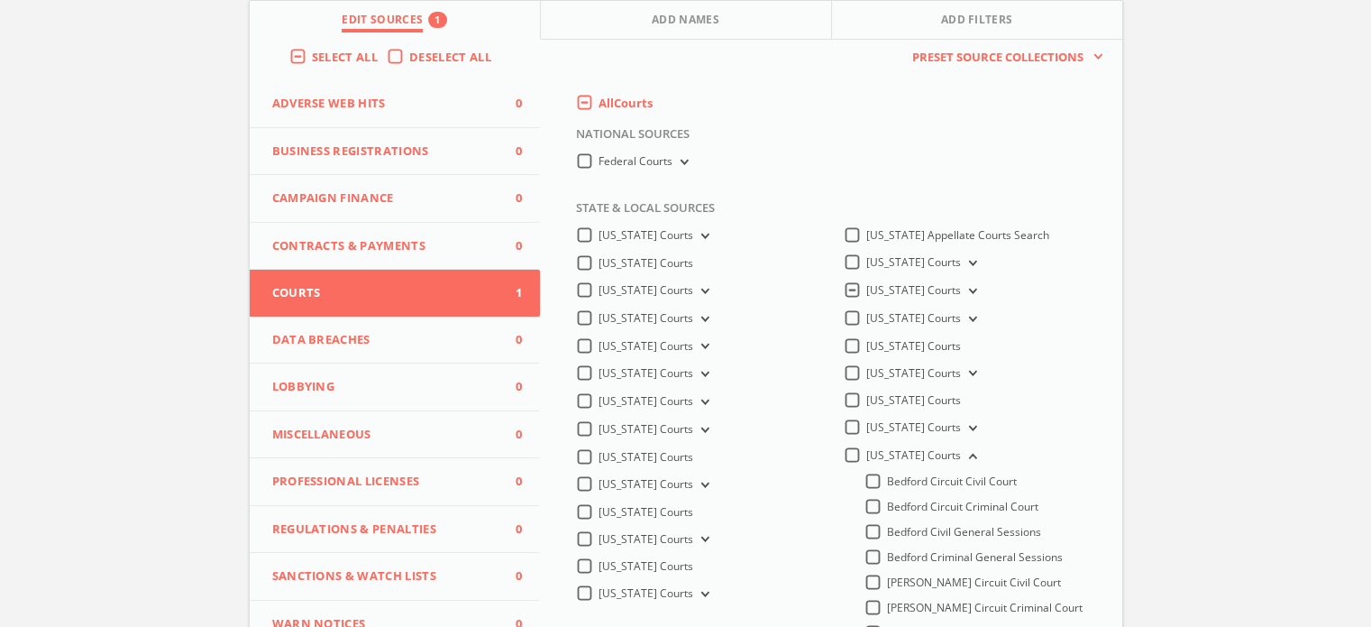
scroll to position [209, 0]
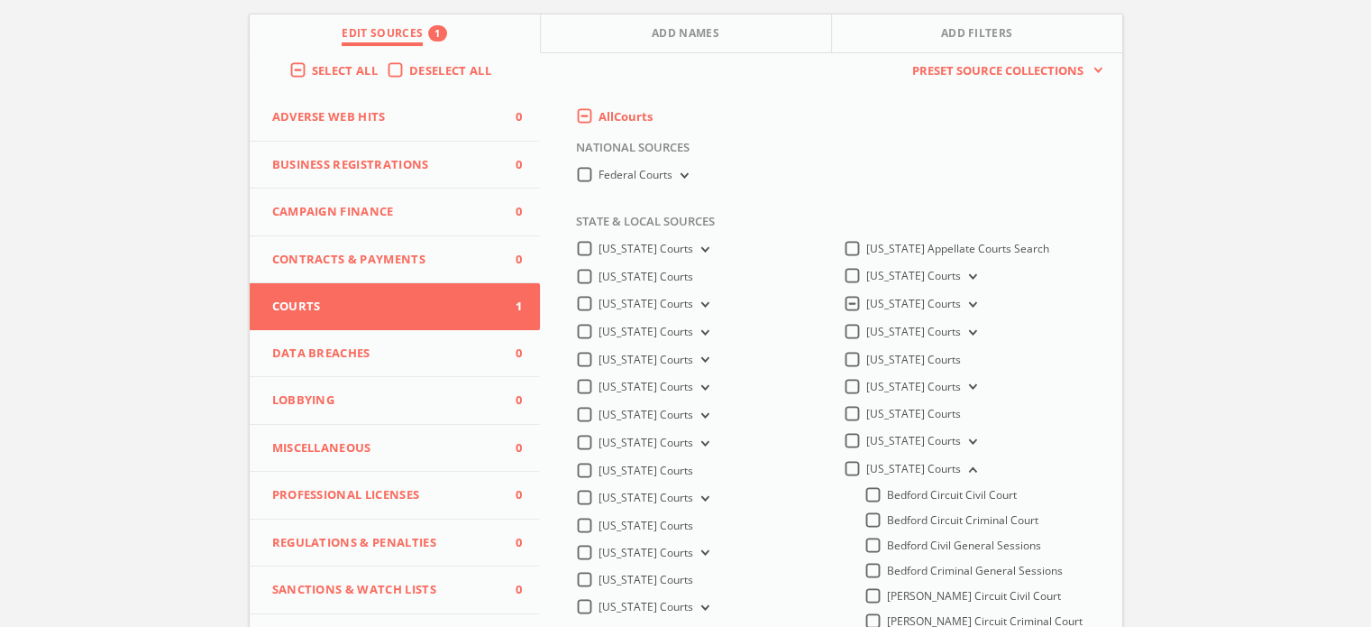
click at [942, 473] on span "[US_STATE] Courts" at bounding box center [913, 468] width 95 height 15
click at [0, 0] on Courts-all "[US_STATE] Courts" at bounding box center [0, 0] width 0 height 0
click at [921, 473] on span "[US_STATE] Courts" at bounding box center [913, 468] width 95 height 15
click at [0, 0] on Courts-all "[US_STATE] Courts" at bounding box center [0, 0] width 0 height 0
click at [970, 465] on button "[US_STATE] Courts" at bounding box center [971, 470] width 20 height 16
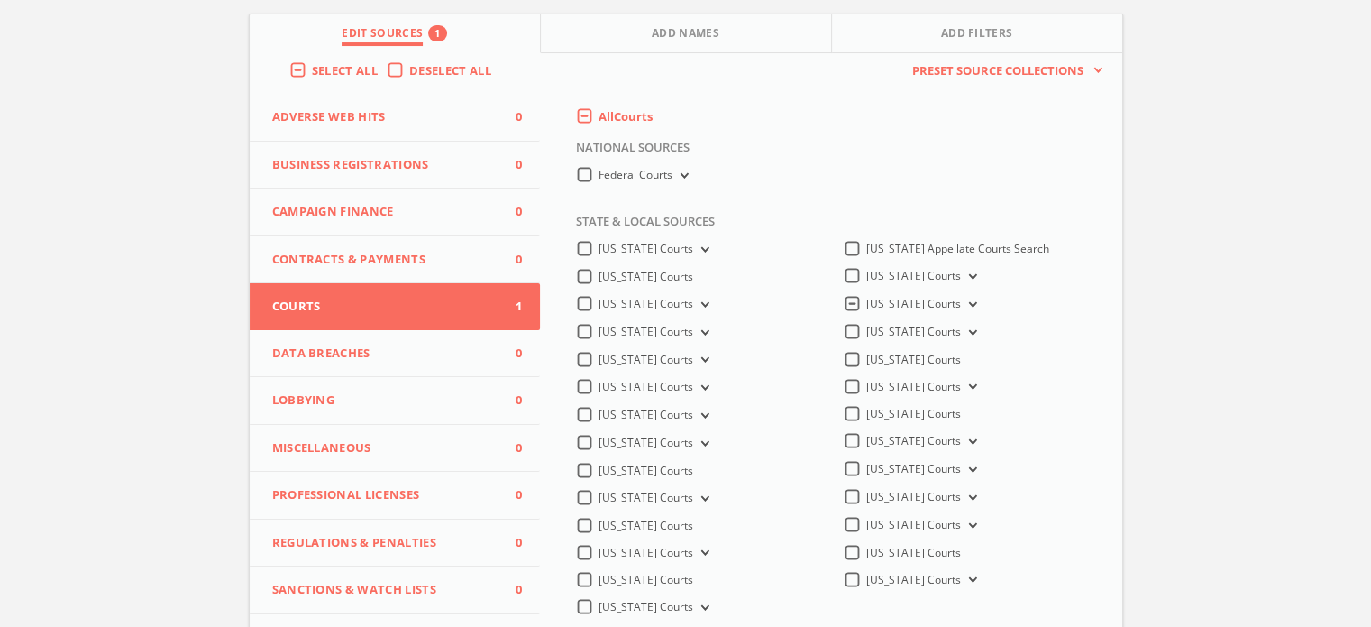
click at [967, 307] on icon at bounding box center [970, 304] width 7 height 5
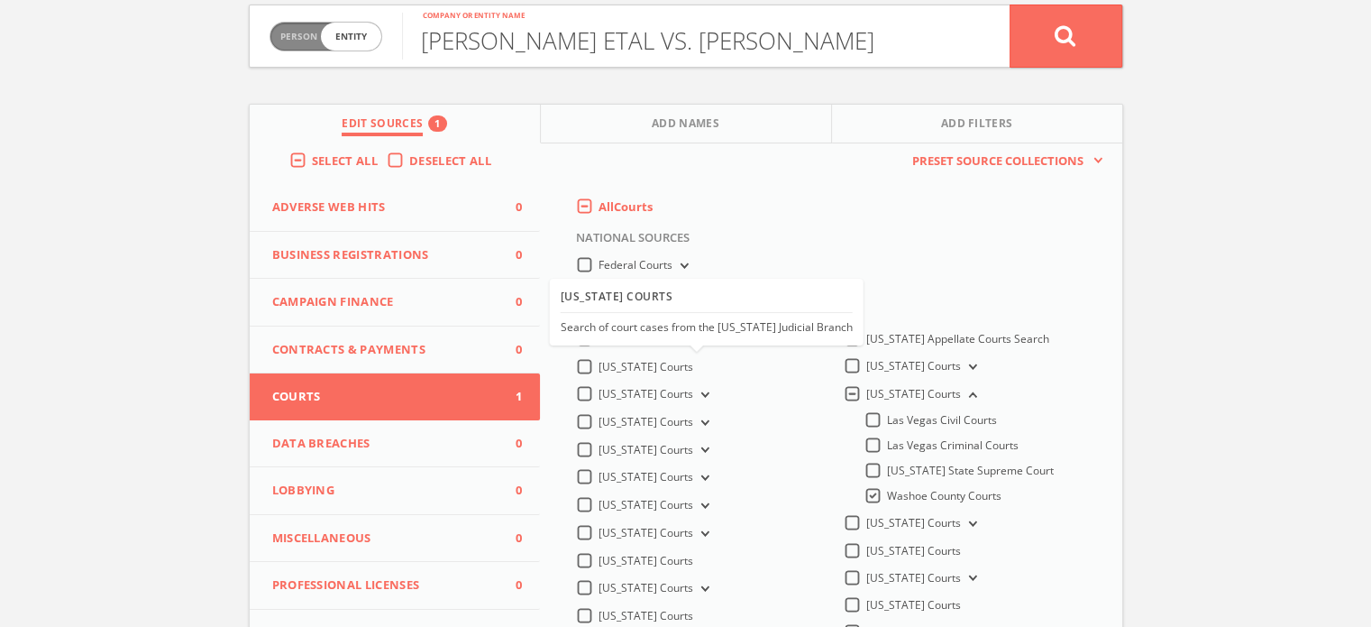
scroll to position [0, 0]
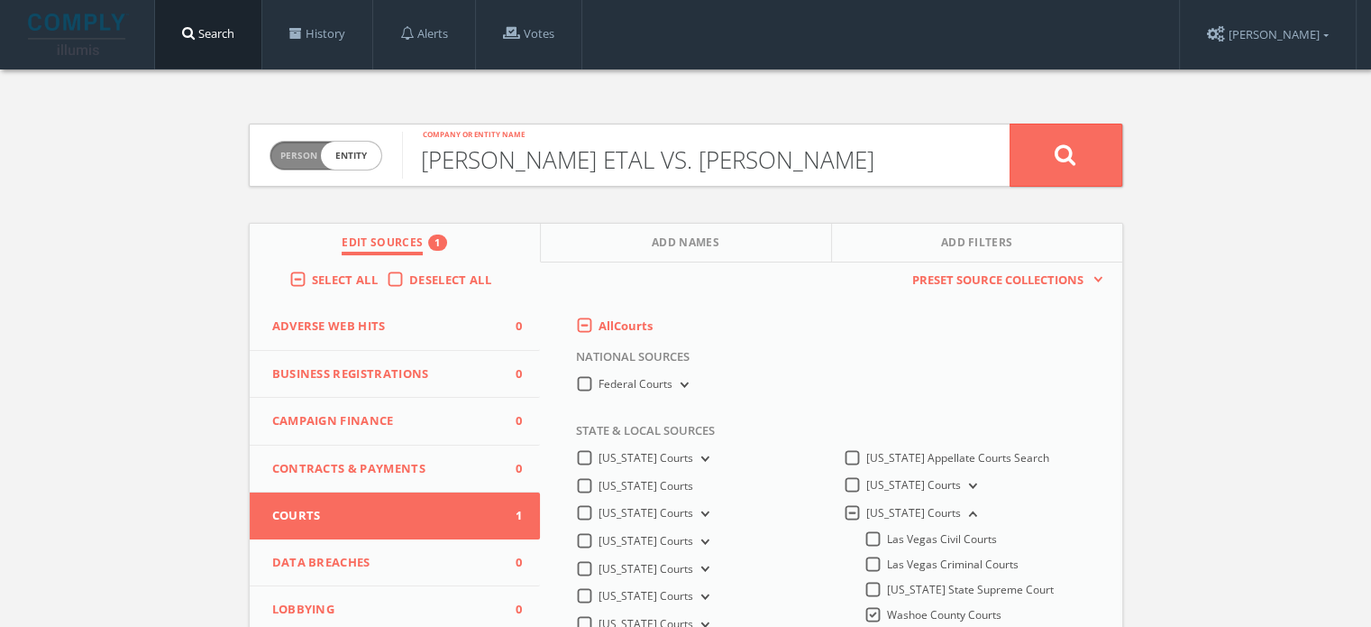
click at [965, 165] on input "[PERSON_NAME] ETAL VS. [PERSON_NAME]" at bounding box center [706, 155] width 608 height 47
click at [1051, 162] on button at bounding box center [1066, 155] width 113 height 63
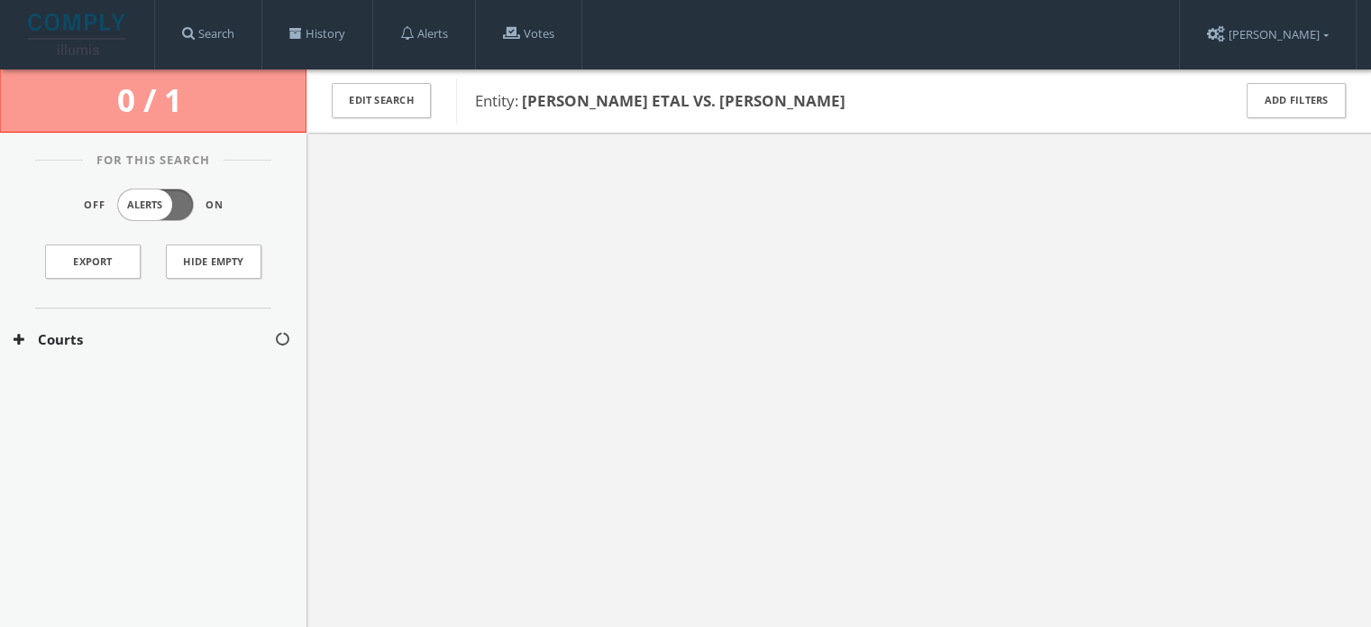
click at [126, 341] on button "Courts" at bounding box center [144, 339] width 261 height 21
click at [122, 388] on button "[US_STATE] Courts" at bounding box center [145, 393] width 262 height 18
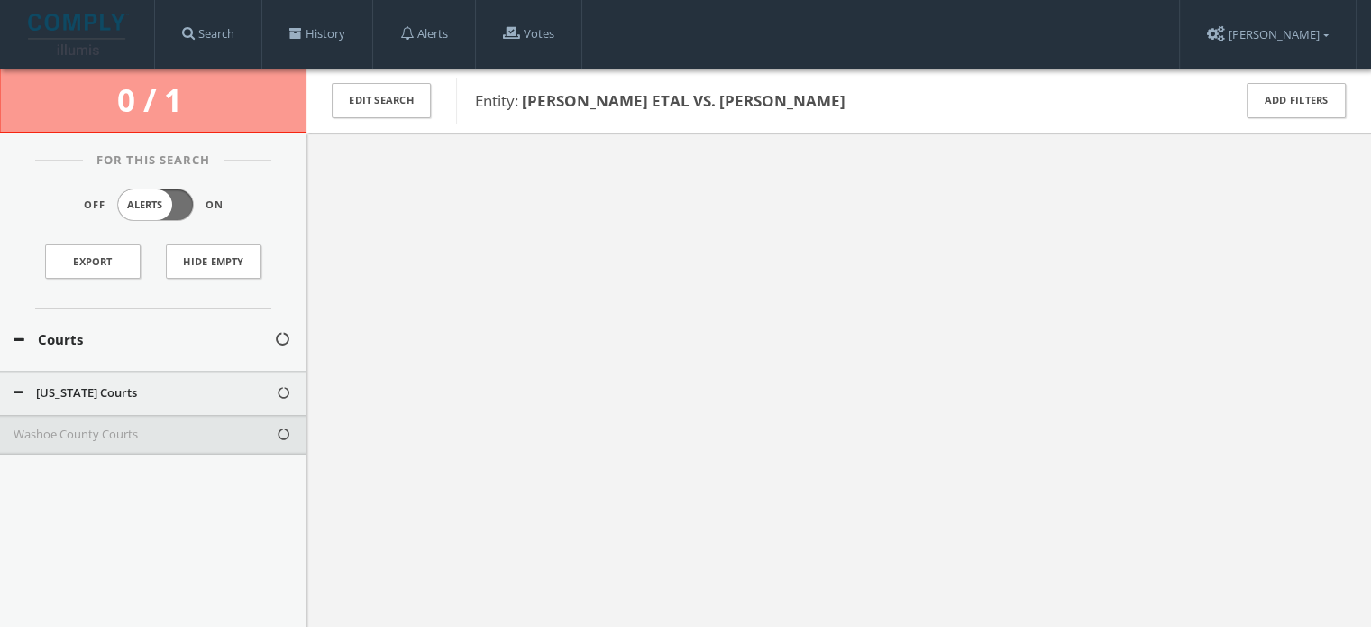
click at [125, 437] on button "Washoe County Courts" at bounding box center [145, 435] width 262 height 18
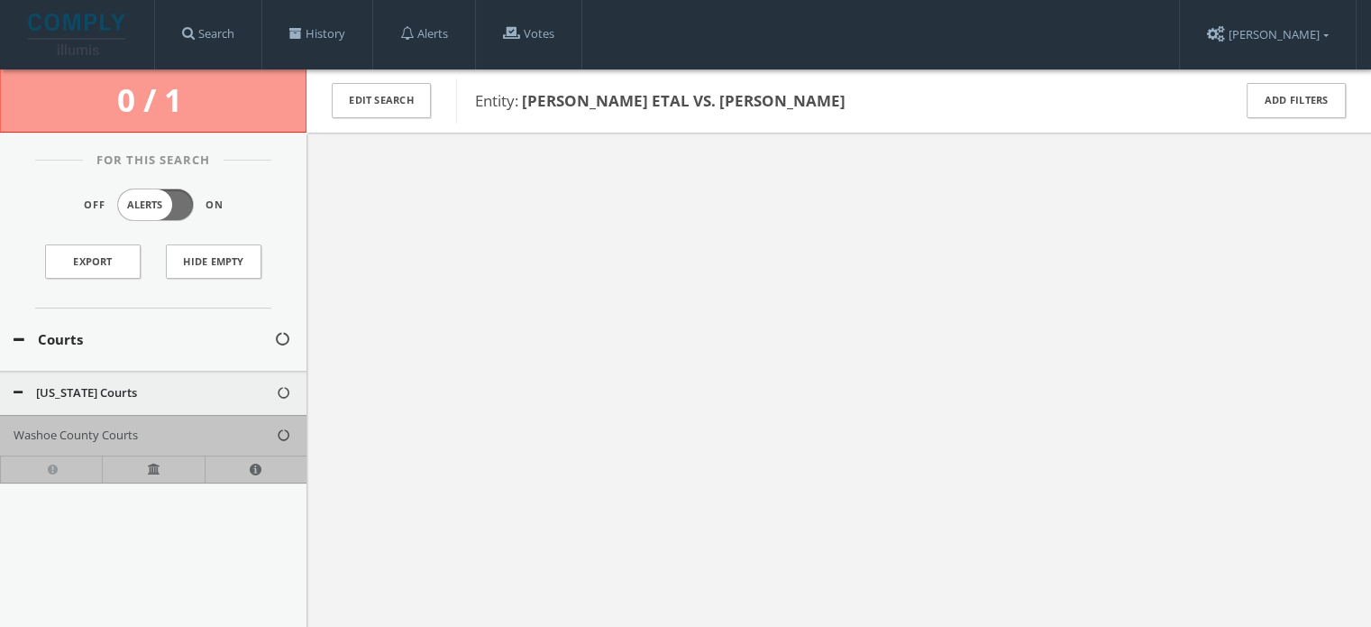
drag, startPoint x: 523, startPoint y: 104, endPoint x: 905, endPoint y: 113, distance: 382.4
click at [905, 113] on div "Entity: [PERSON_NAME] ETAL VS. [PERSON_NAME]" at bounding box center [832, 100] width 752 height 45
copy b "[PERSON_NAME] ETAL VS. [PERSON_NAME]"
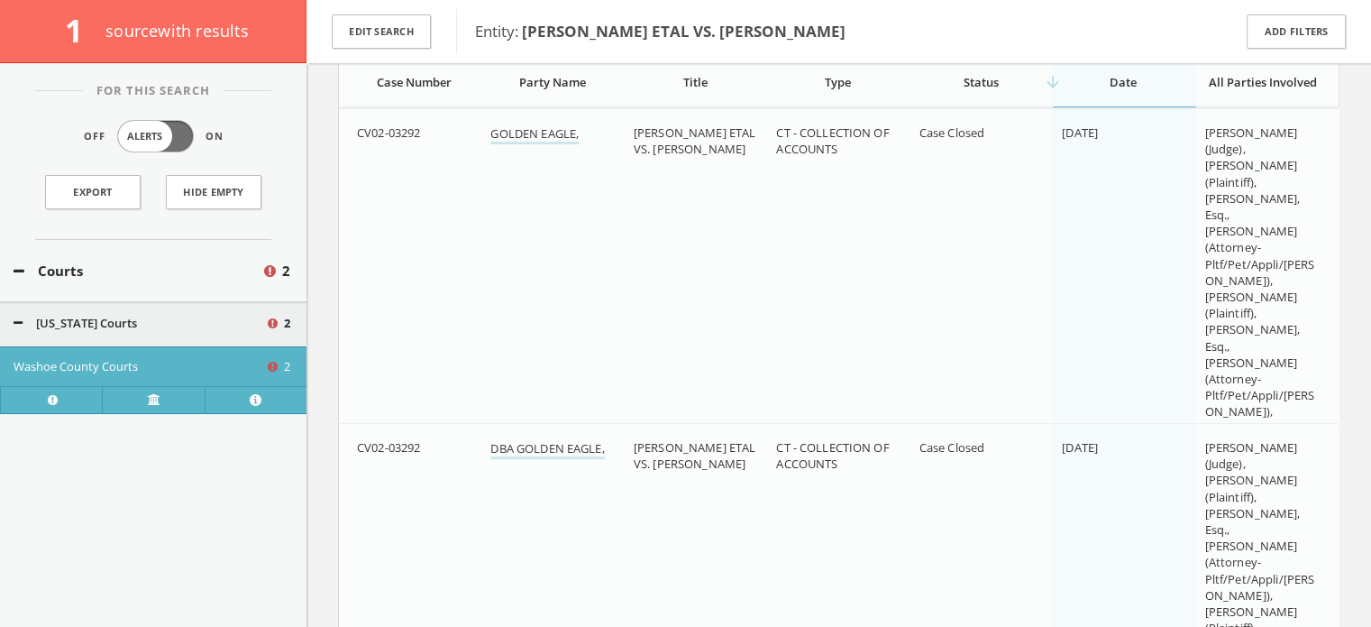
scroll to position [98, 0]
